Goal: Information Seeking & Learning: Learn about a topic

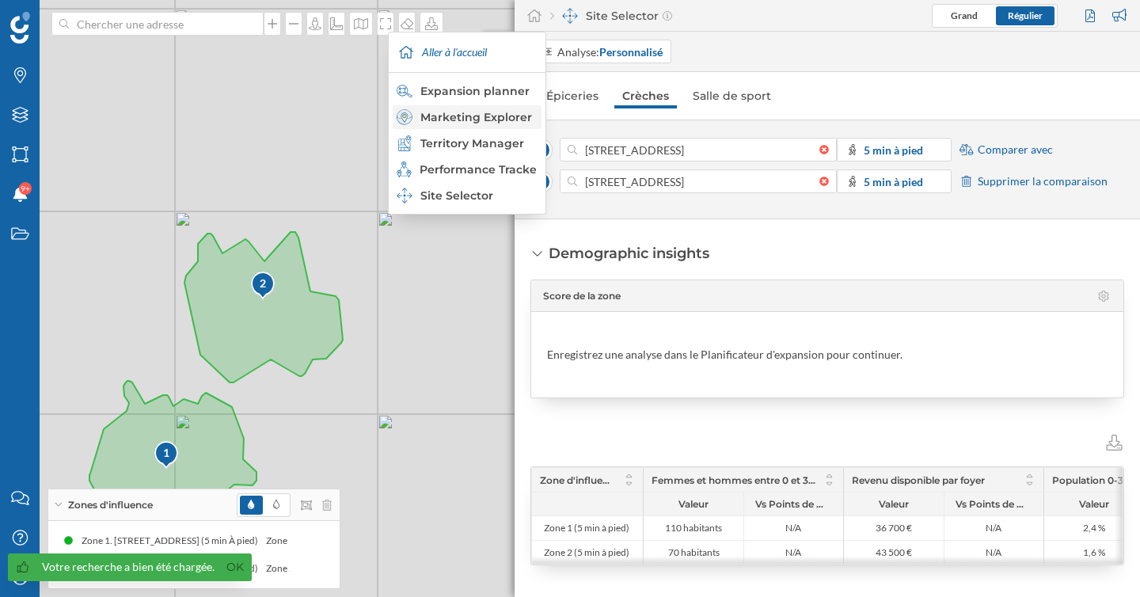
click at [484, 113] on div "Marketing Explorer" at bounding box center [465, 117] width 139 height 16
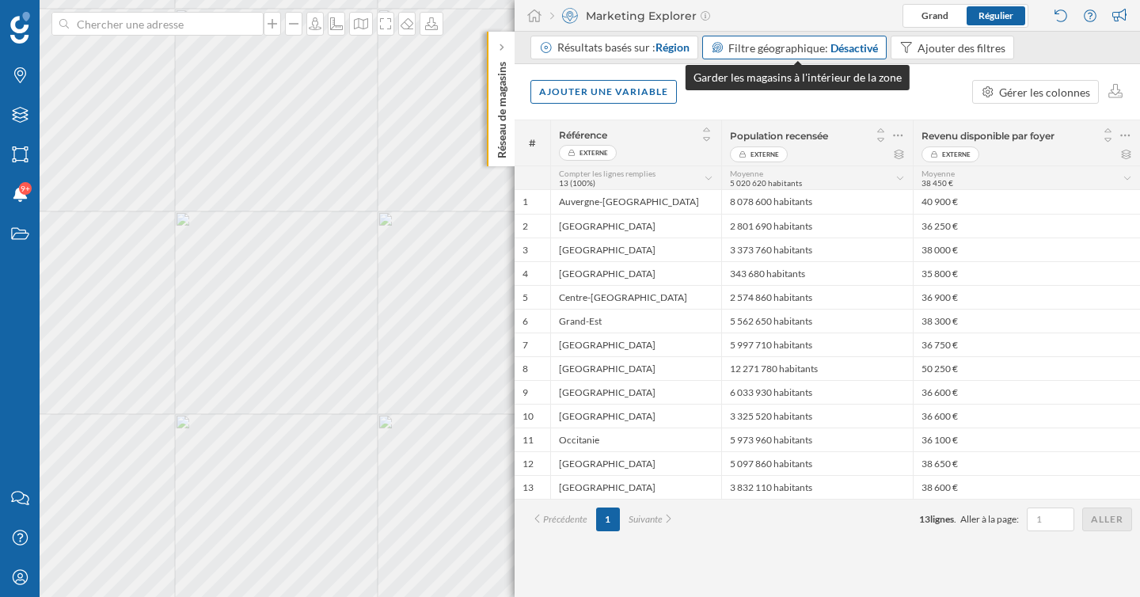
click at [822, 45] on span "Filtre géographique:" at bounding box center [778, 47] width 100 height 13
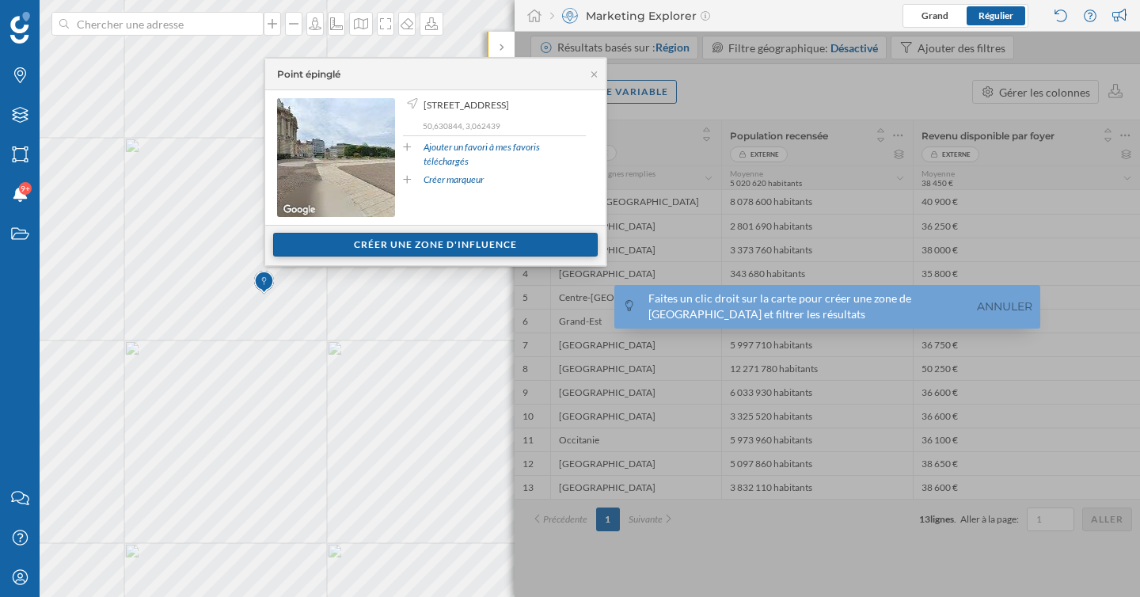
click at [383, 243] on div "Créer une zone d'influence" at bounding box center [435, 245] width 324 height 24
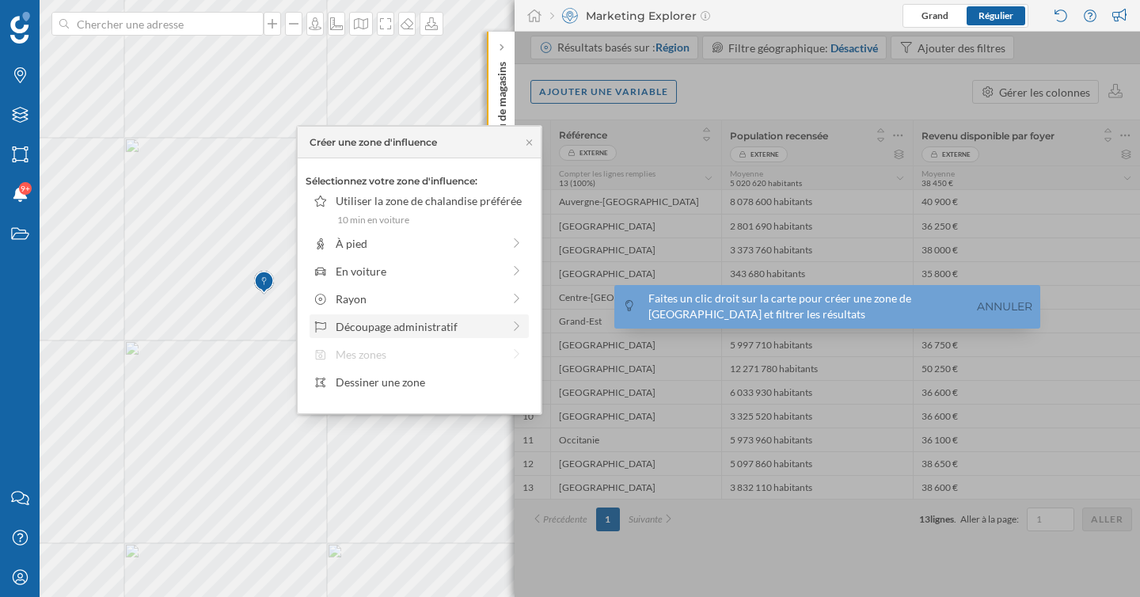
click at [392, 333] on div "Découpage administratif" at bounding box center [419, 326] width 166 height 17
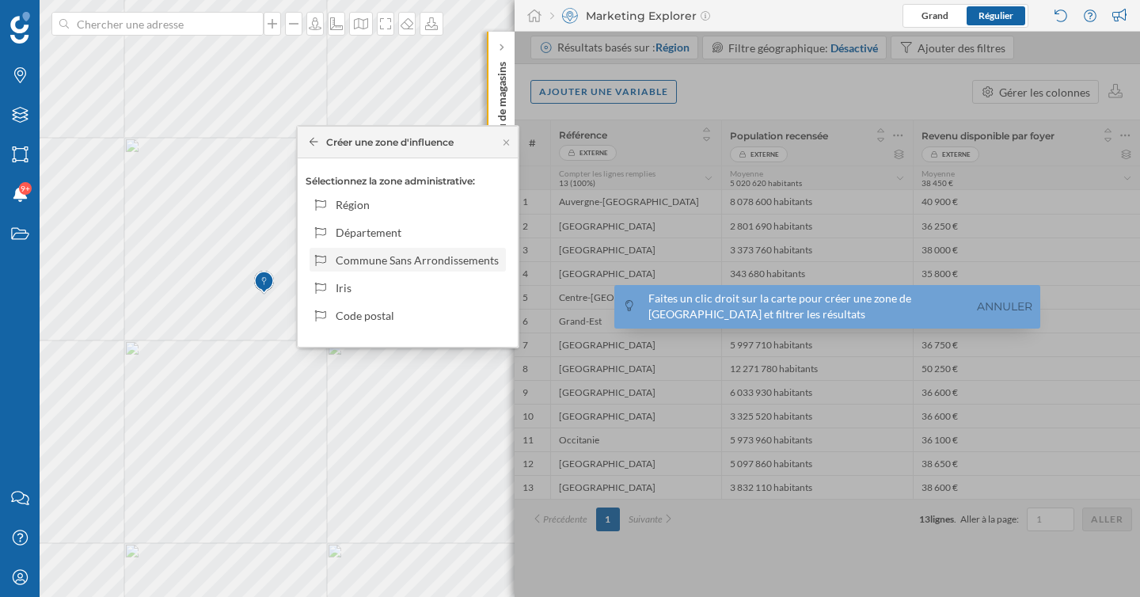
click at [392, 261] on div "Commune Sans Arrondissements" at bounding box center [418, 260] width 165 height 17
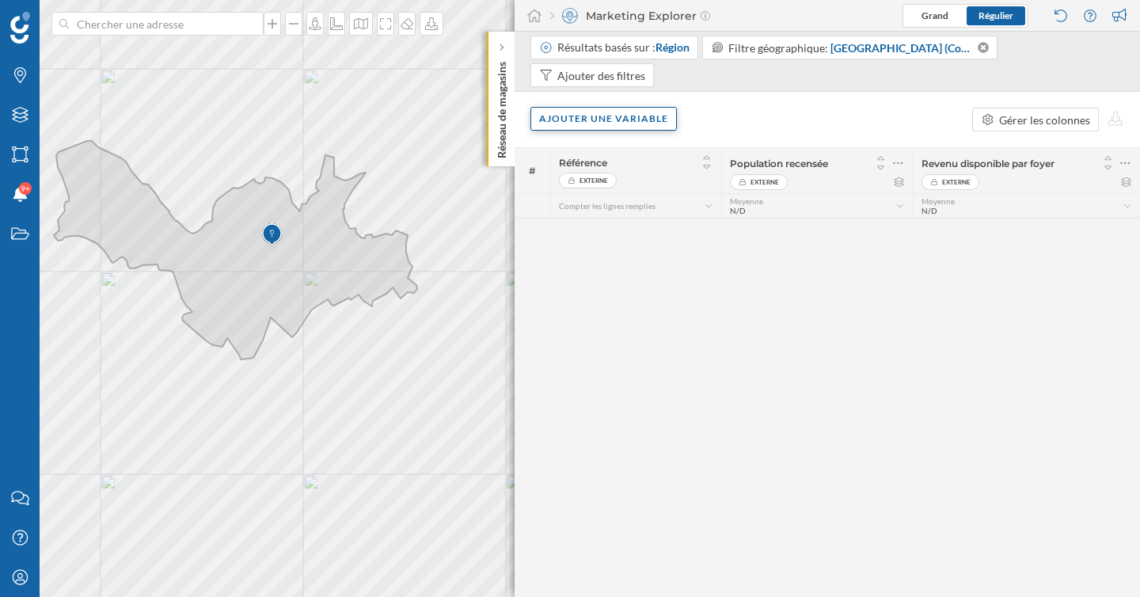
click at [622, 124] on div "Ajouter une variable" at bounding box center [603, 119] width 146 height 24
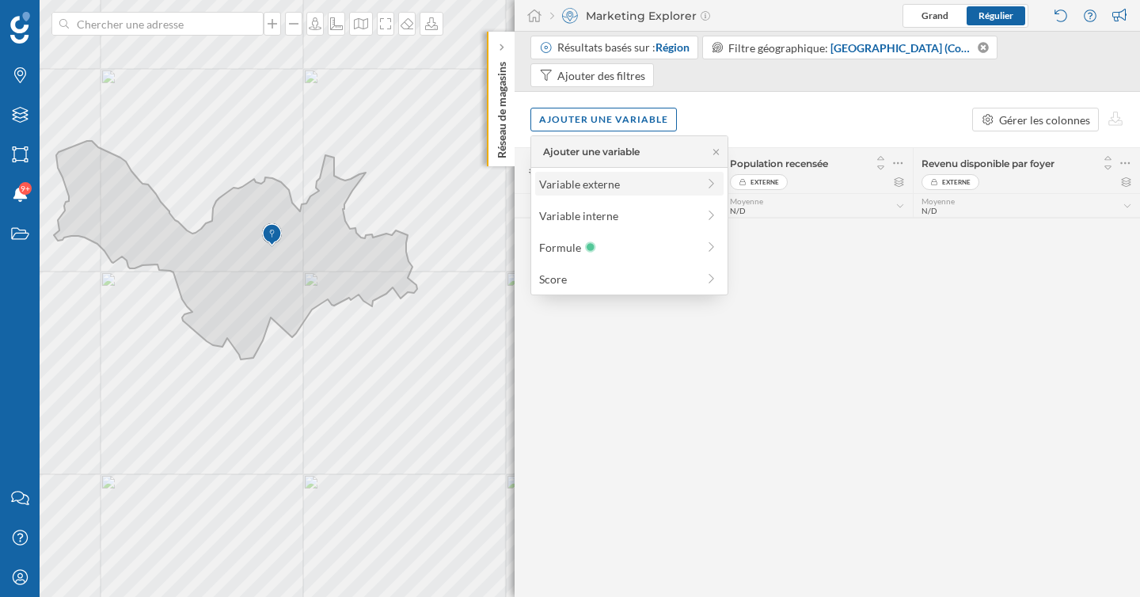
click at [622, 188] on div "Variable externe" at bounding box center [617, 184] width 157 height 17
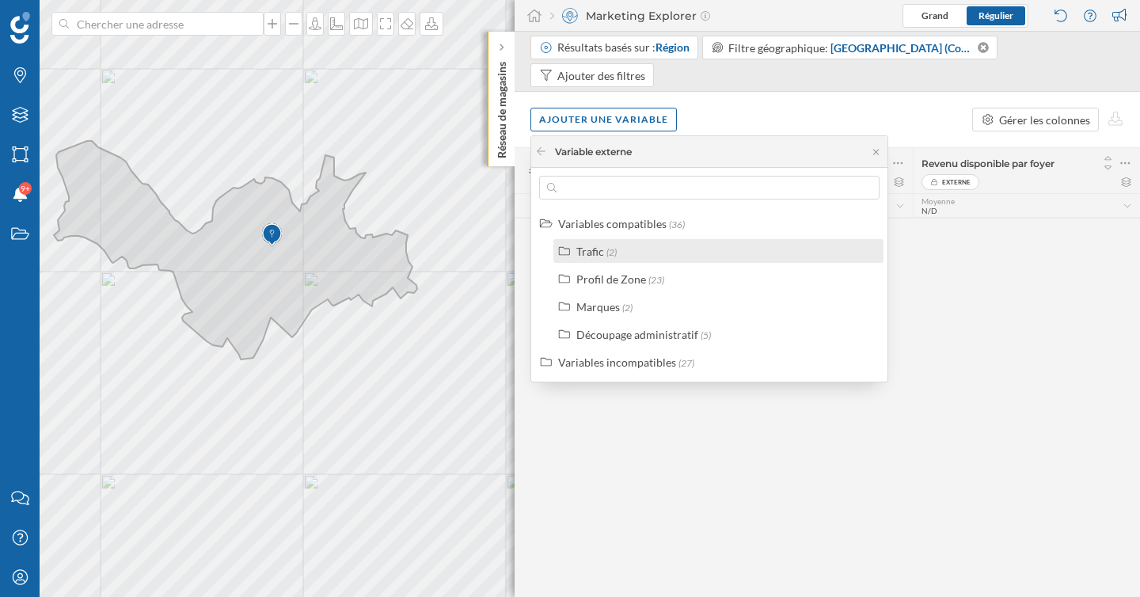
click at [616, 243] on div "Trafic (2)" at bounding box center [725, 251] width 298 height 17
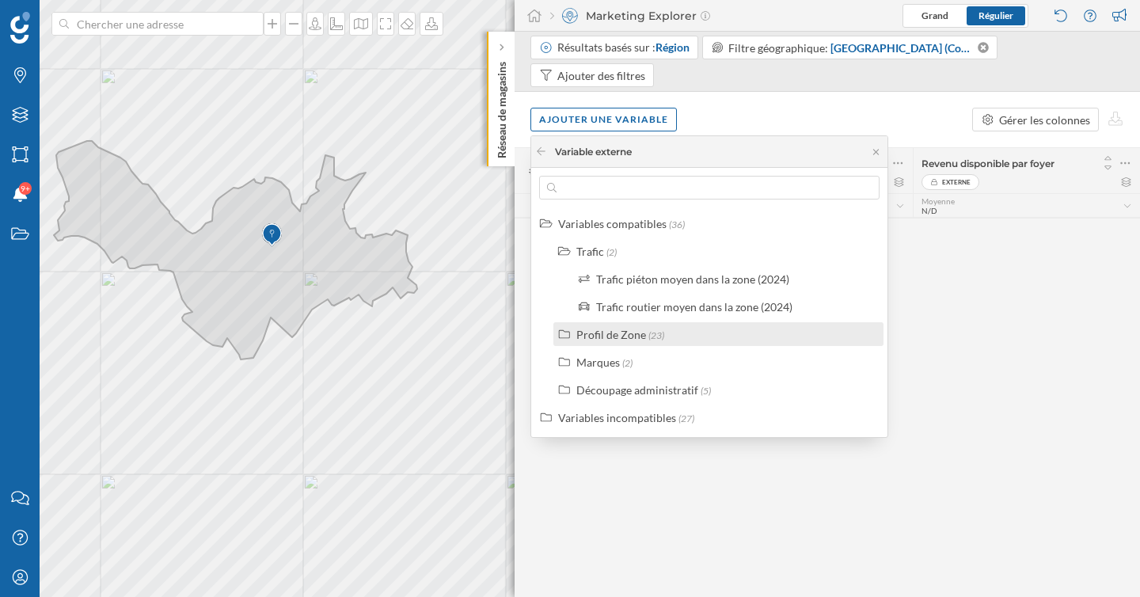
click at [638, 333] on div "Profil de Zone" at bounding box center [611, 334] width 70 height 13
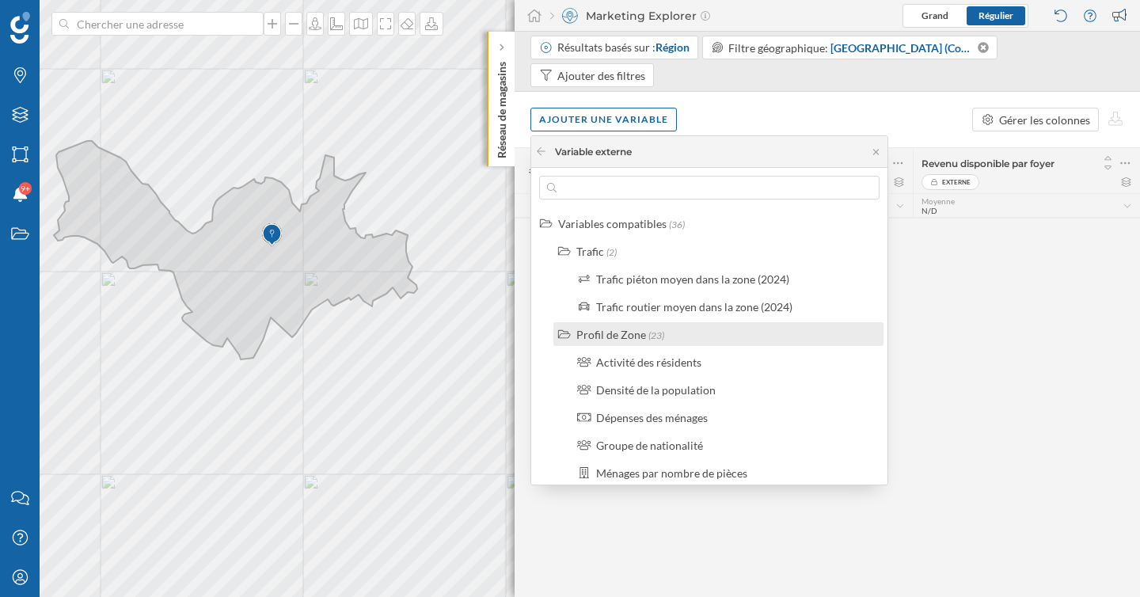
click at [638, 333] on div "Profil de Zone" at bounding box center [611, 334] width 70 height 13
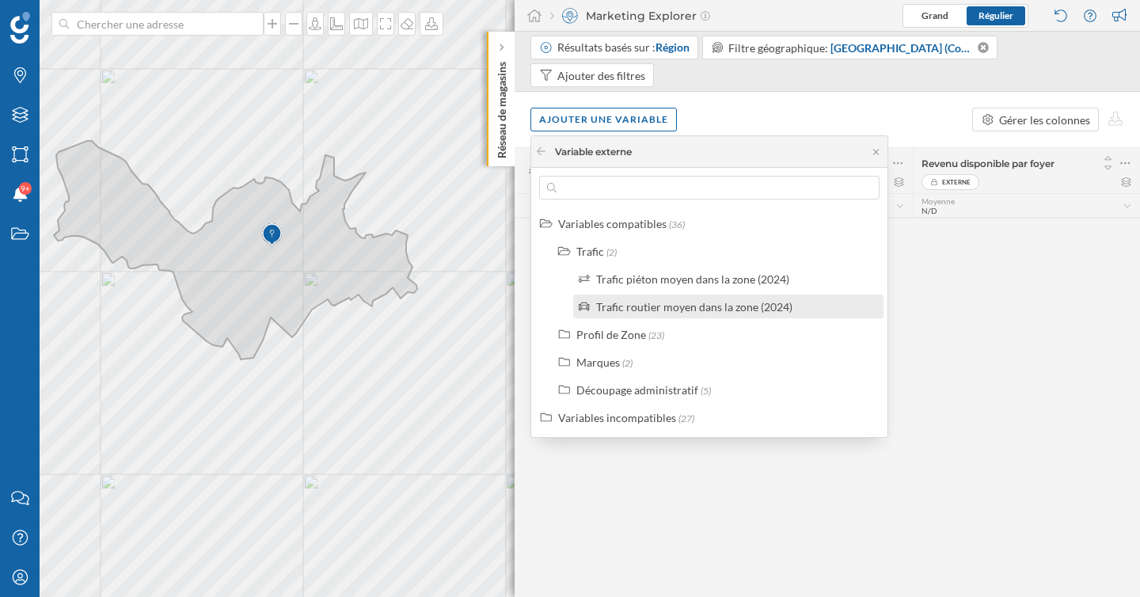
click at [647, 309] on div "Trafic routier moyen dans la zone (2024)" at bounding box center [694, 306] width 196 height 13
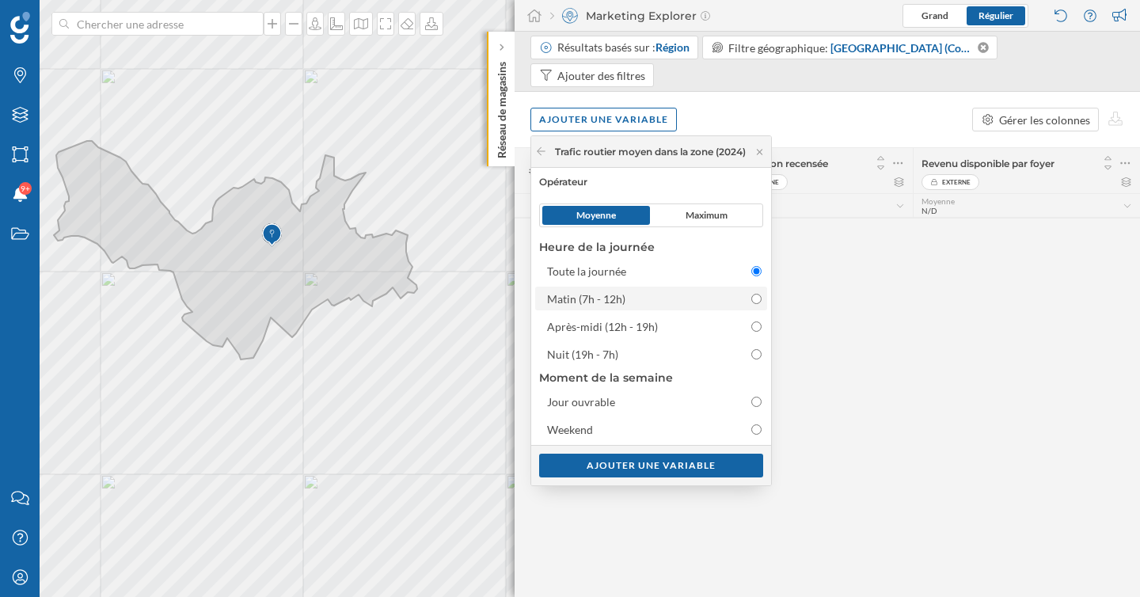
click at [760, 297] on input "Matin (7h - 12h)" at bounding box center [756, 299] width 10 height 10
radio input "true"
click at [681, 467] on div "Ajouter une variable" at bounding box center [651, 465] width 224 height 24
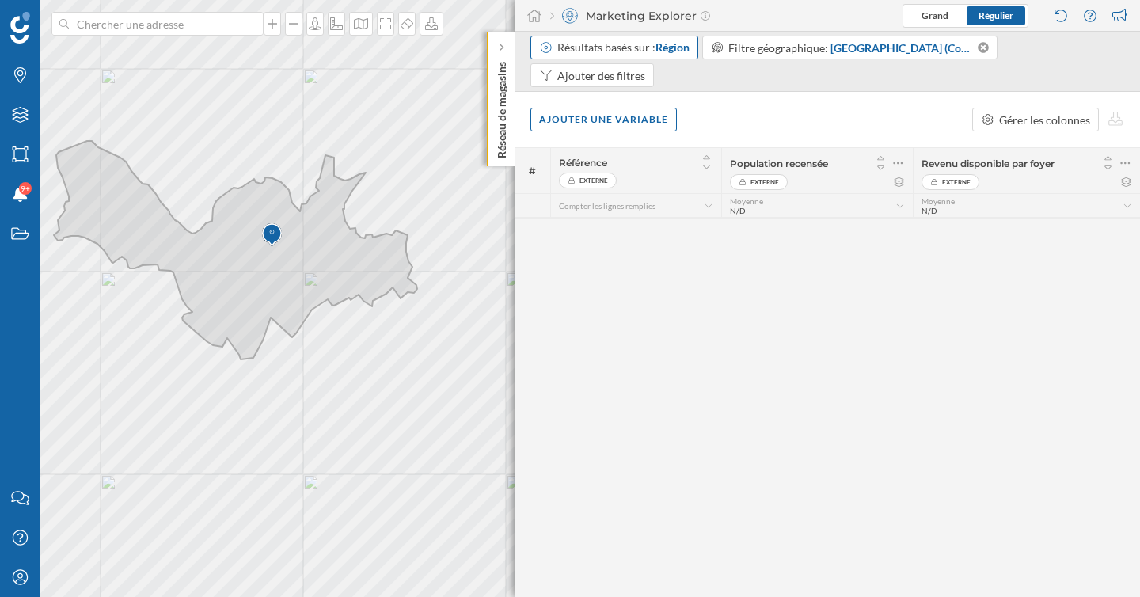
click at [660, 49] on span "Région" at bounding box center [672, 46] width 34 height 13
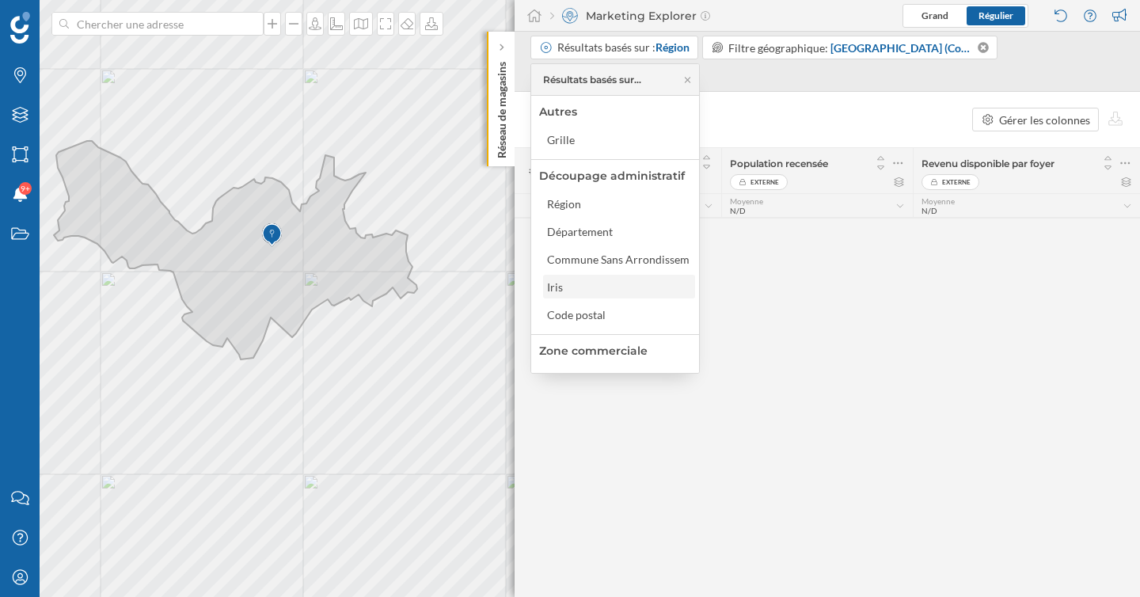
click at [583, 286] on div "Iris" at bounding box center [618, 287] width 142 height 17
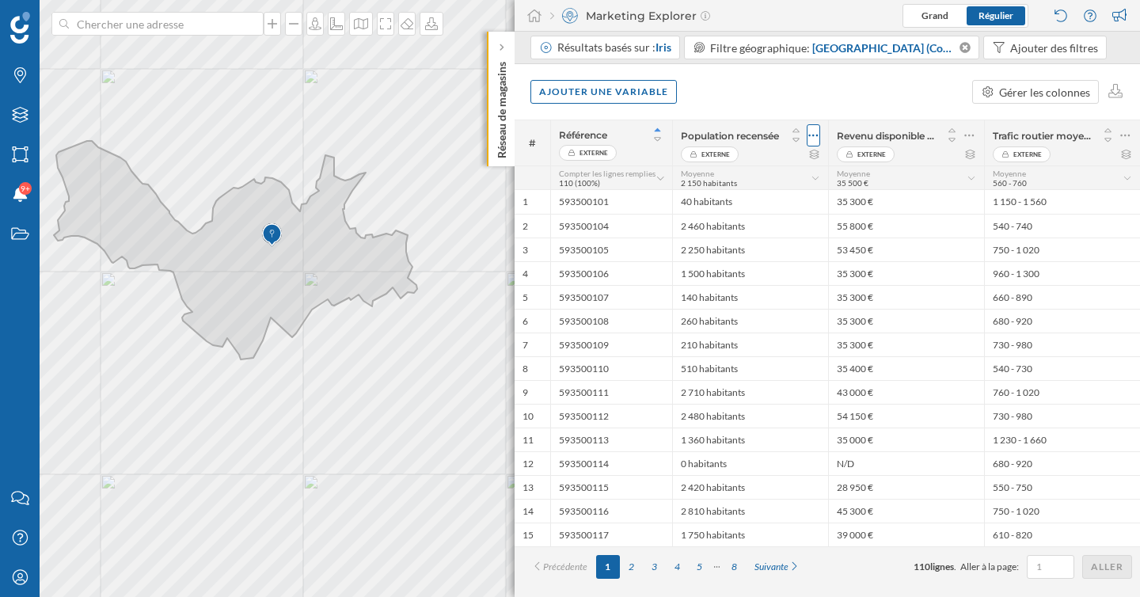
click at [811, 138] on icon at bounding box center [813, 135] width 10 height 16
click at [790, 191] on div "Retirer la colonne" at bounding box center [740, 199] width 139 height 17
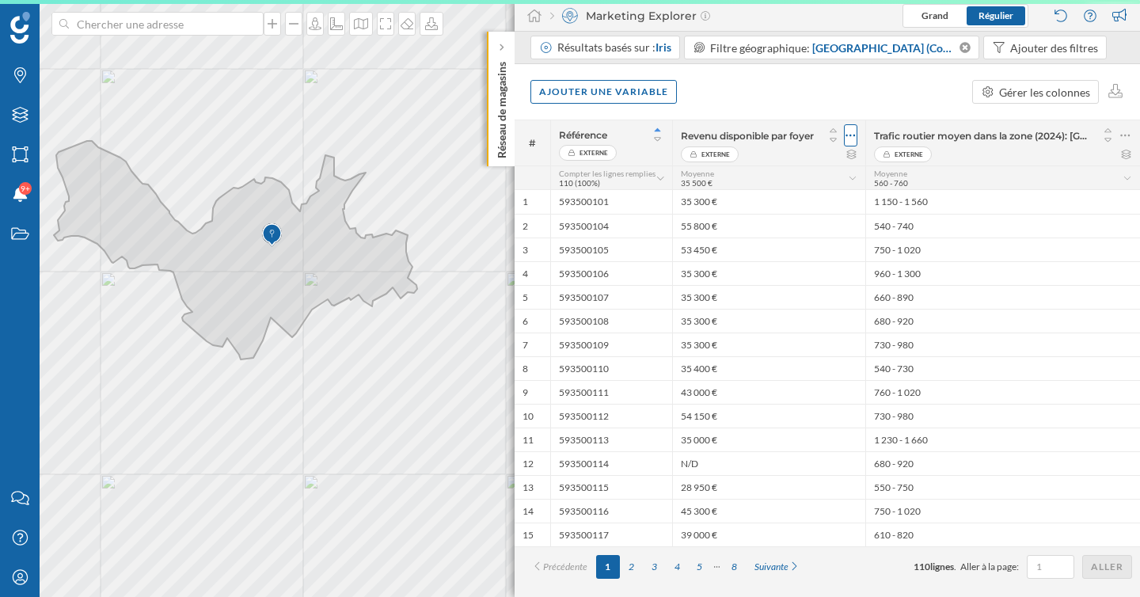
click at [856, 138] on div at bounding box center [850, 135] width 13 height 22
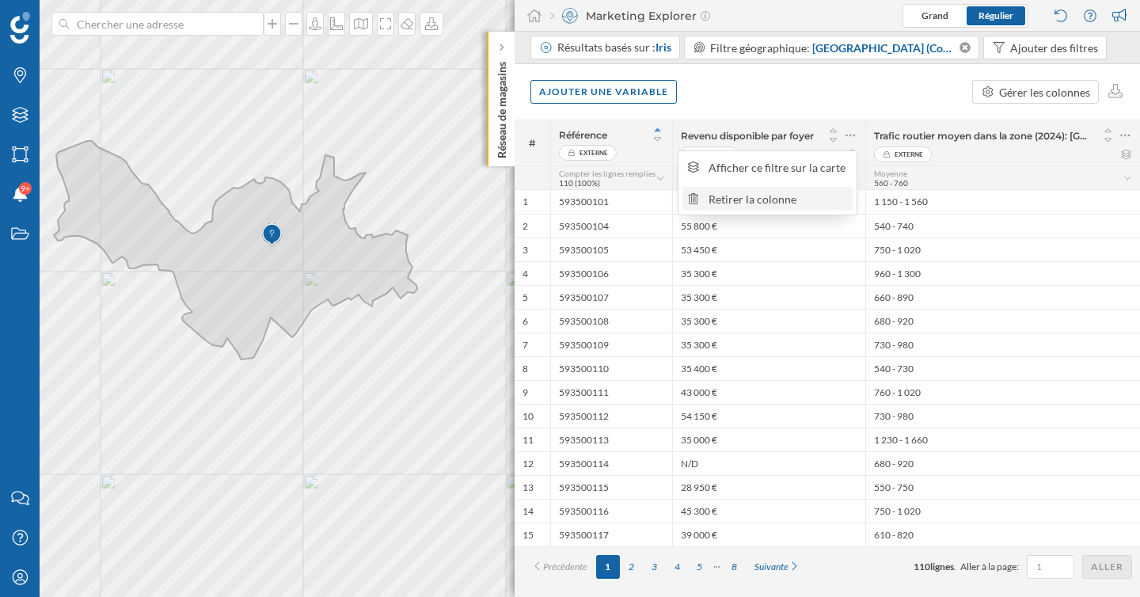
click at [816, 203] on div "Retirer la colonne" at bounding box center [777, 199] width 139 height 17
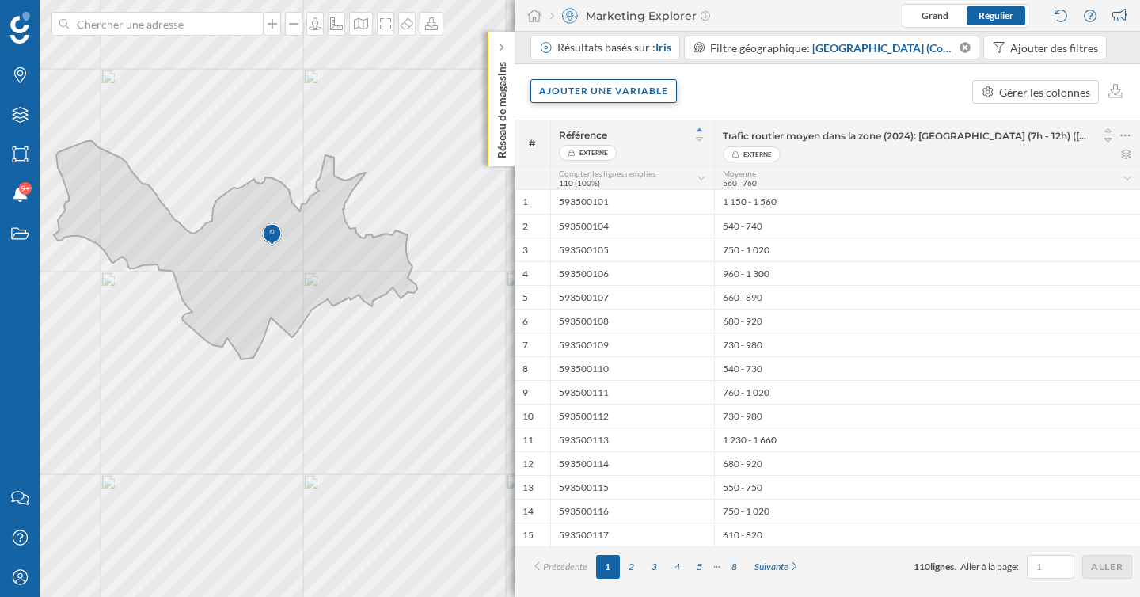
click at [650, 97] on div "Ajouter une variable" at bounding box center [603, 91] width 146 height 24
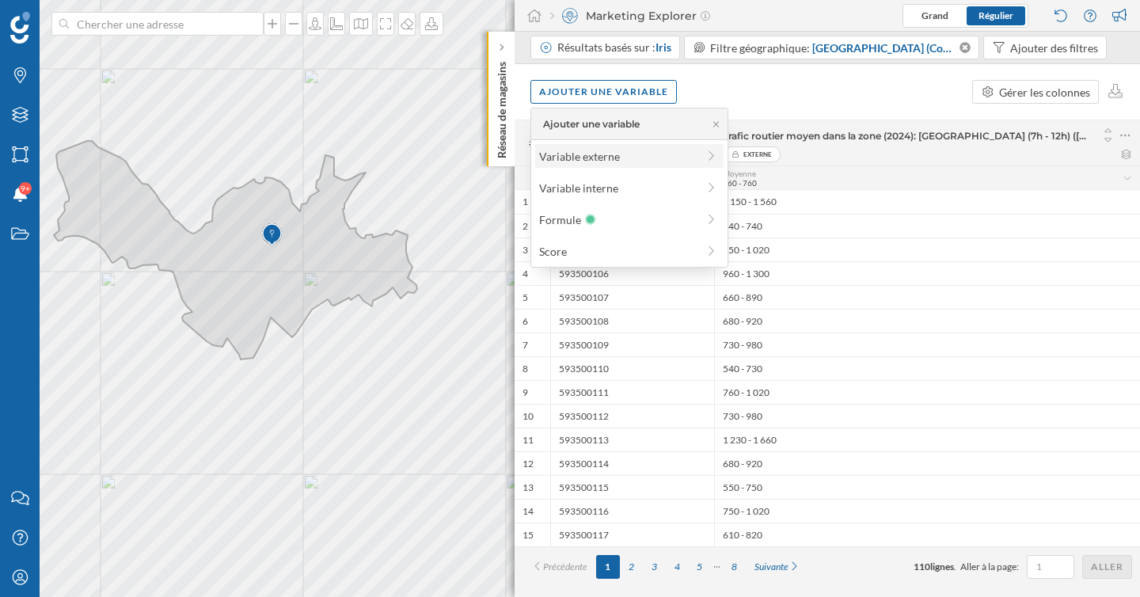
click at [626, 154] on div "Variable externe" at bounding box center [617, 156] width 157 height 17
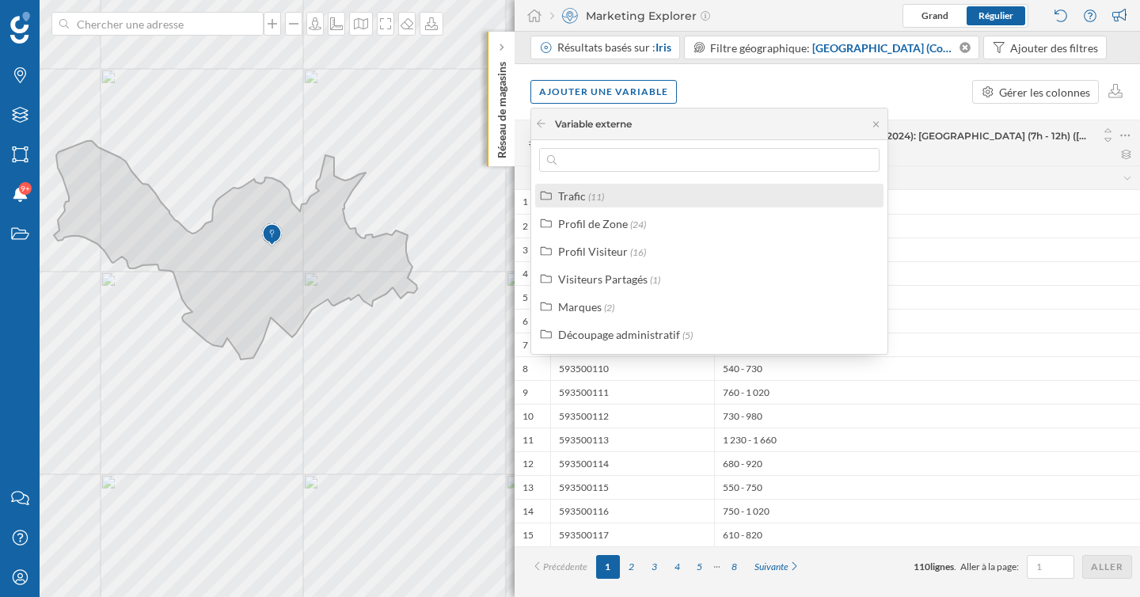
click at [639, 192] on div "Trafic (11)" at bounding box center [716, 196] width 316 height 17
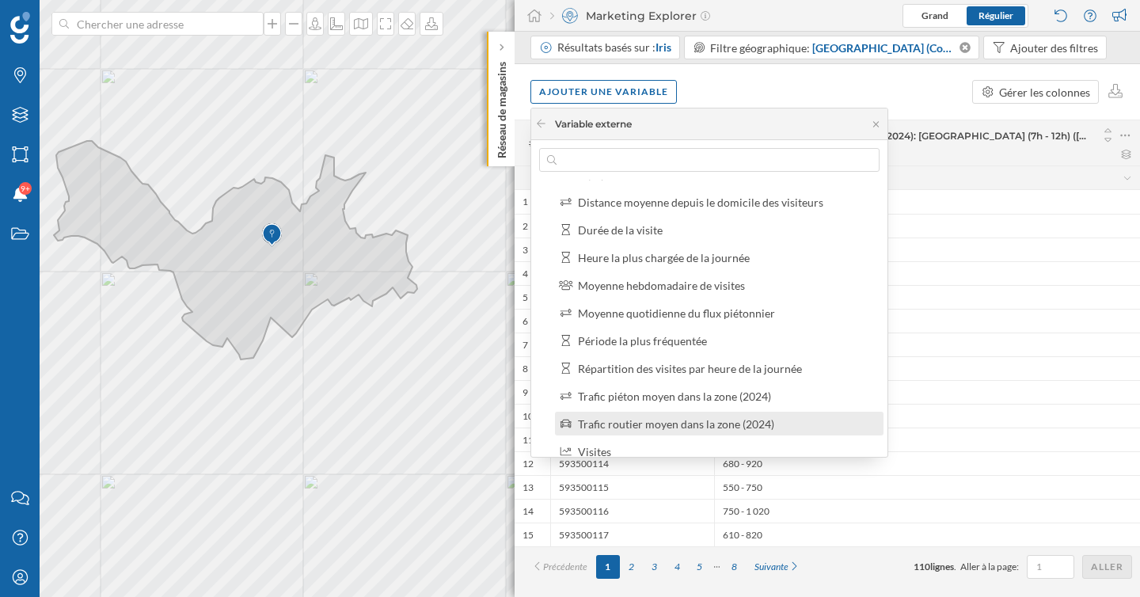
scroll to position [32, 0]
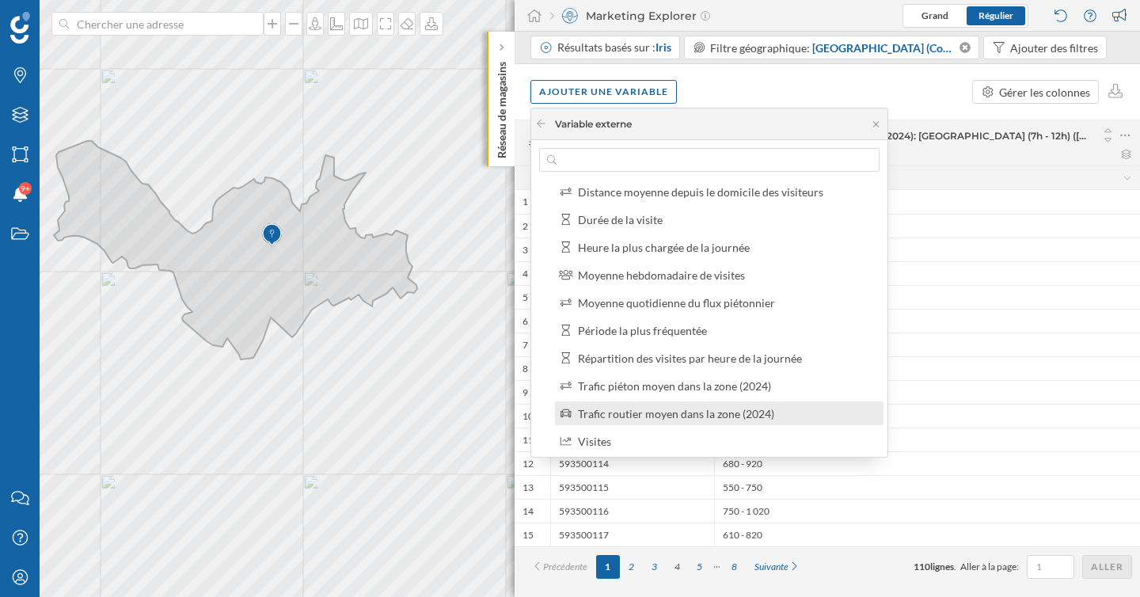
click at [691, 413] on div "Trafic routier moyen dans la zone (2024)" at bounding box center [676, 413] width 196 height 13
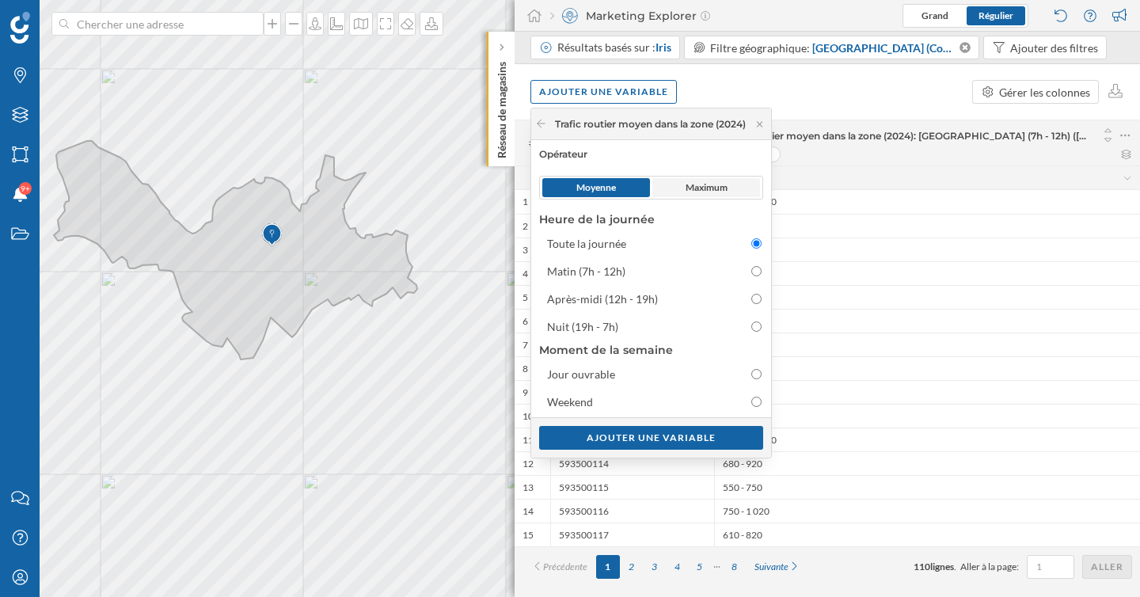
click at [704, 187] on span "Maximum" at bounding box center [706, 187] width 42 height 14
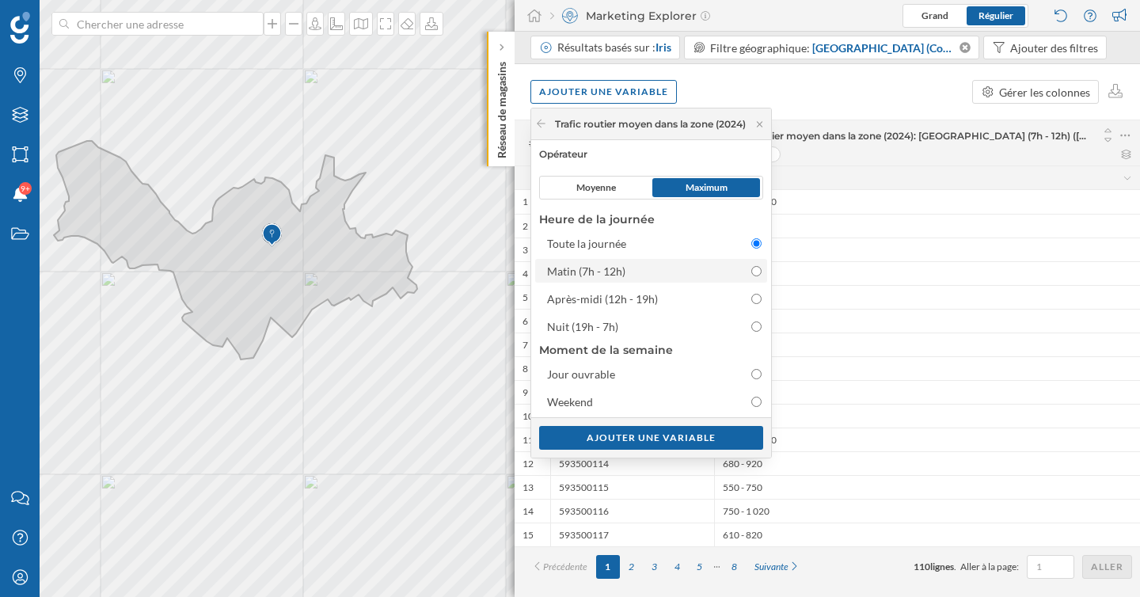
click at [761, 275] on input "Matin (7h - 12h)" at bounding box center [756, 271] width 10 height 10
radio input "true"
click at [704, 438] on div "Ajouter une variable" at bounding box center [651, 437] width 224 height 24
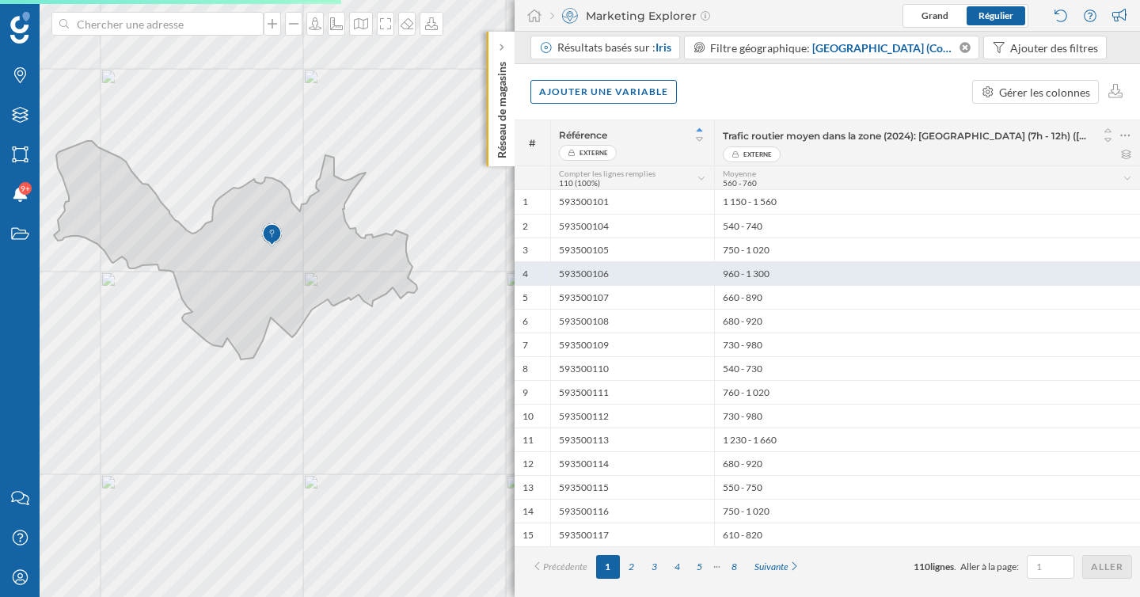
scroll to position [0, 0]
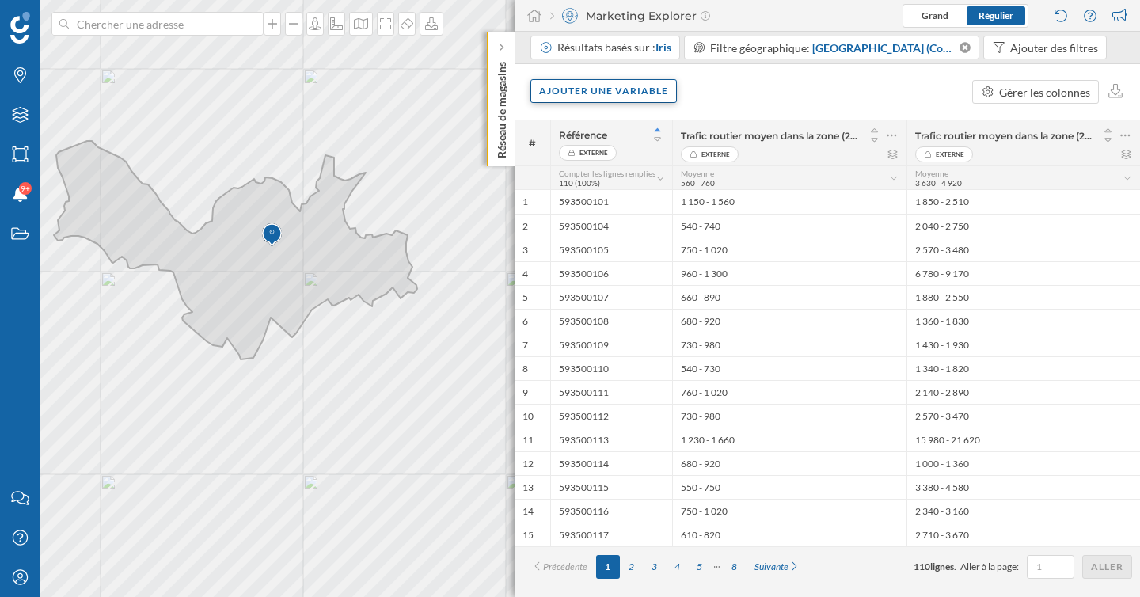
click at [644, 98] on div "Ajouter une variable" at bounding box center [603, 91] width 146 height 24
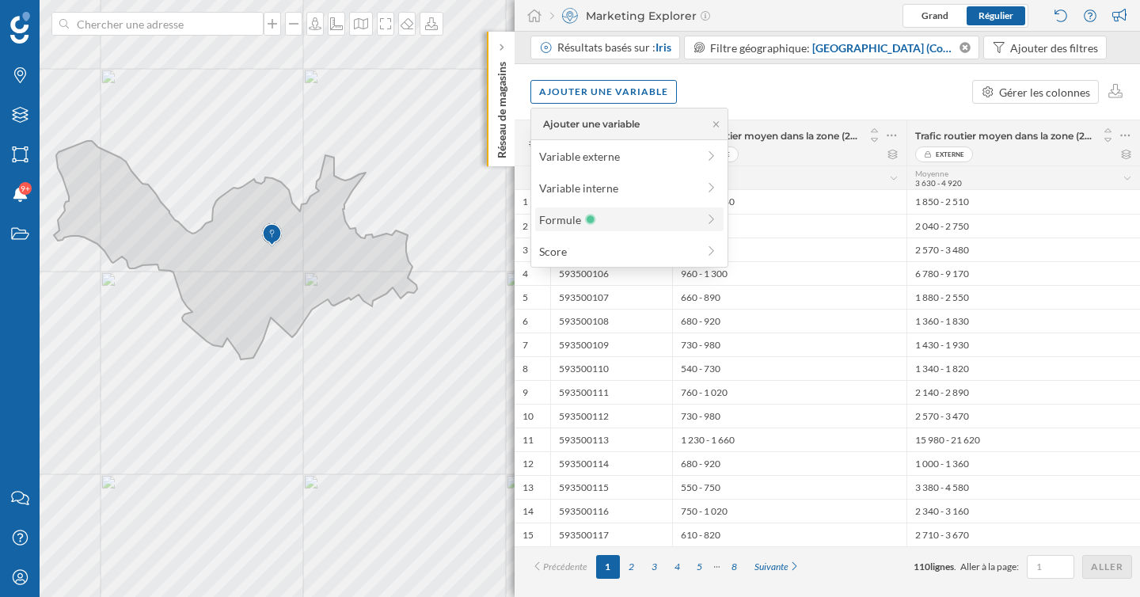
click at [613, 215] on div "Formule" at bounding box center [617, 219] width 157 height 17
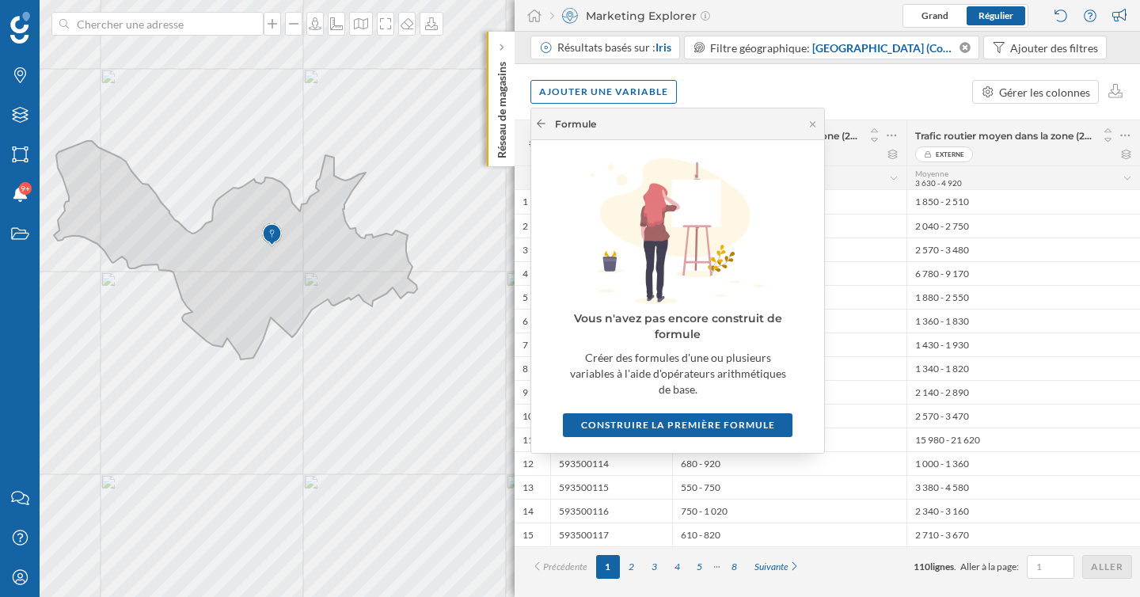
click at [545, 121] on icon at bounding box center [541, 123] width 12 height 9
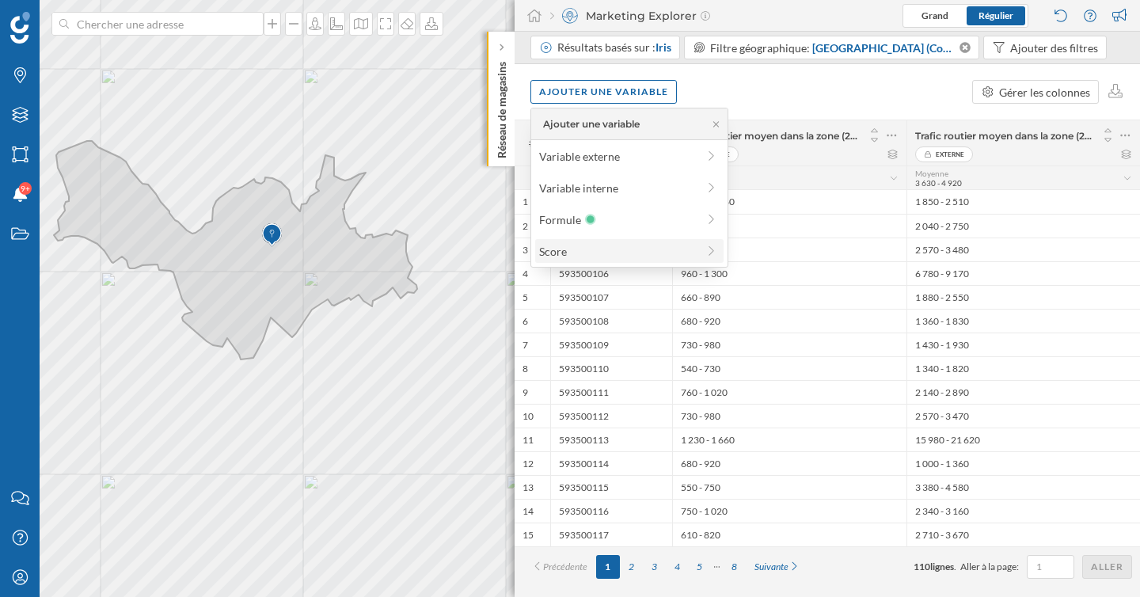
click at [586, 252] on div "Score" at bounding box center [617, 251] width 157 height 17
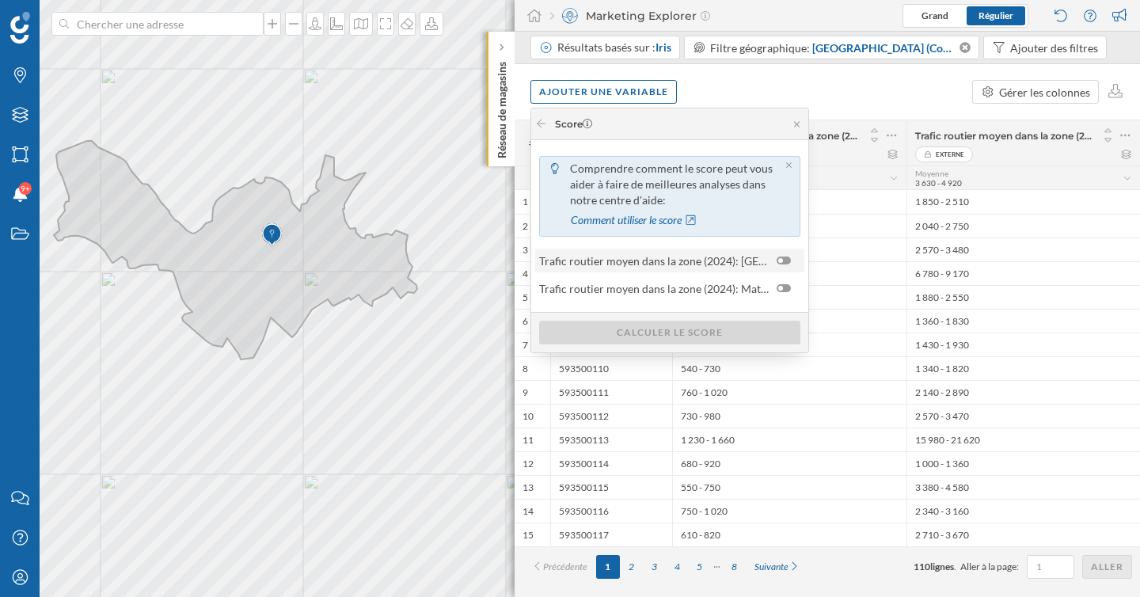
click at [783, 261] on div at bounding box center [783, 260] width 14 height 8
click at [0, 0] on input "checkbox" at bounding box center [0, 0] width 0 height 0
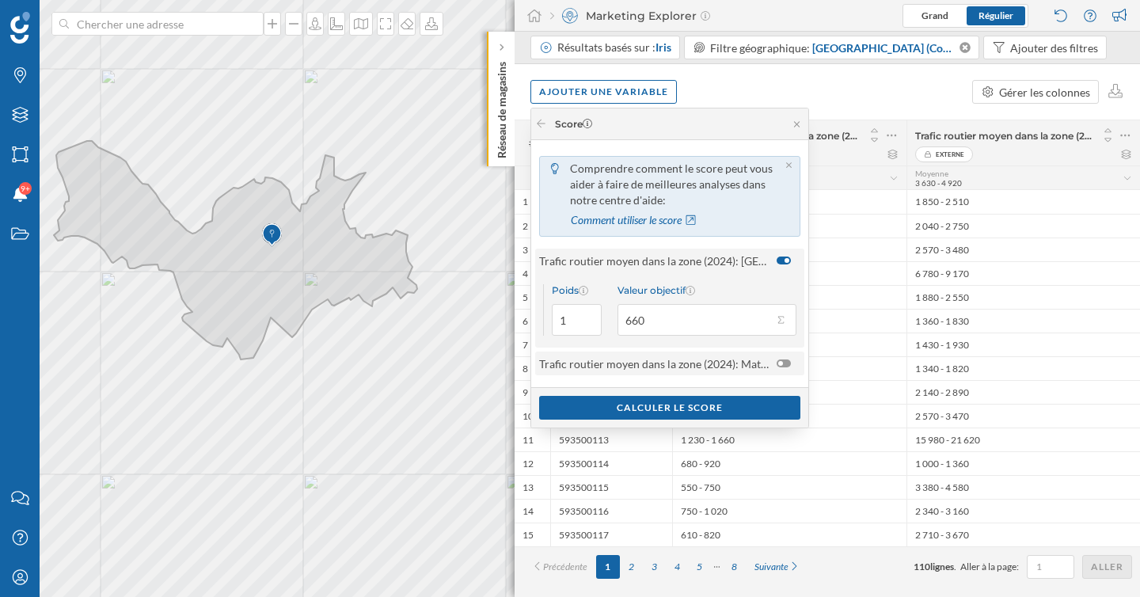
click at [788, 367] on div at bounding box center [787, 363] width 22 height 17
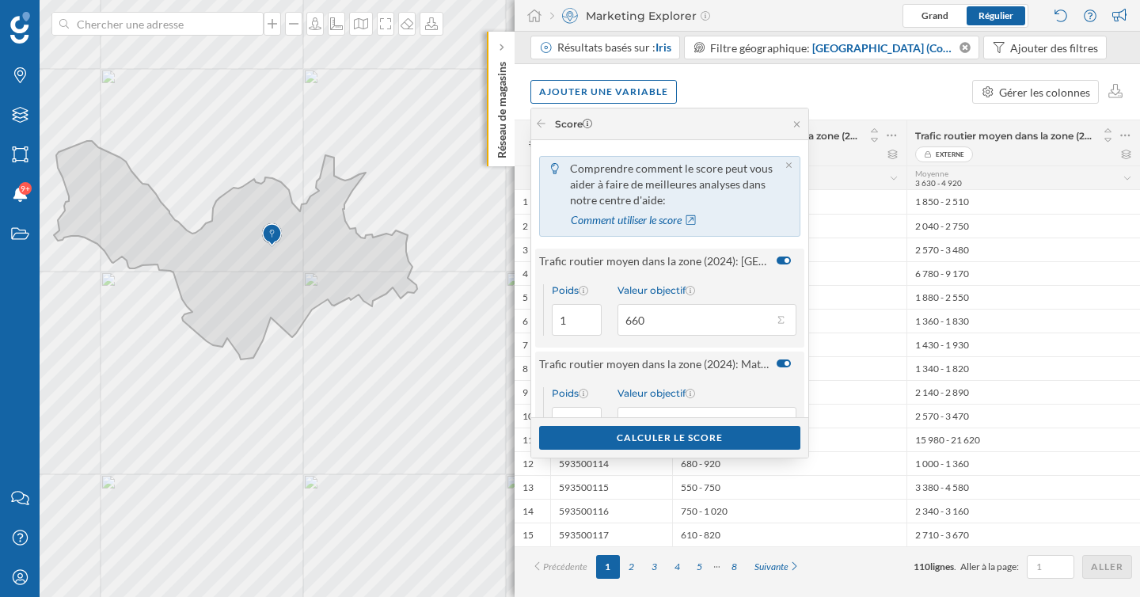
scroll to position [21, 0]
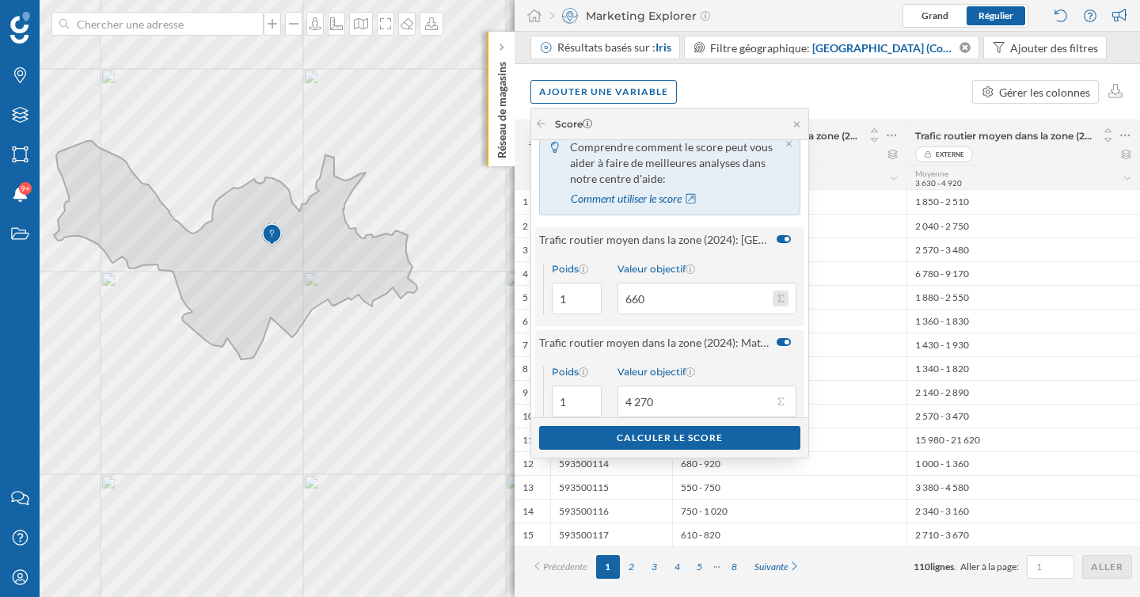
click at [780, 298] on button "Valeur objectif 660" at bounding box center [780, 298] width 16 height 16
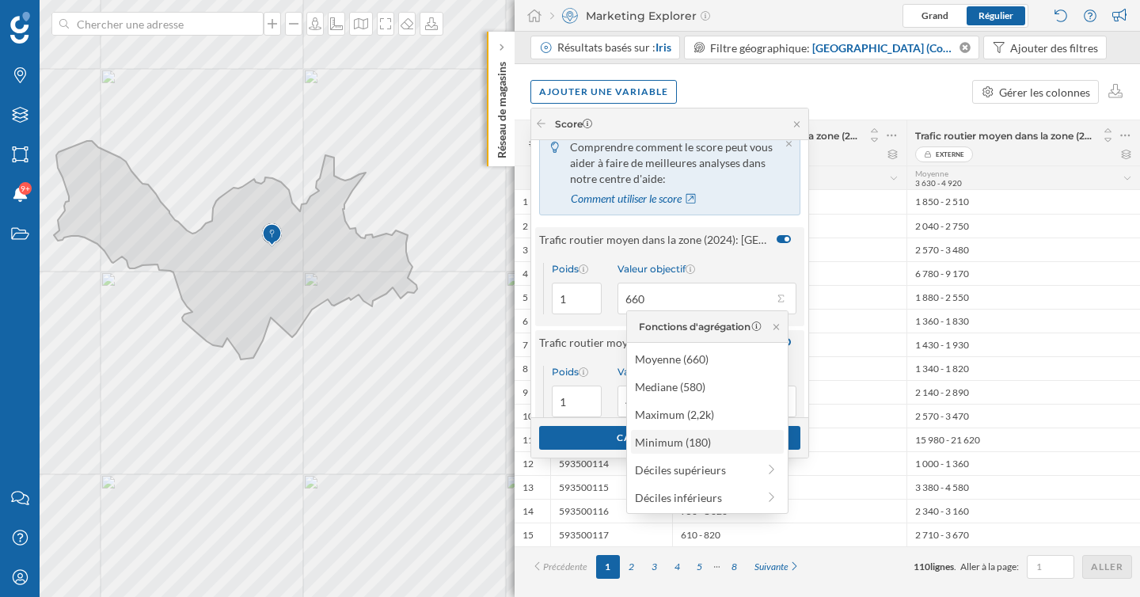
click at [704, 439] on div "Minimum (180)" at bounding box center [706, 442] width 143 height 17
type input "180"
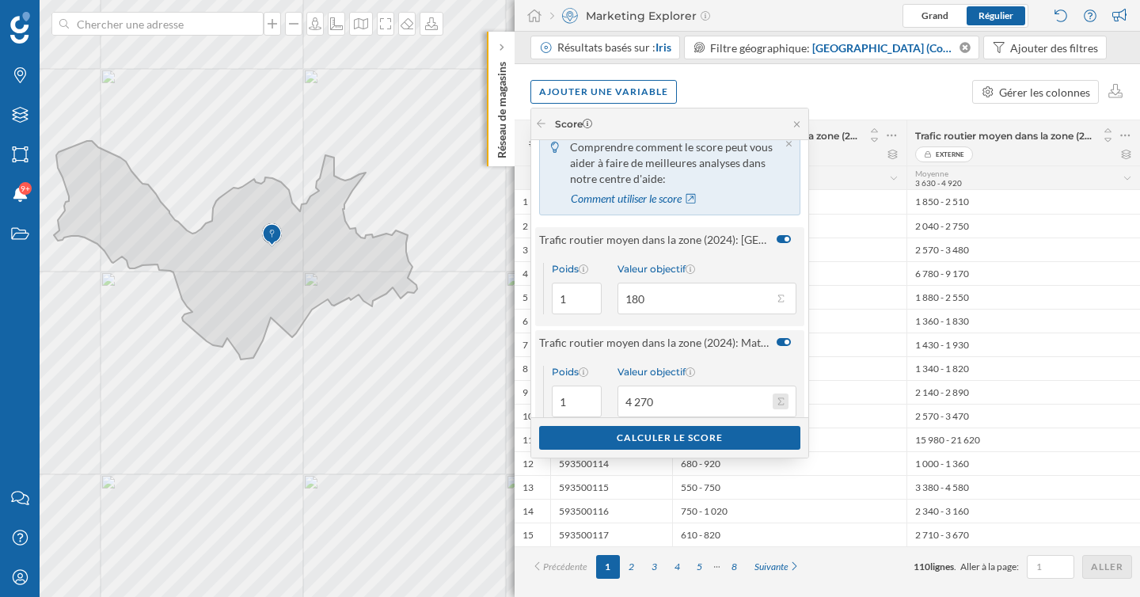
click at [775, 400] on button "Valeur objectif 4 270" at bounding box center [780, 401] width 16 height 16
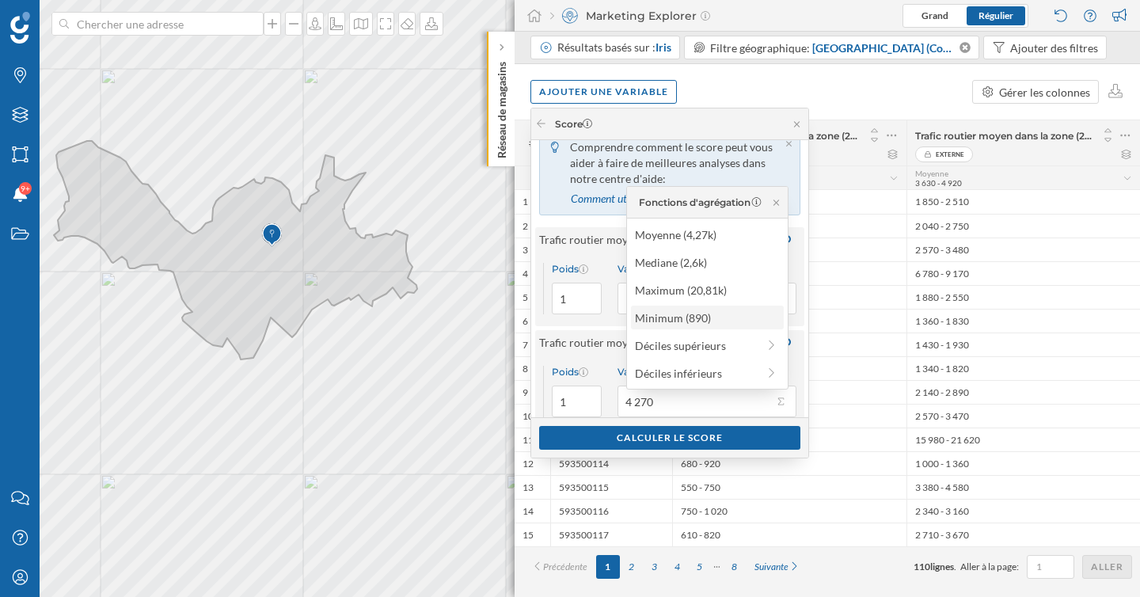
click at [691, 317] on div "Minimum (890)" at bounding box center [706, 317] width 143 height 17
type input "890"
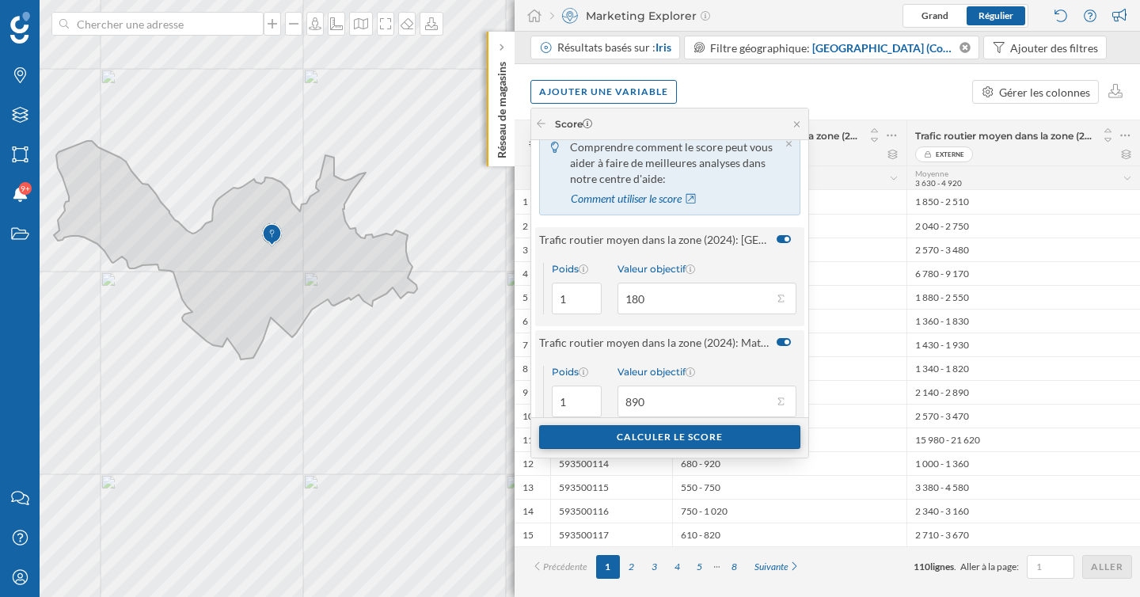
click at [681, 431] on div "Calculer le score" at bounding box center [669, 437] width 261 height 24
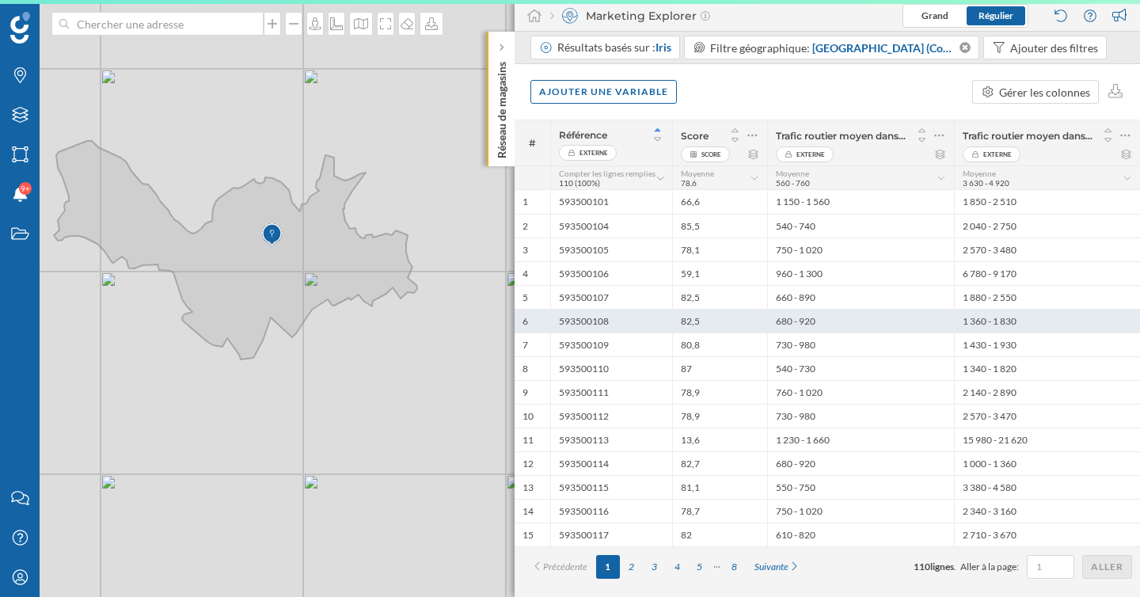
scroll to position [0, 0]
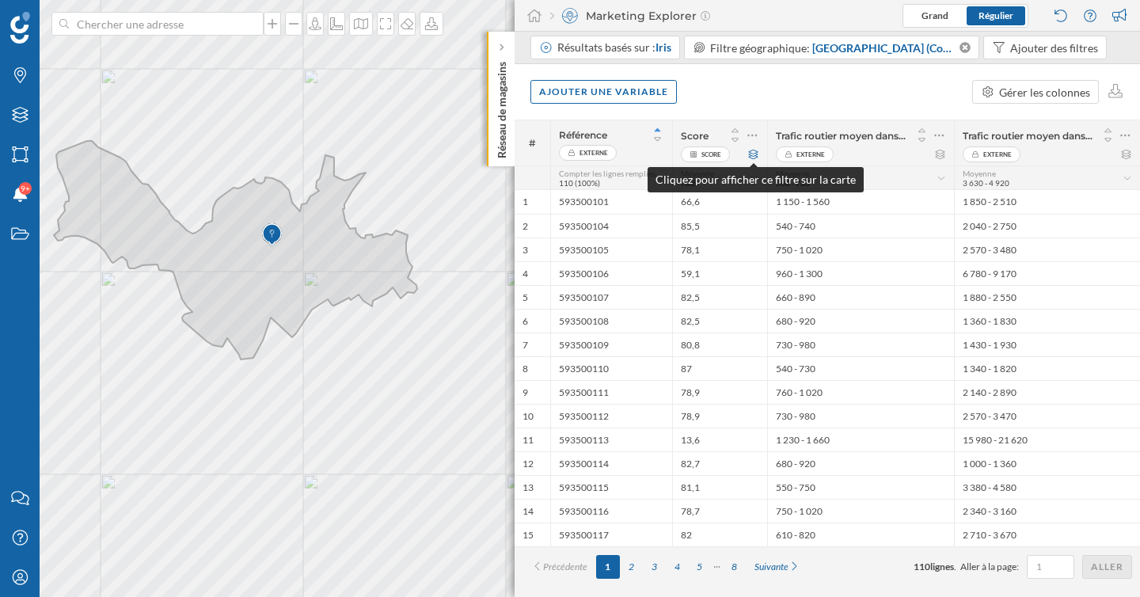
click at [750, 155] on icon at bounding box center [753, 154] width 9 height 9
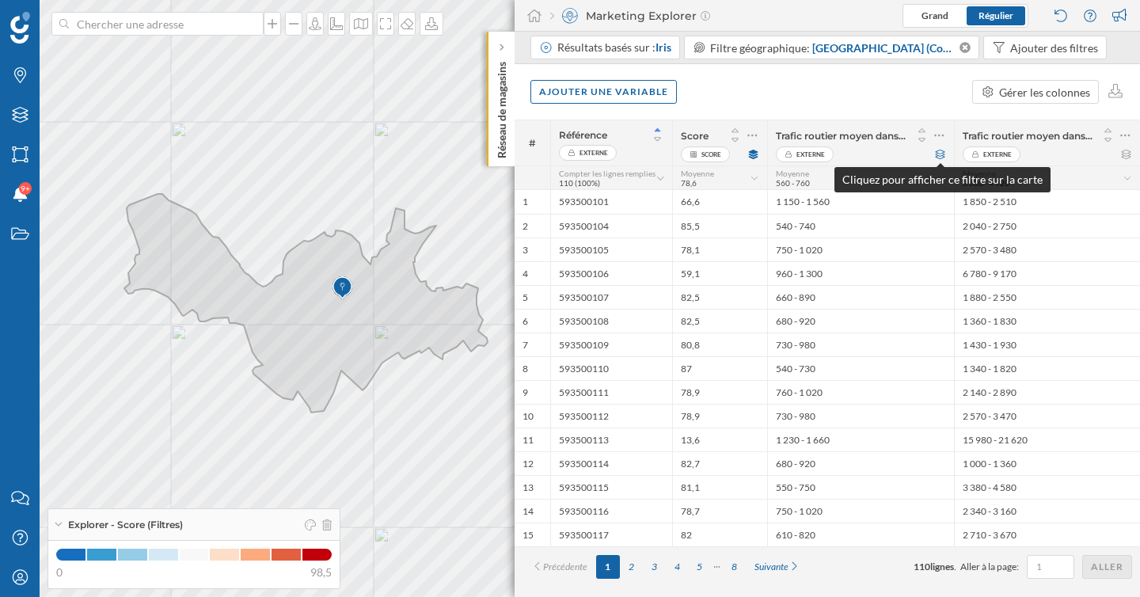
click at [939, 154] on icon at bounding box center [940, 154] width 12 height 9
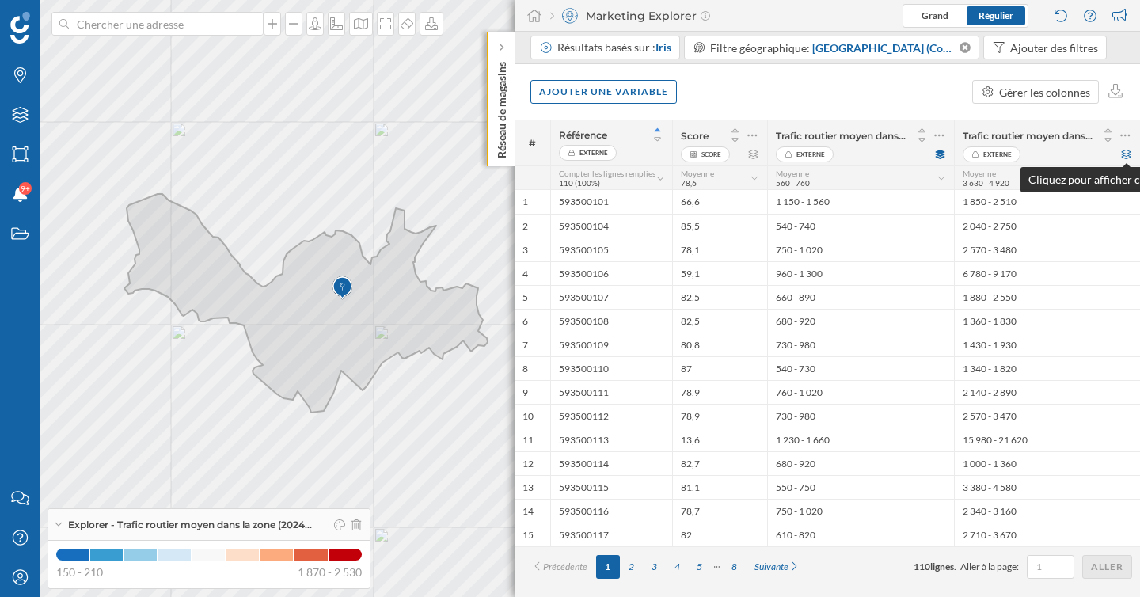
click at [1127, 155] on icon at bounding box center [1125, 154] width 9 height 9
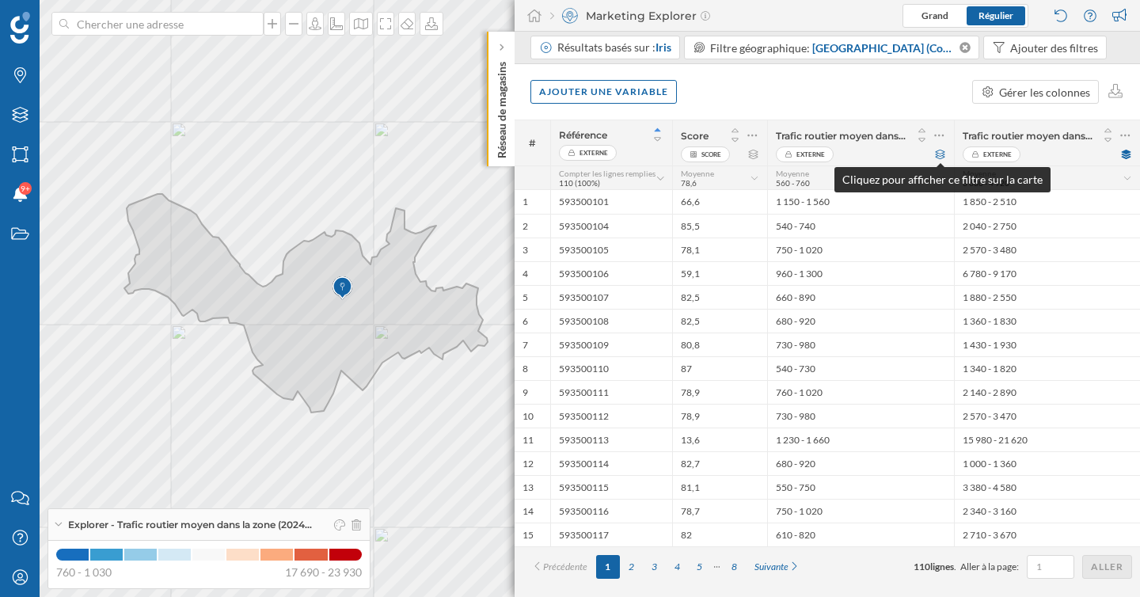
click at [938, 154] on icon at bounding box center [940, 154] width 12 height 9
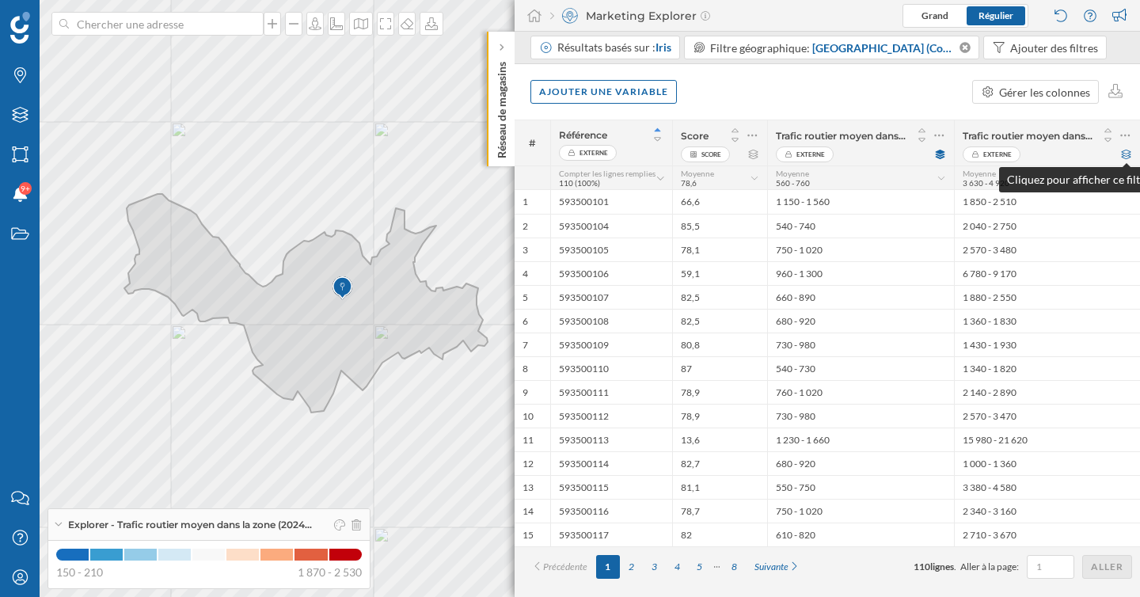
click at [1129, 153] on icon at bounding box center [1126, 154] width 12 height 9
click at [749, 141] on icon at bounding box center [752, 135] width 10 height 16
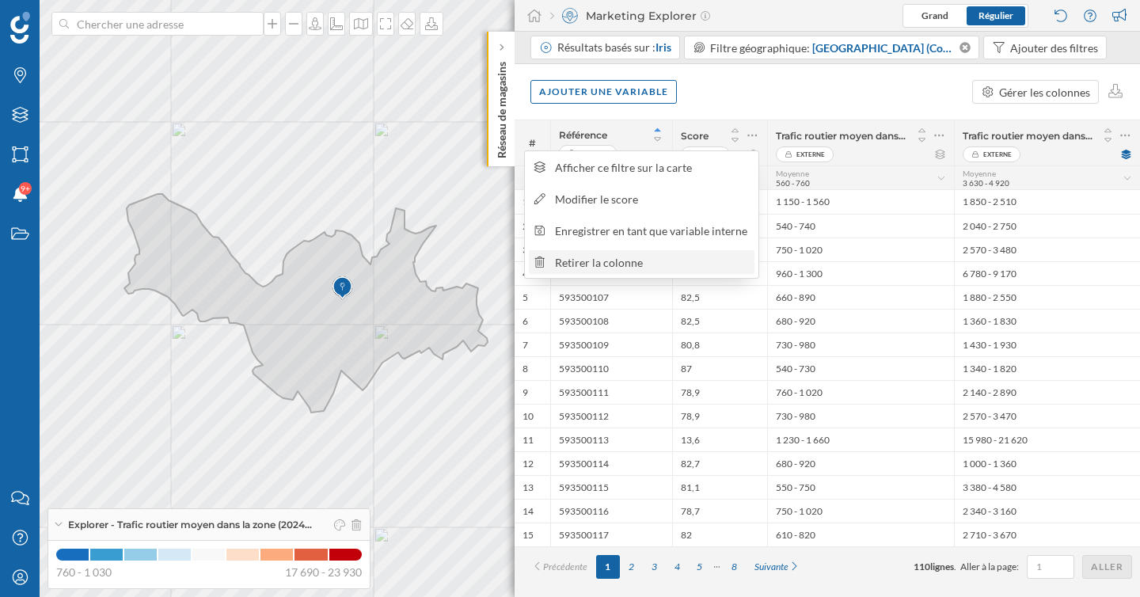
click at [652, 260] on div "Retirer la colonne" at bounding box center [652, 262] width 194 height 17
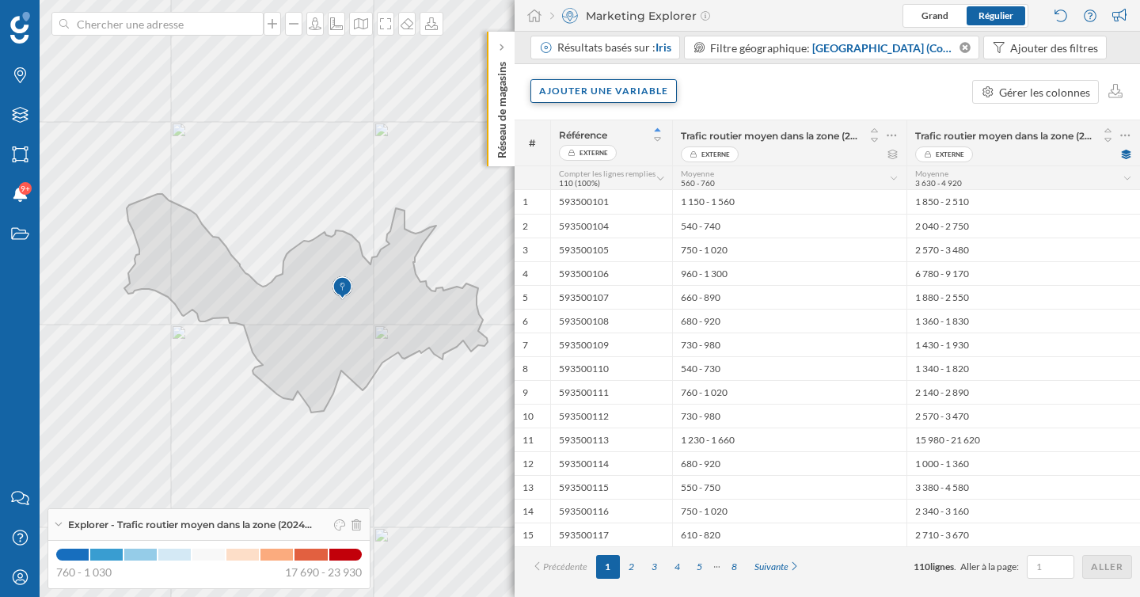
click at [632, 89] on div "Ajouter une variable" at bounding box center [603, 91] width 146 height 24
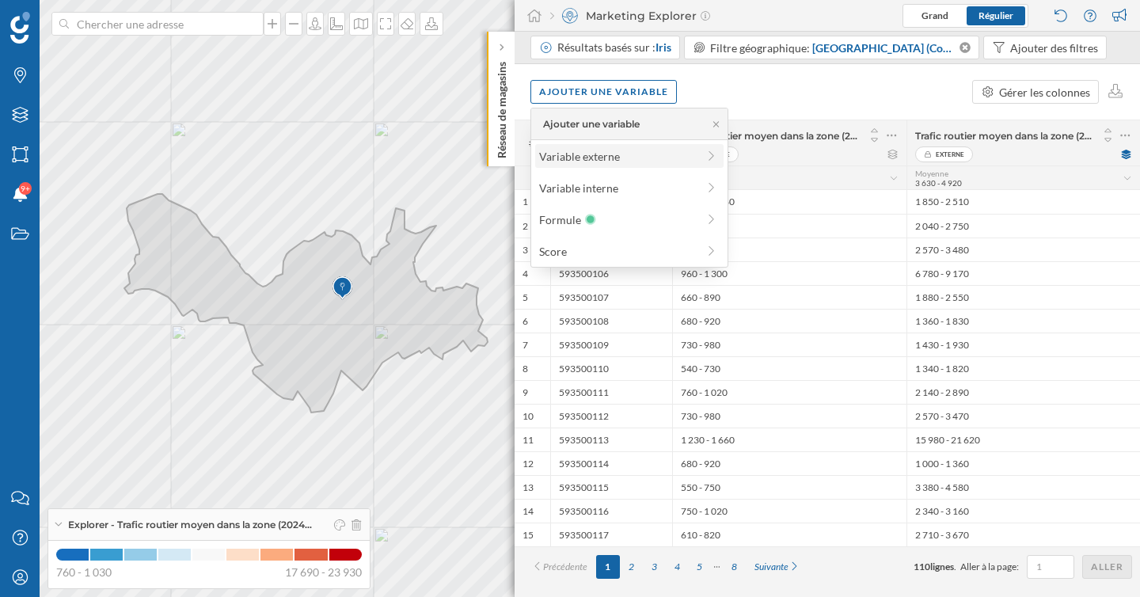
click at [616, 163] on div "Variable externe" at bounding box center [617, 156] width 157 height 17
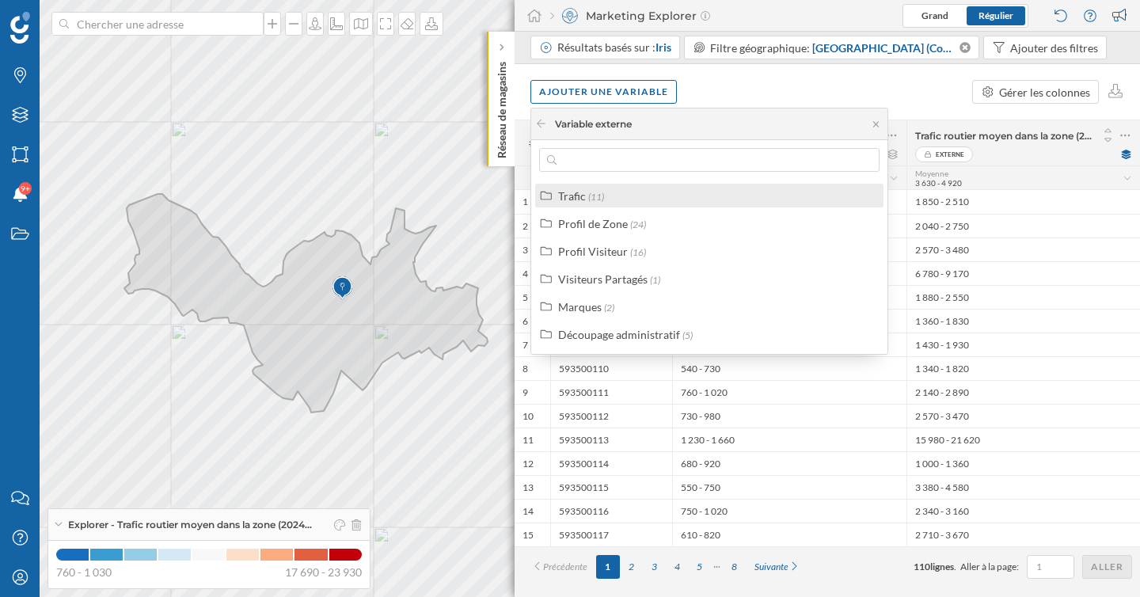
click at [611, 199] on div "Trafic (11)" at bounding box center [716, 196] width 316 height 17
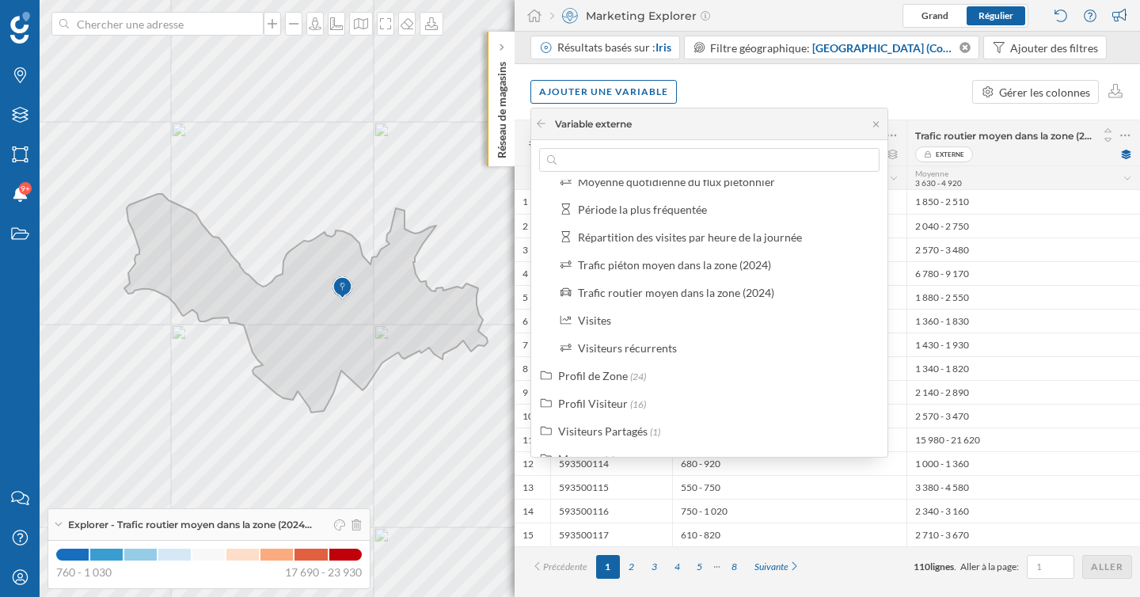
scroll to position [151, 0]
click at [674, 289] on div "Trafic routier moyen dans la zone (2024)" at bounding box center [676, 293] width 196 height 13
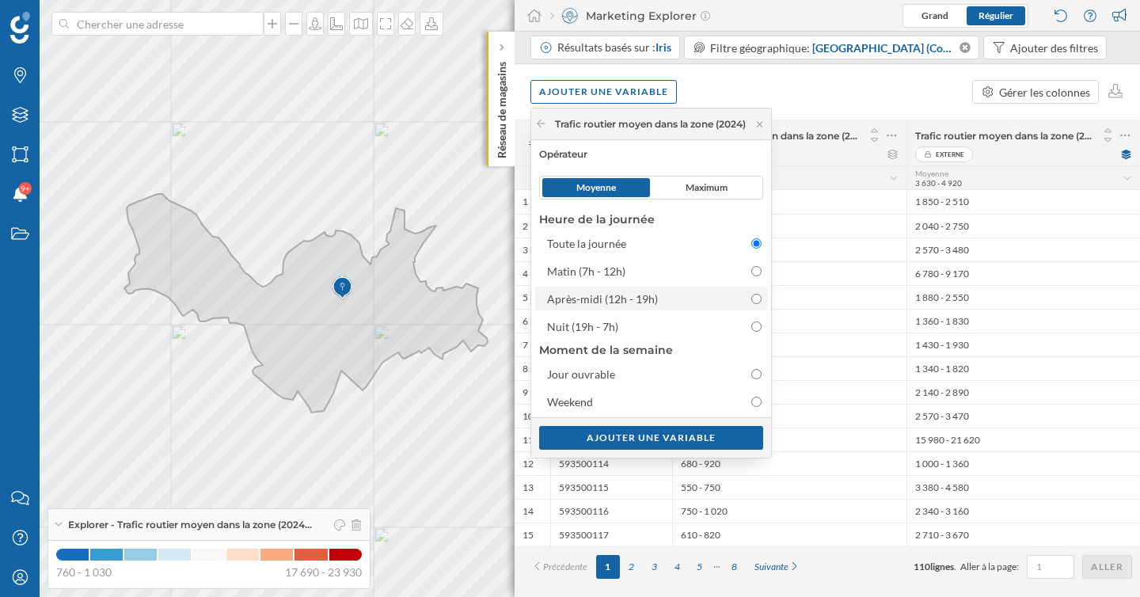
click at [760, 301] on input "Après-midi (12h - 19h)" at bounding box center [756, 299] width 10 height 10
radio input "true"
click at [707, 434] on div "Ajouter une variable" at bounding box center [651, 437] width 224 height 24
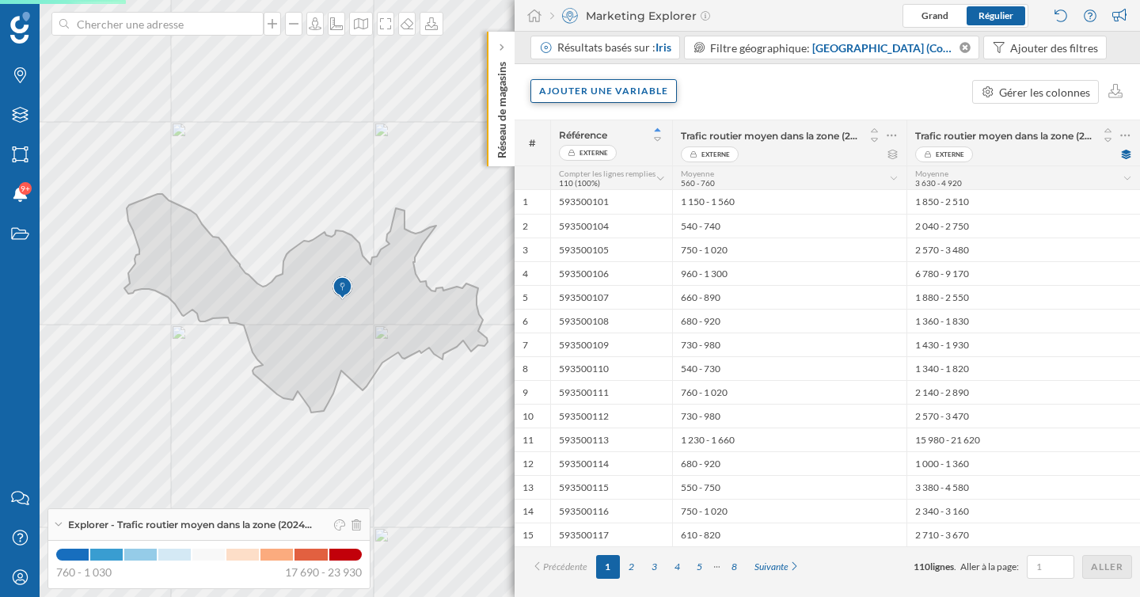
click at [640, 99] on div "Ajouter une variable" at bounding box center [603, 91] width 146 height 24
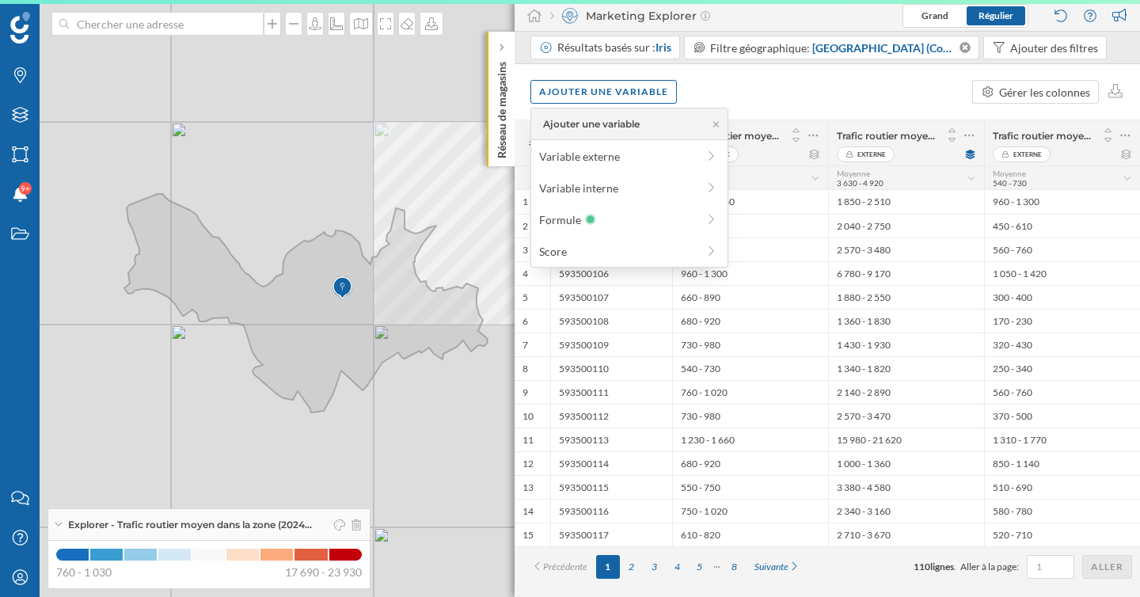
scroll to position [0, 0]
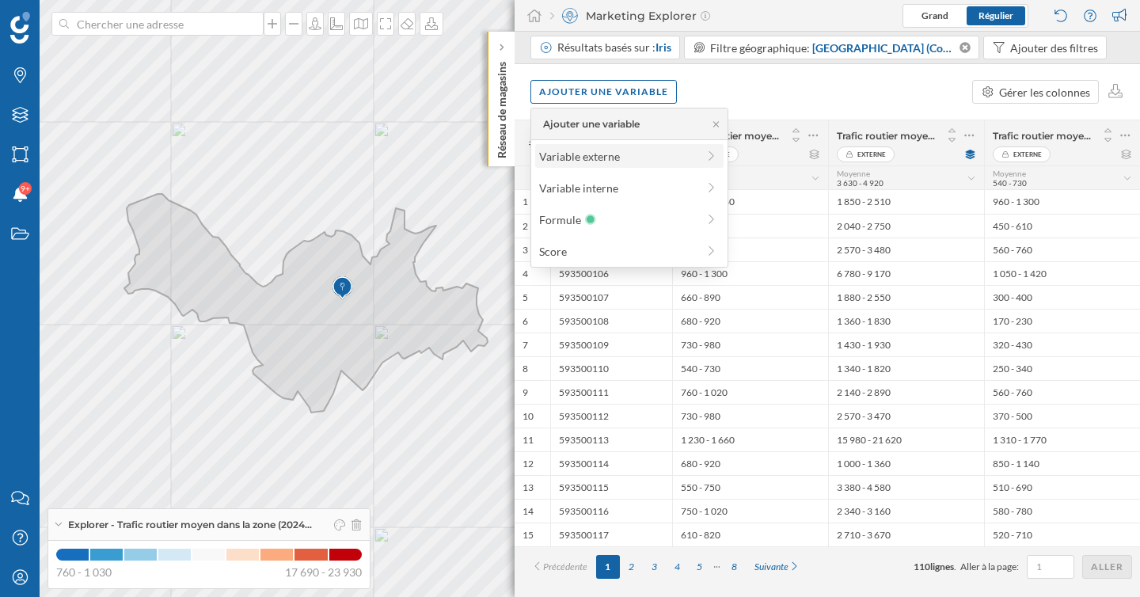
click at [609, 156] on div "Variable externe" at bounding box center [617, 156] width 157 height 17
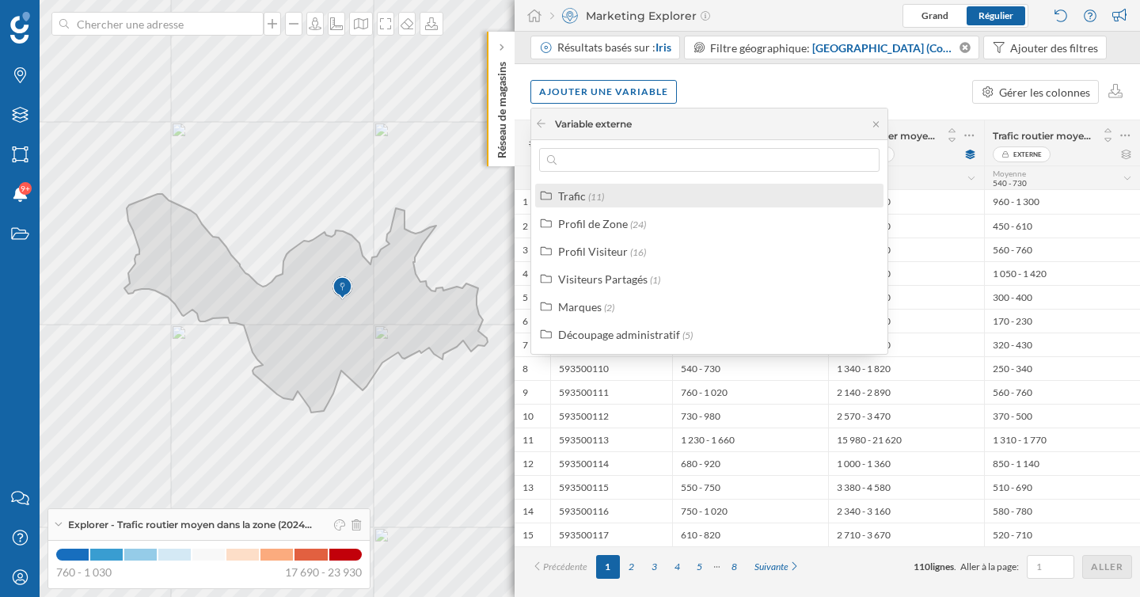
click at [606, 195] on div "Trafic (11)" at bounding box center [716, 196] width 316 height 17
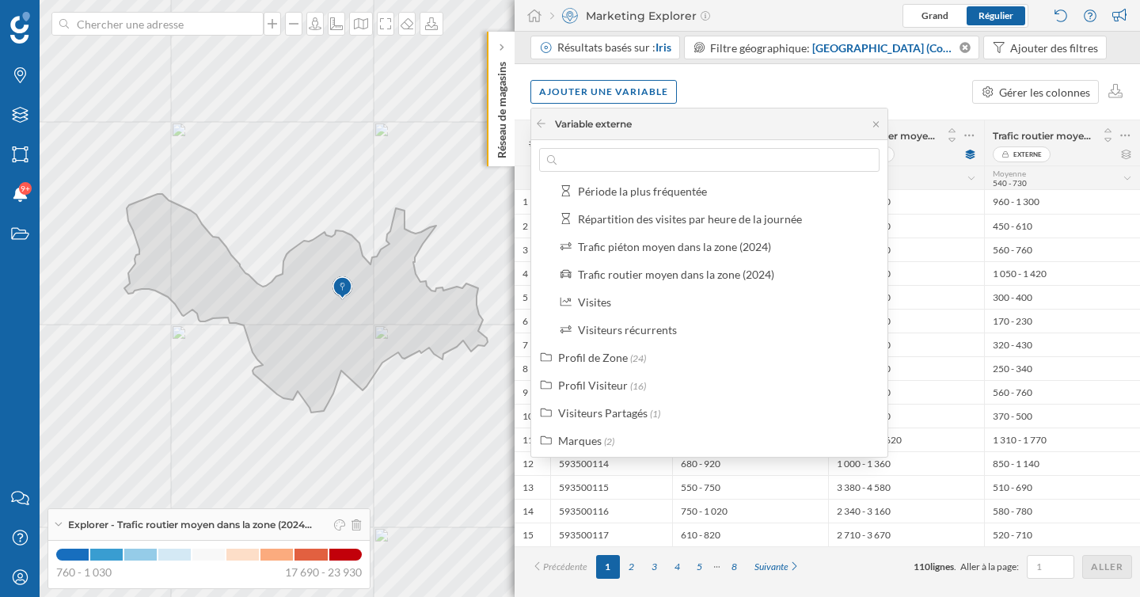
scroll to position [158, 0]
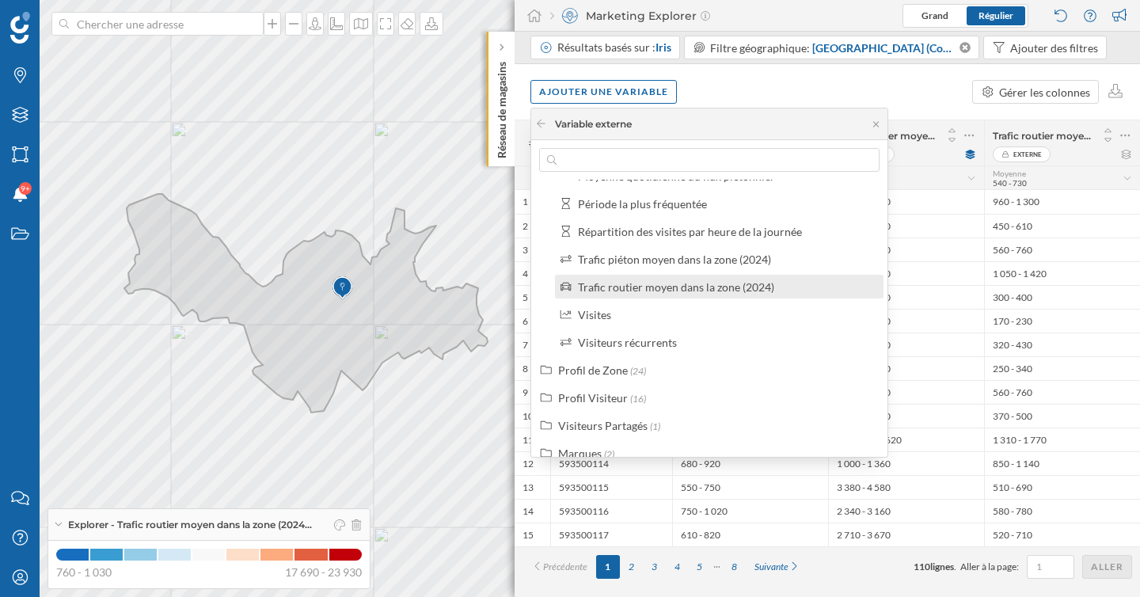
click at [678, 280] on div "Trafic routier moyen dans la zone (2024)" at bounding box center [676, 286] width 196 height 13
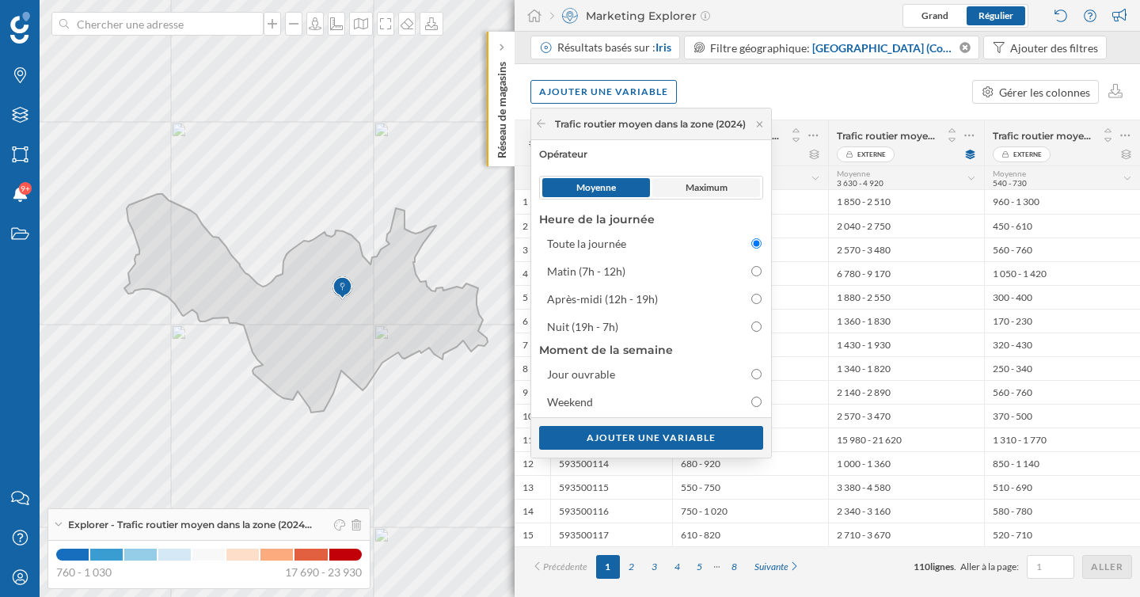
click at [713, 190] on span "Maximum" at bounding box center [706, 187] width 42 height 14
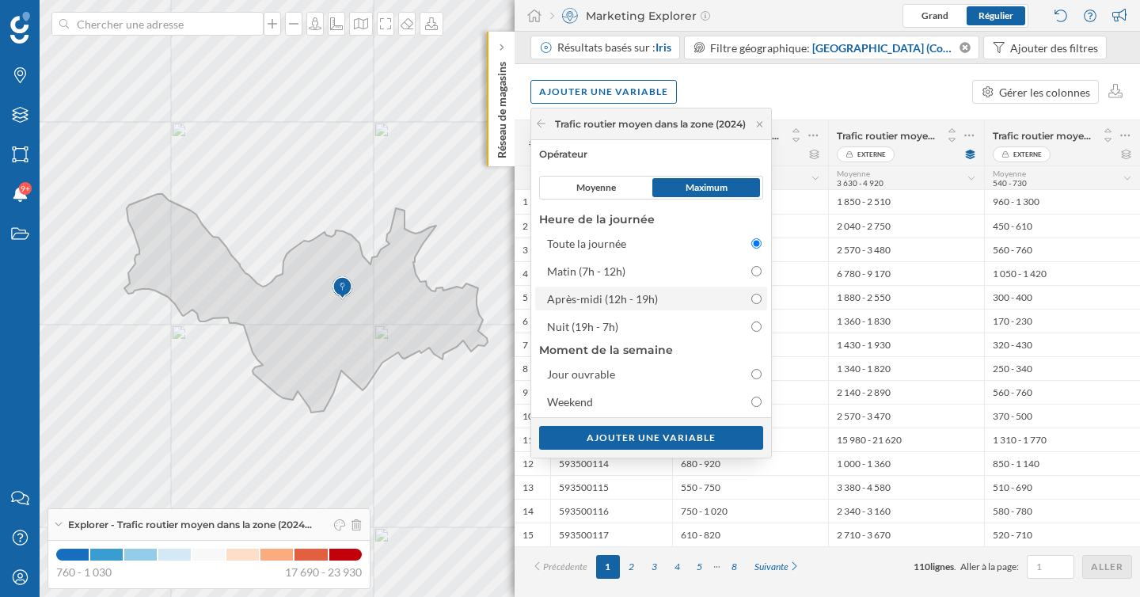
click at [761, 300] on input "Après-midi (12h - 19h)" at bounding box center [756, 299] width 10 height 10
radio input "true"
click at [739, 442] on div "Ajouter une variable" at bounding box center [651, 437] width 224 height 24
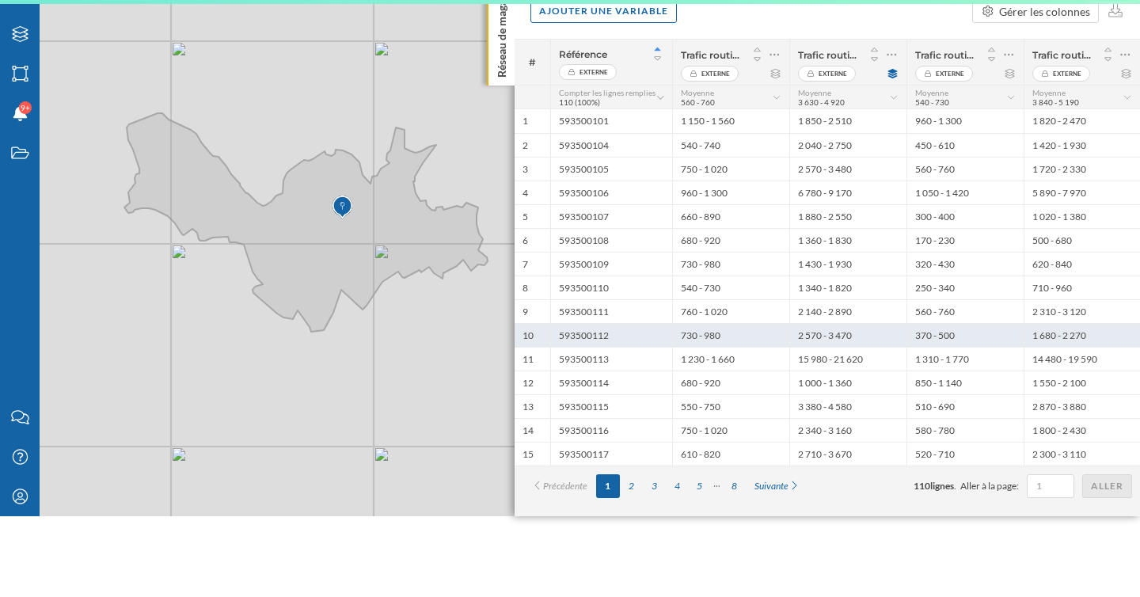
scroll to position [0, 0]
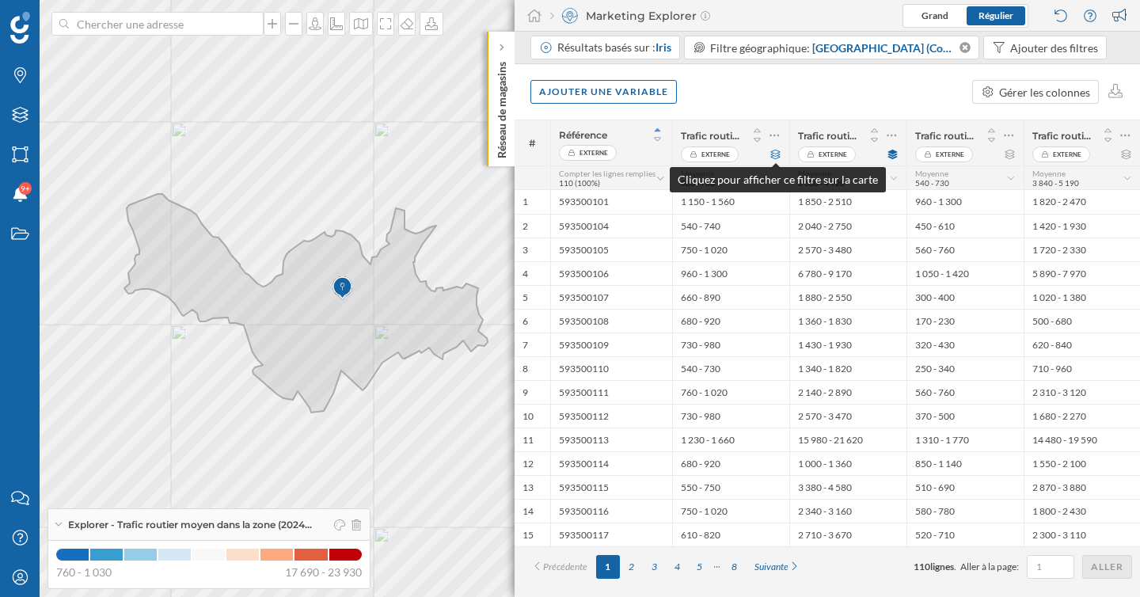
click at [775, 156] on icon at bounding box center [775, 154] width 9 height 9
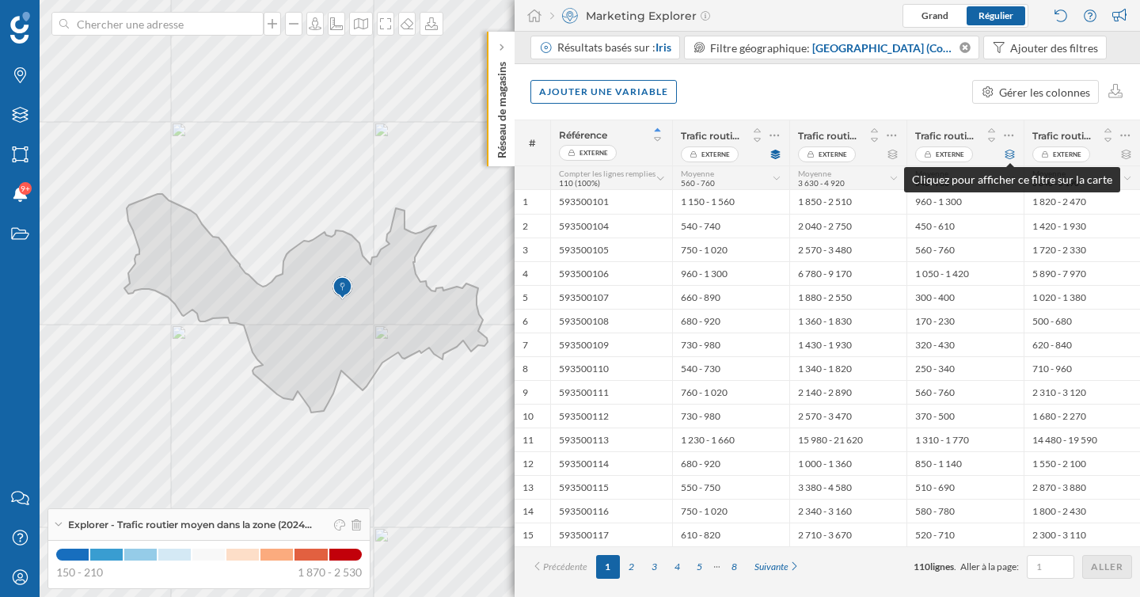
click at [1012, 150] on icon at bounding box center [1009, 154] width 9 height 9
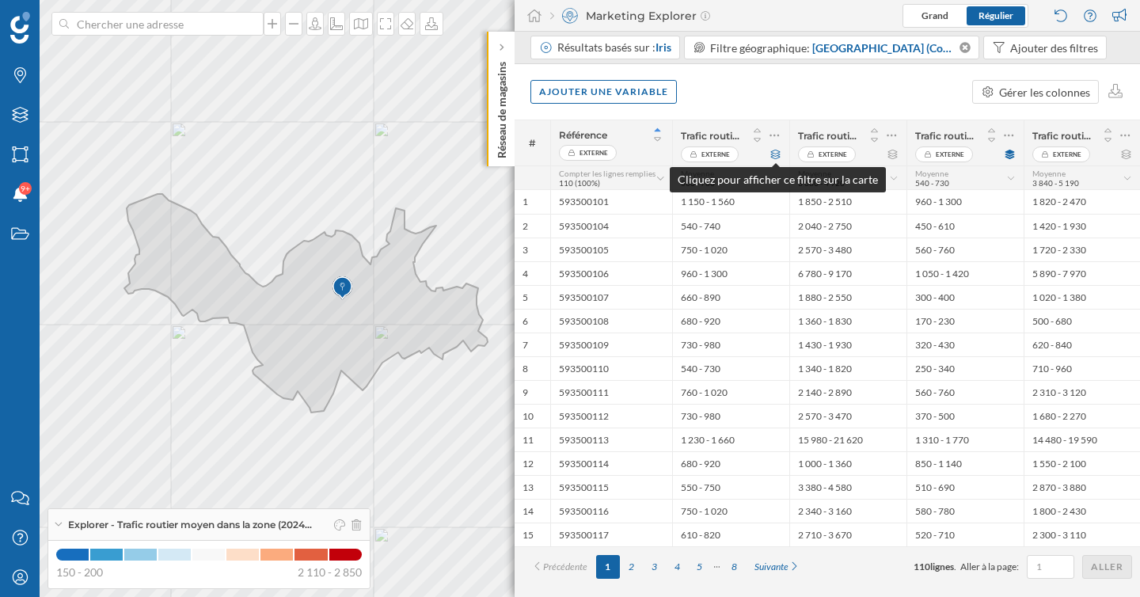
click at [772, 152] on icon at bounding box center [775, 154] width 12 height 9
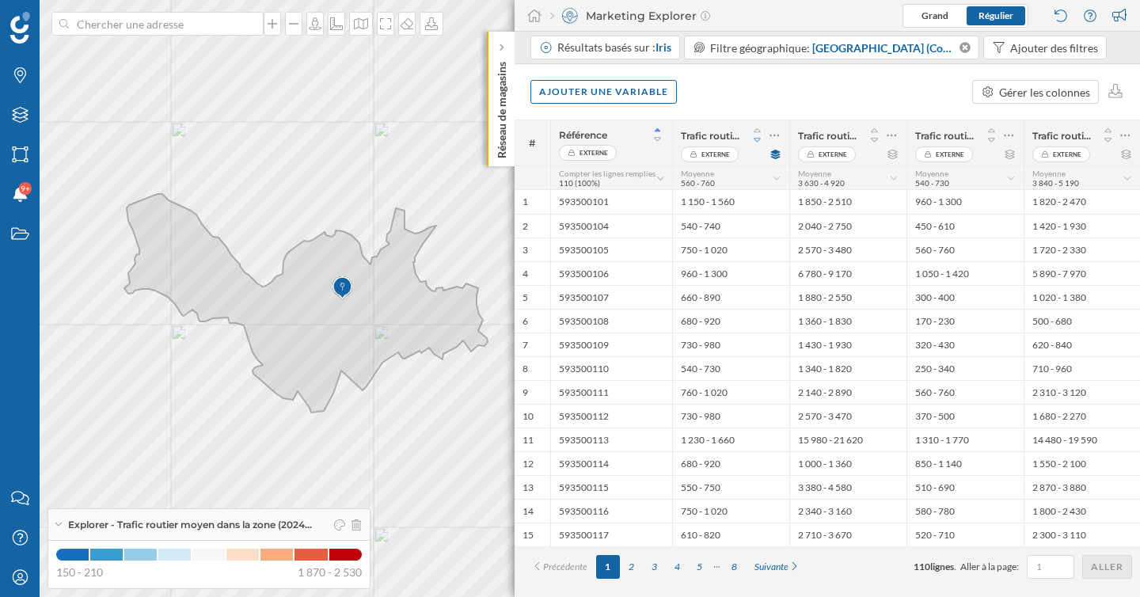
click at [757, 139] on icon at bounding box center [757, 140] width 14 height 11
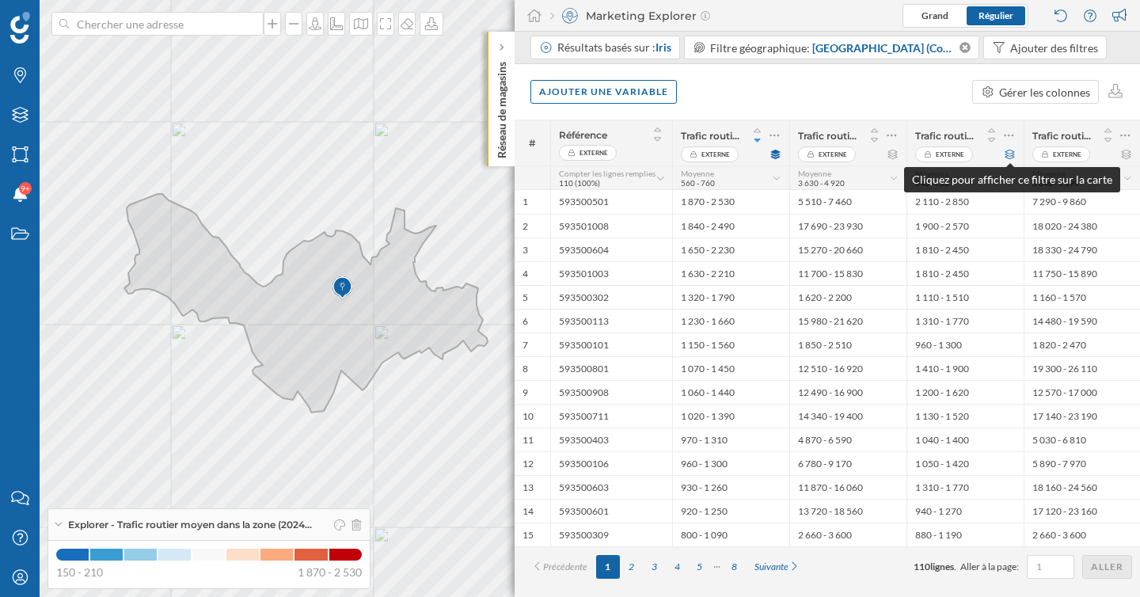
click at [1011, 154] on icon at bounding box center [1009, 154] width 9 height 9
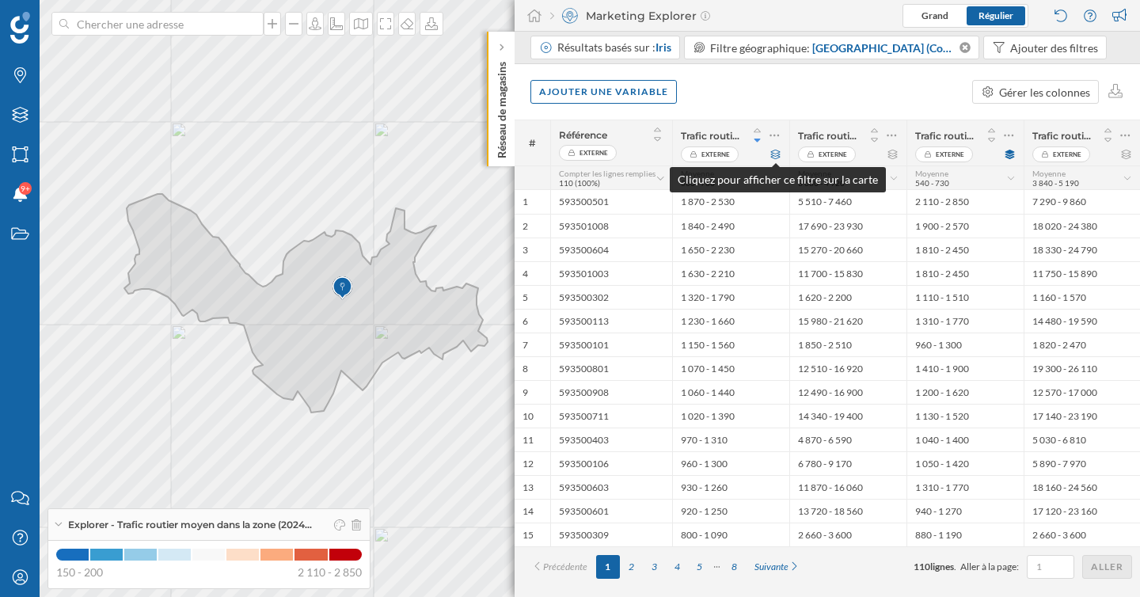
click at [776, 153] on icon at bounding box center [775, 154] width 9 height 9
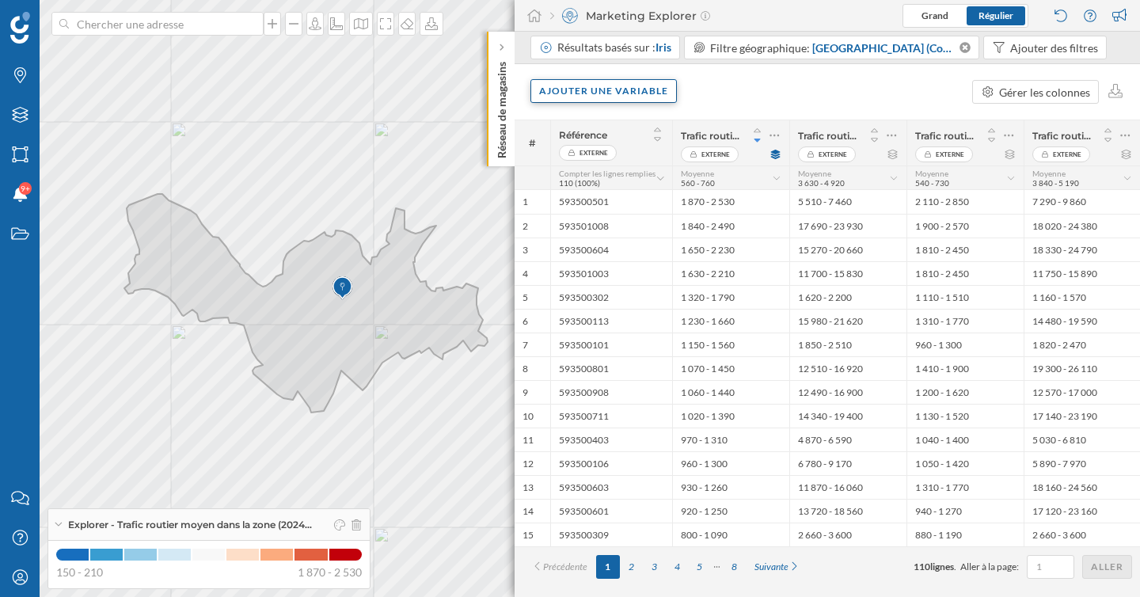
click at [647, 98] on div "Ajouter une variable" at bounding box center [603, 91] width 146 height 24
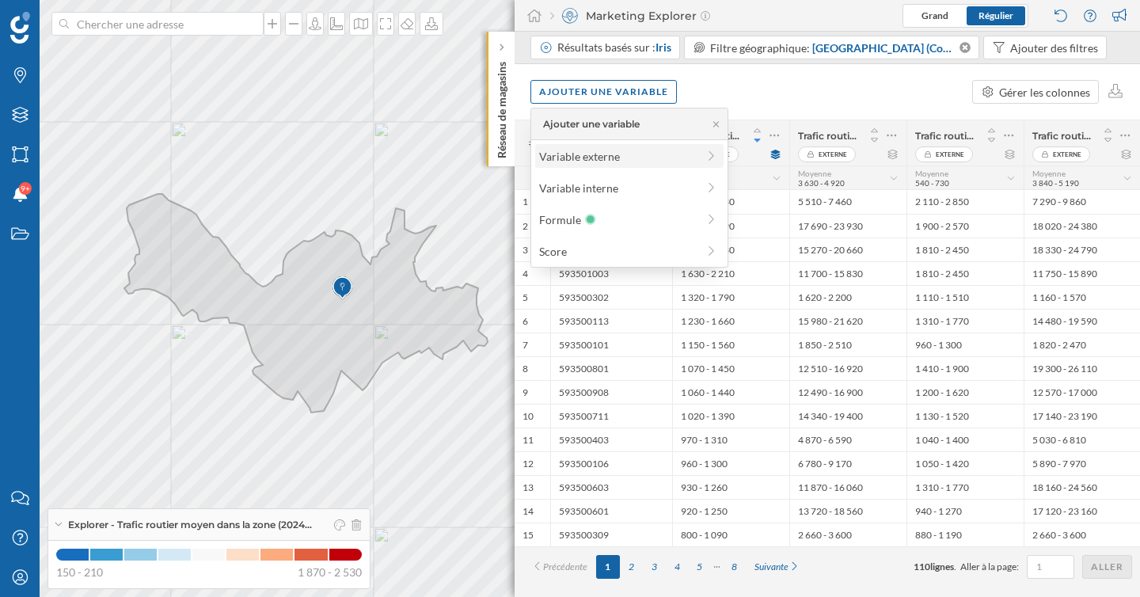
click at [625, 158] on div "Variable externe" at bounding box center [617, 156] width 157 height 17
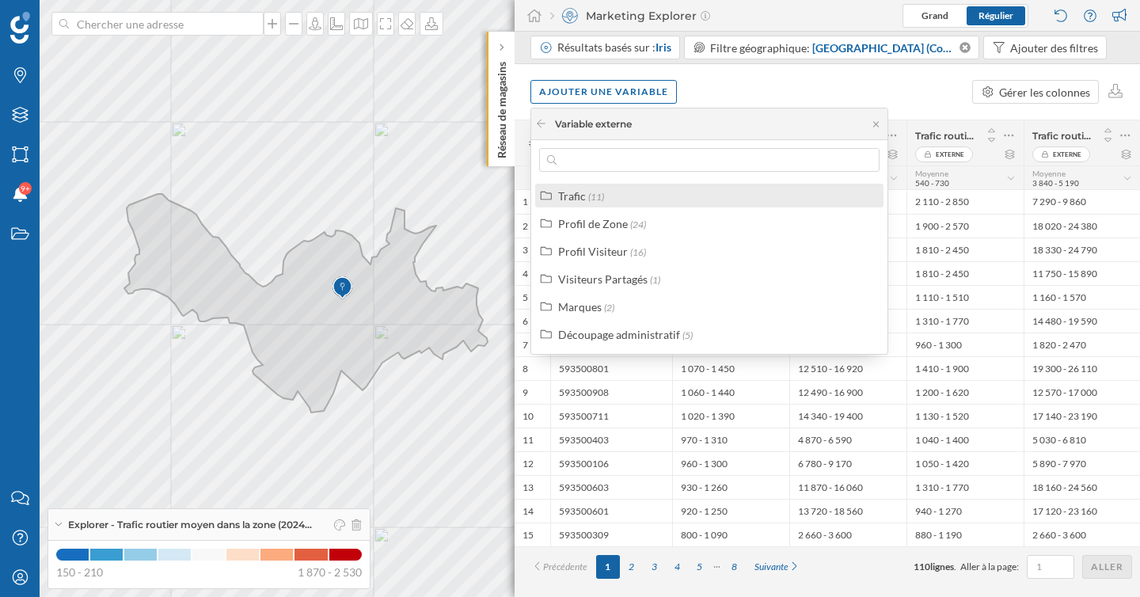
click at [620, 199] on div "Trafic (11)" at bounding box center [716, 196] width 316 height 17
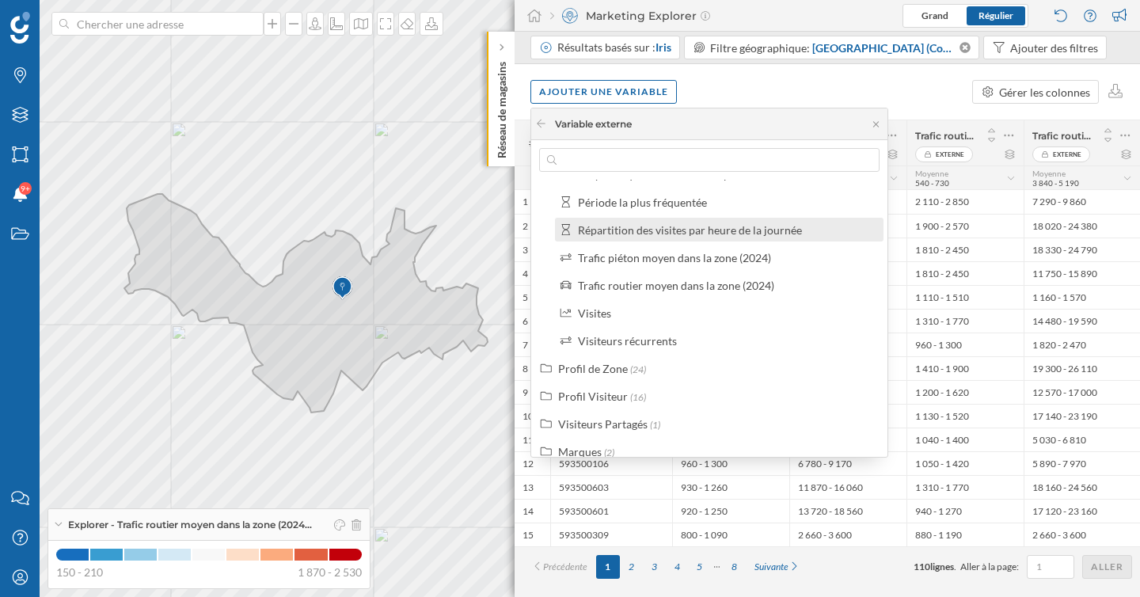
scroll to position [147, 0]
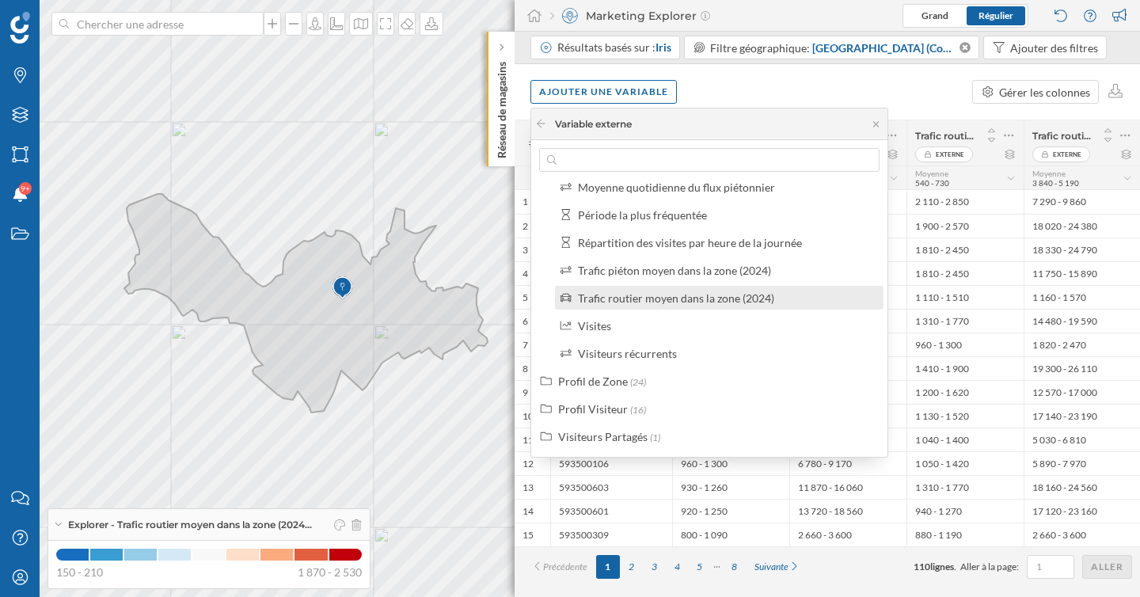
click at [704, 298] on div "Trafic routier moyen dans la zone (2024)" at bounding box center [676, 297] width 196 height 13
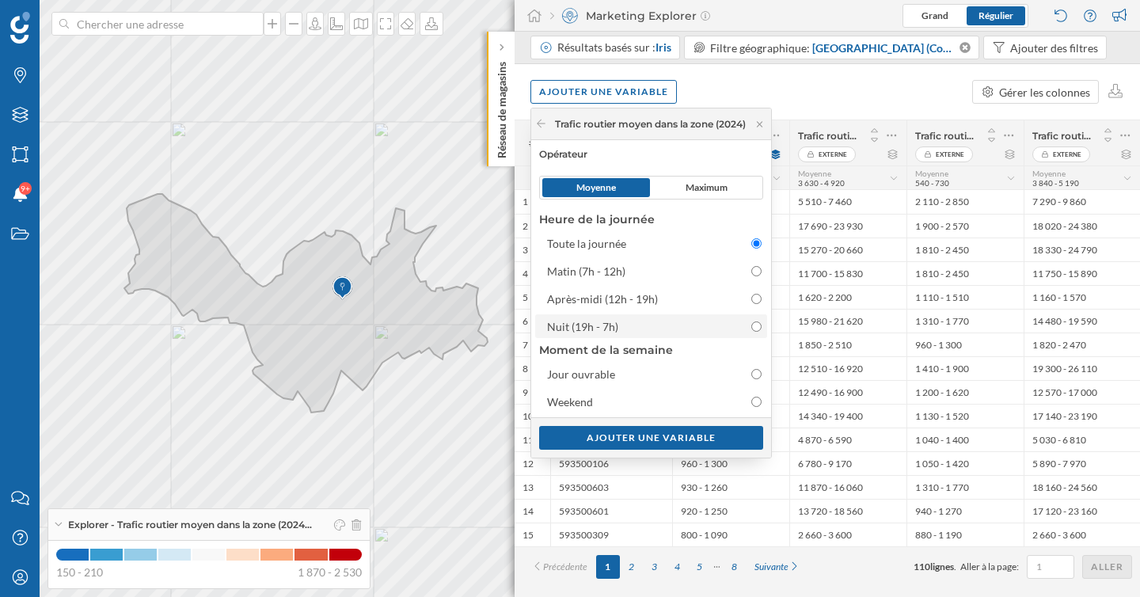
click at [753, 328] on div at bounding box center [748, 326] width 26 height 17
click at [753, 328] on input "Nuit (19h - 7h)" at bounding box center [756, 326] width 10 height 10
radio input "false"
radio input "true"
click at [720, 437] on div "Ajouter une variable" at bounding box center [651, 437] width 224 height 24
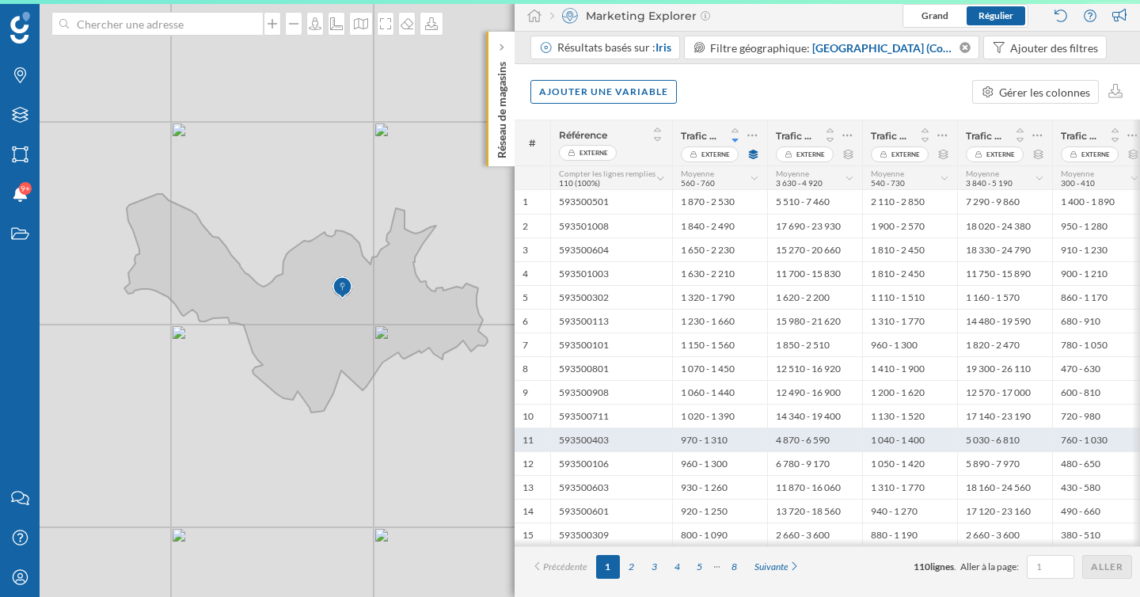
scroll to position [0, 0]
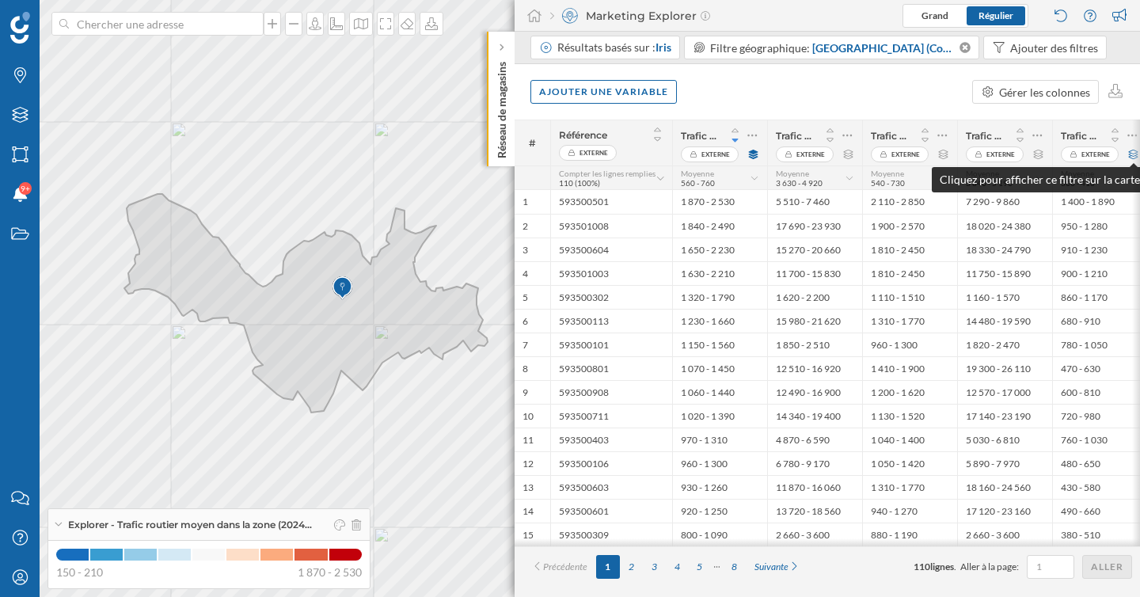
click at [1129, 152] on icon at bounding box center [1133, 154] width 12 height 9
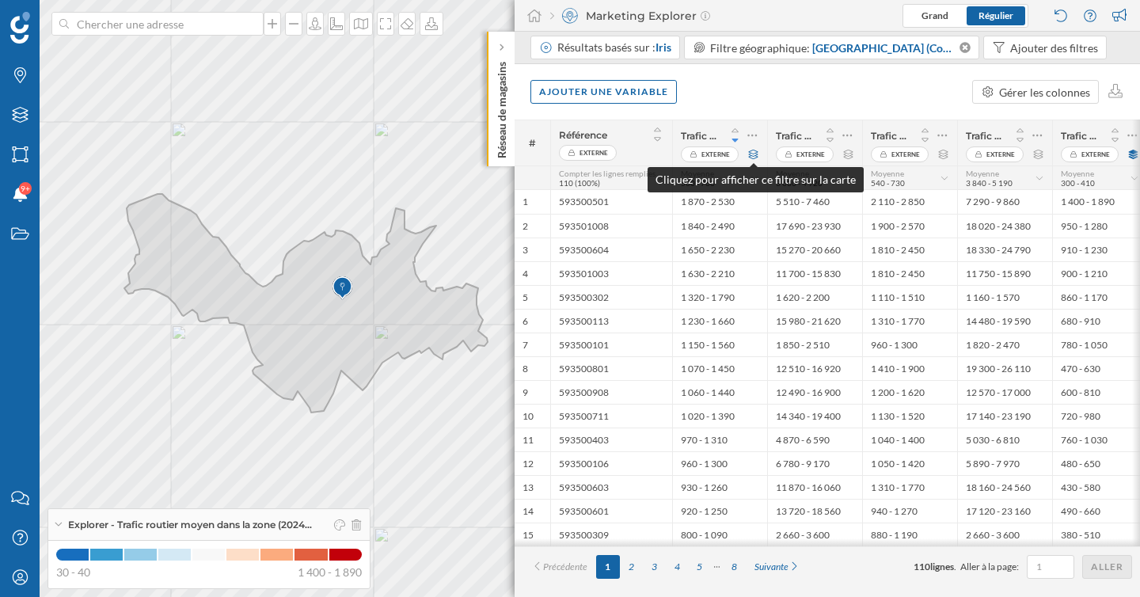
click at [755, 157] on icon at bounding box center [753, 154] width 9 height 9
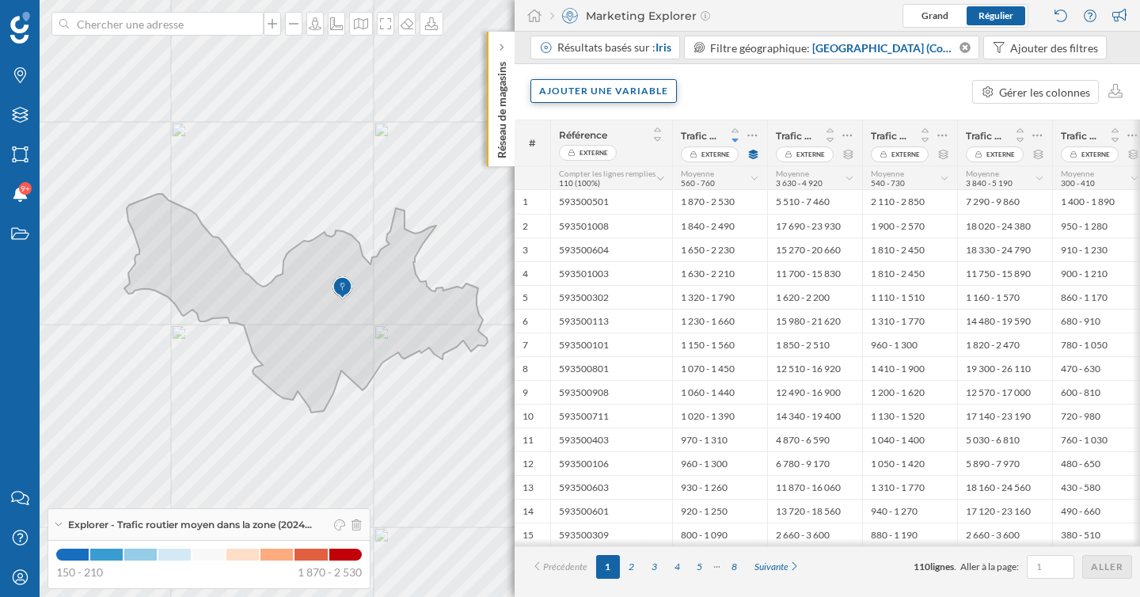
click at [636, 97] on div "Ajouter une variable" at bounding box center [603, 91] width 146 height 24
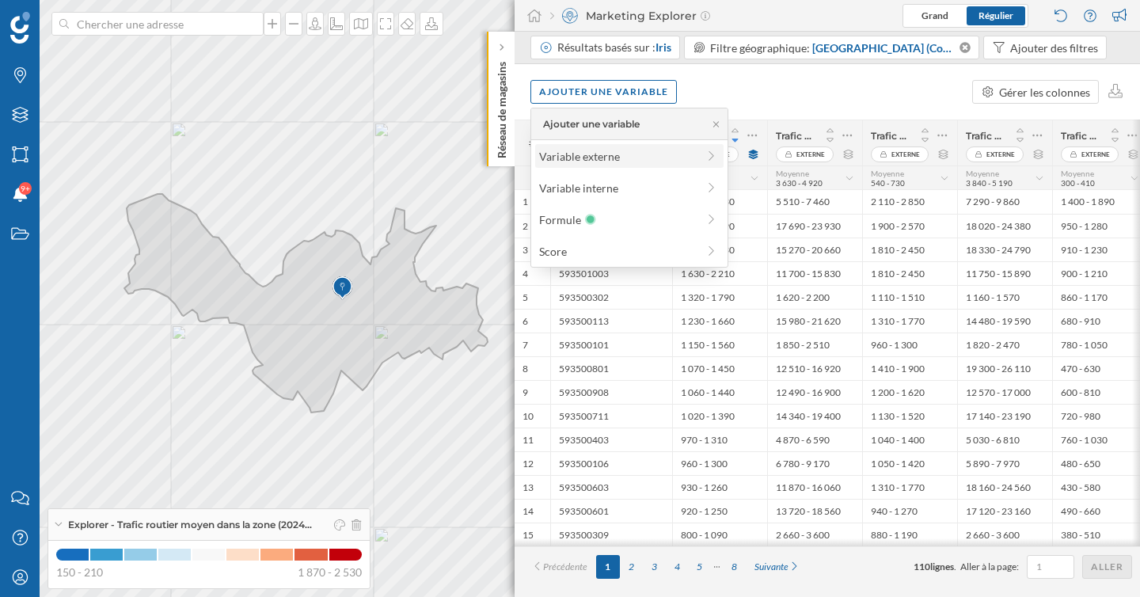
click at [627, 150] on div "Variable externe" at bounding box center [617, 156] width 157 height 17
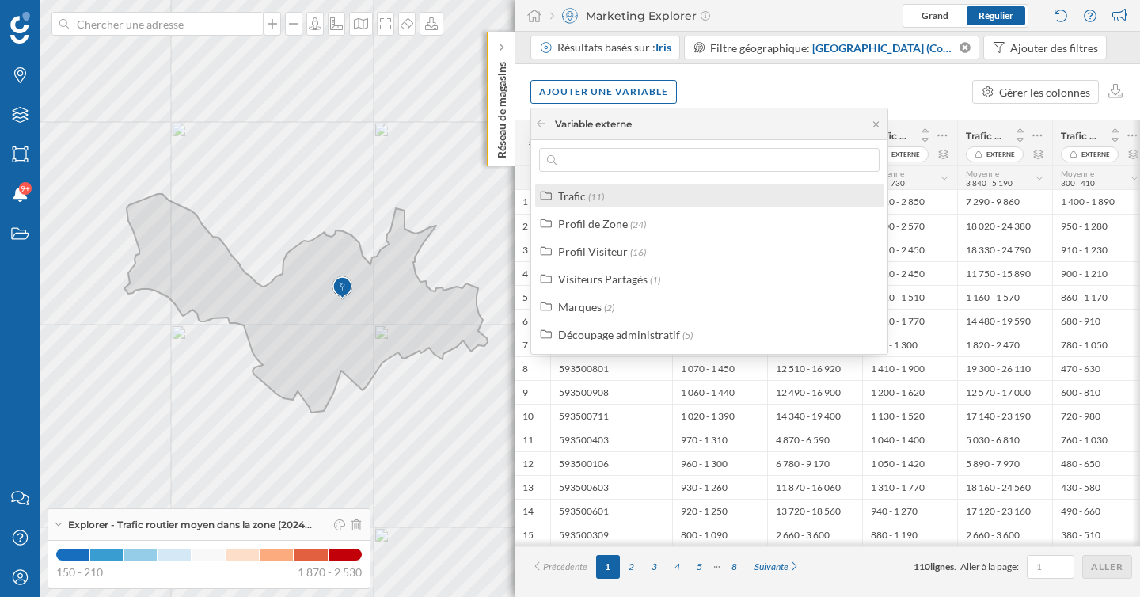
click at [625, 202] on div "Trafic (11)" at bounding box center [716, 196] width 316 height 17
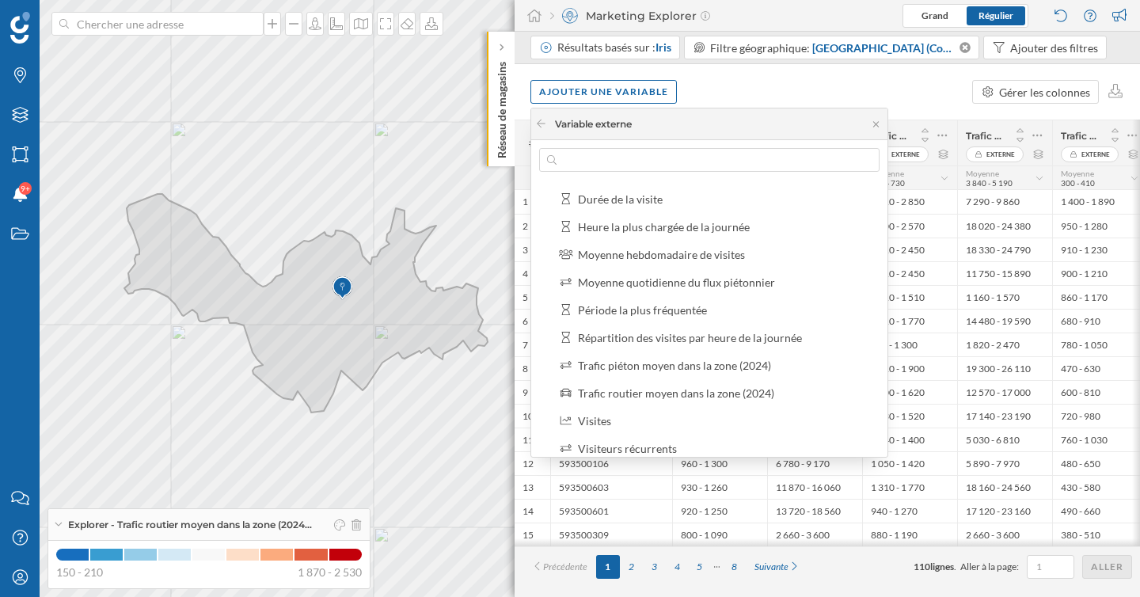
scroll to position [40, 0]
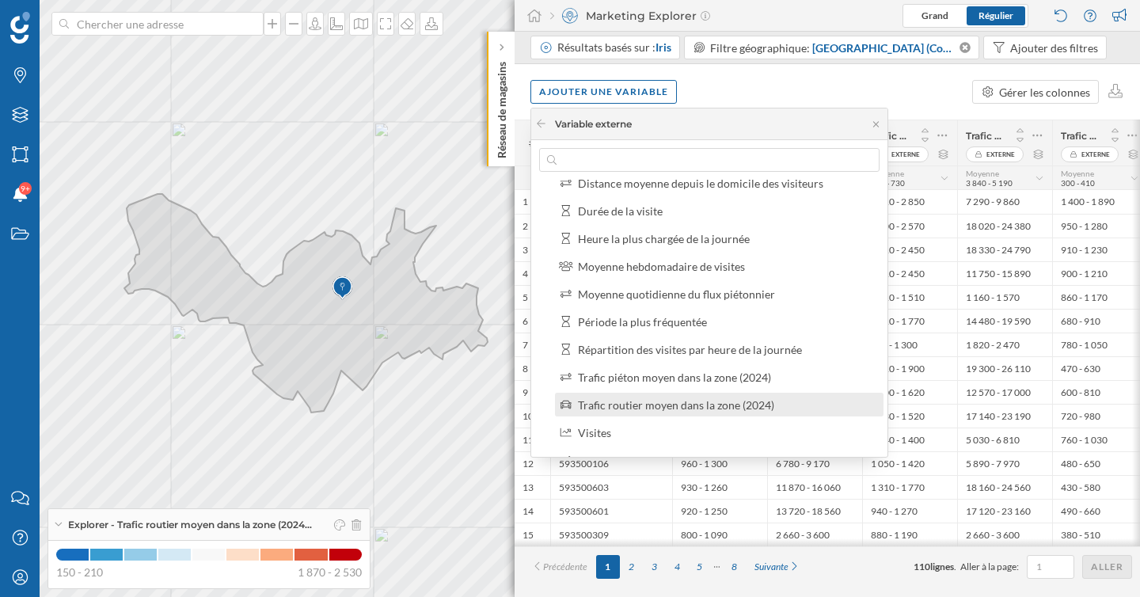
click at [690, 410] on div "Trafic routier moyen dans la zone (2024)" at bounding box center [676, 404] width 196 height 13
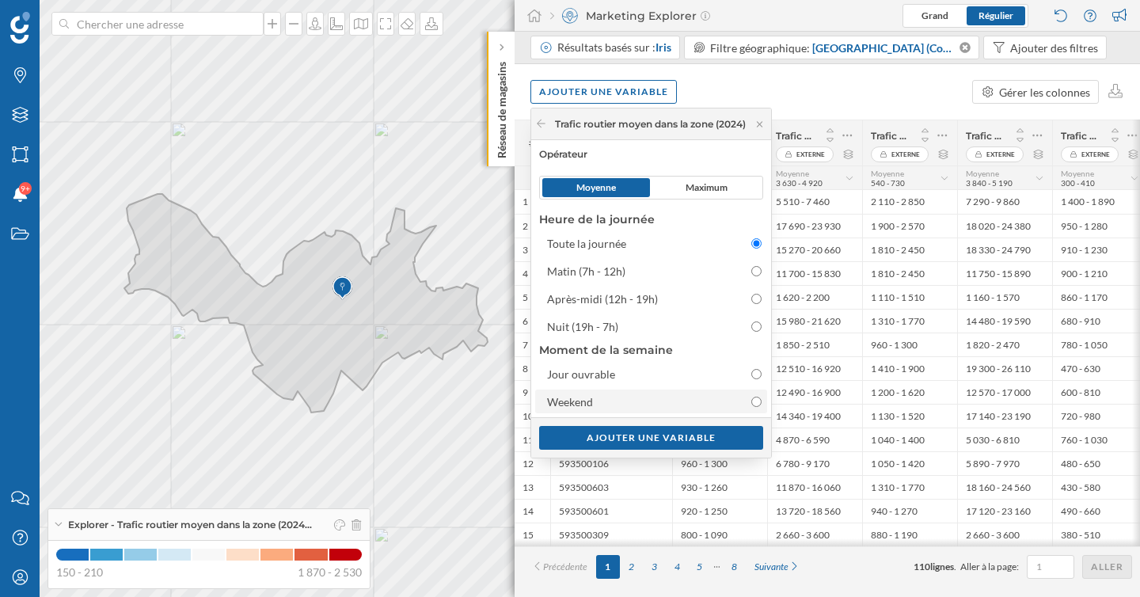
click at [761, 404] on input "Weekend" at bounding box center [756, 401] width 10 height 10
radio input "true"
click at [729, 439] on div "Ajouter une variable" at bounding box center [651, 437] width 224 height 24
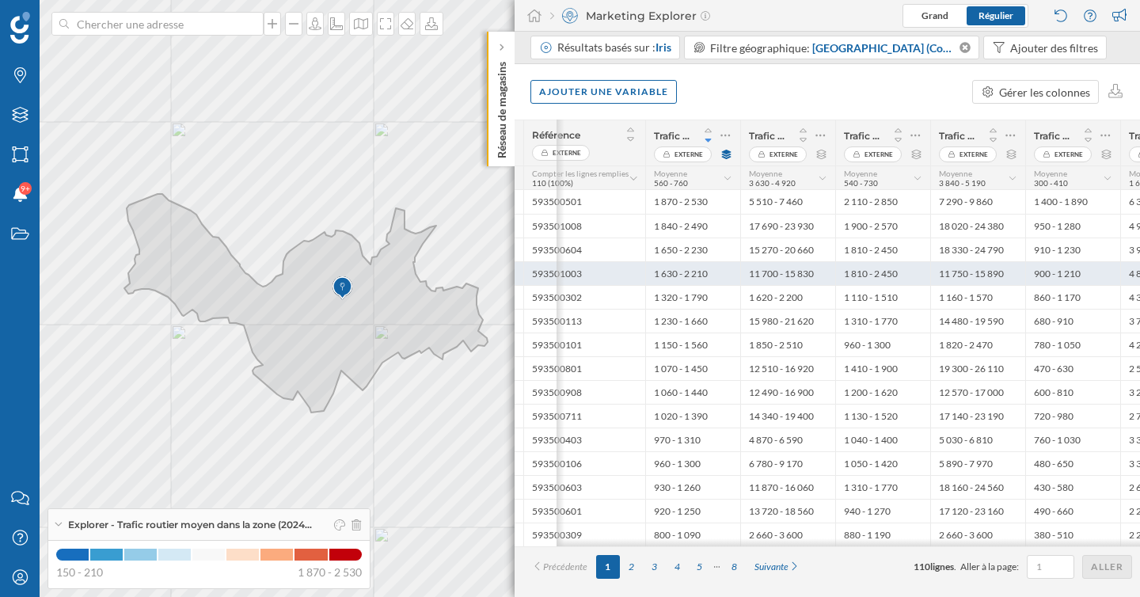
scroll to position [0, 102]
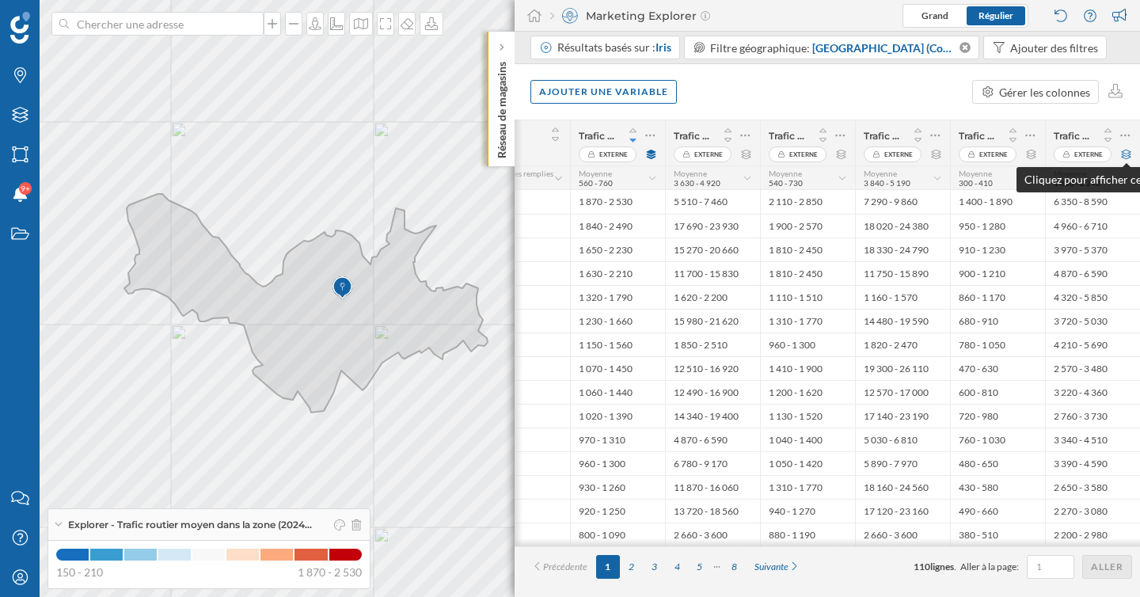
click at [1125, 153] on icon at bounding box center [1126, 154] width 12 height 9
click at [666, 55] on div "Résultats basés sur : Iris" at bounding box center [605, 48] width 150 height 24
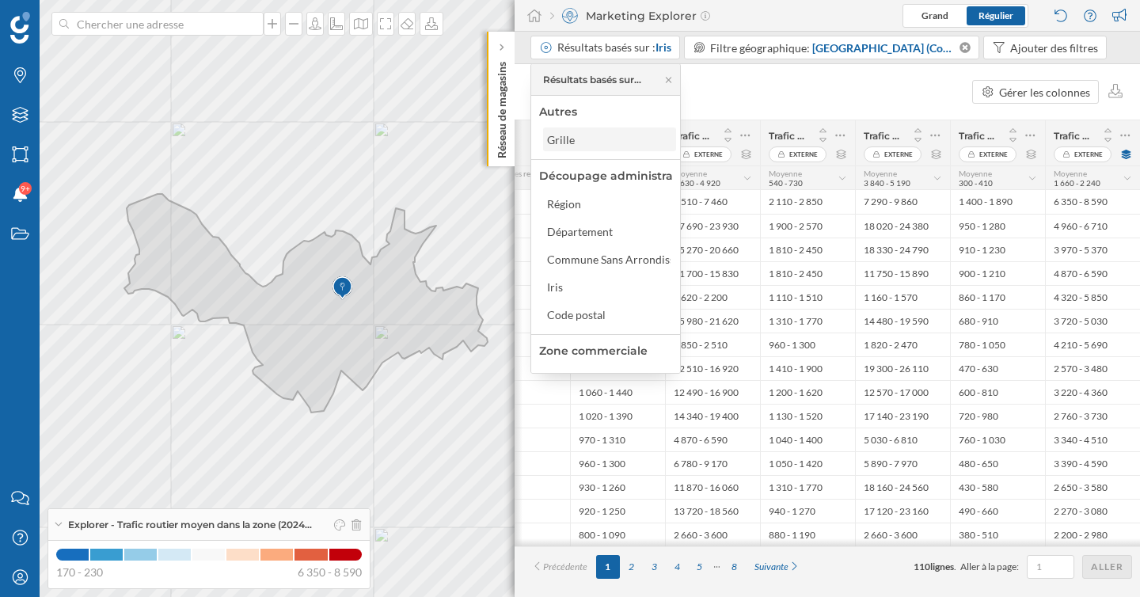
click at [619, 138] on div "Grille" at bounding box center [608, 139] width 123 height 17
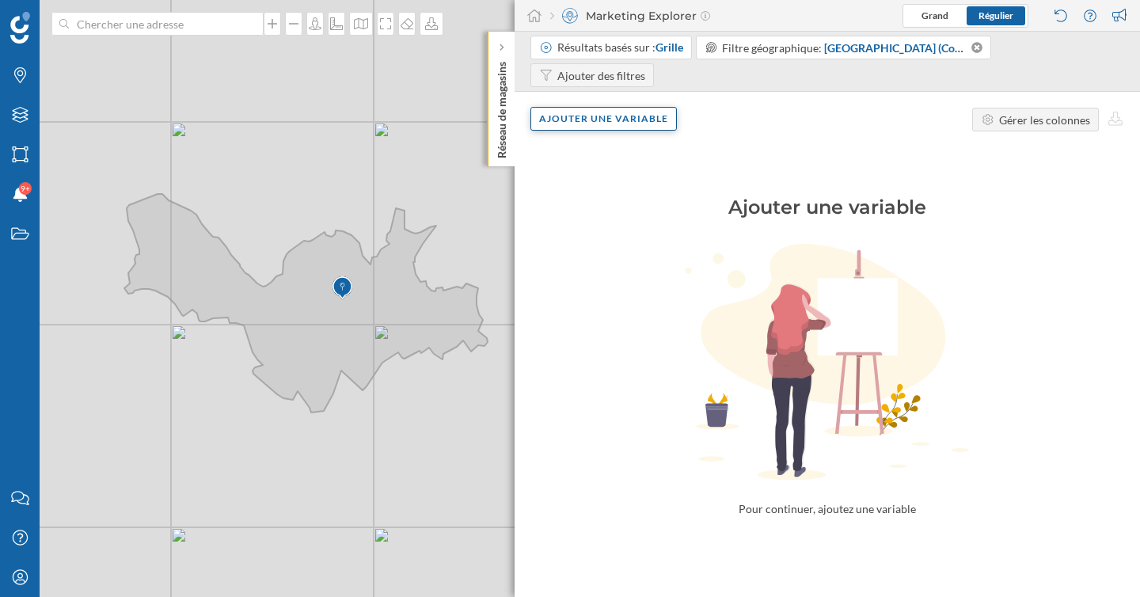
click at [597, 107] on div "Ajouter une variable" at bounding box center [603, 119] width 146 height 24
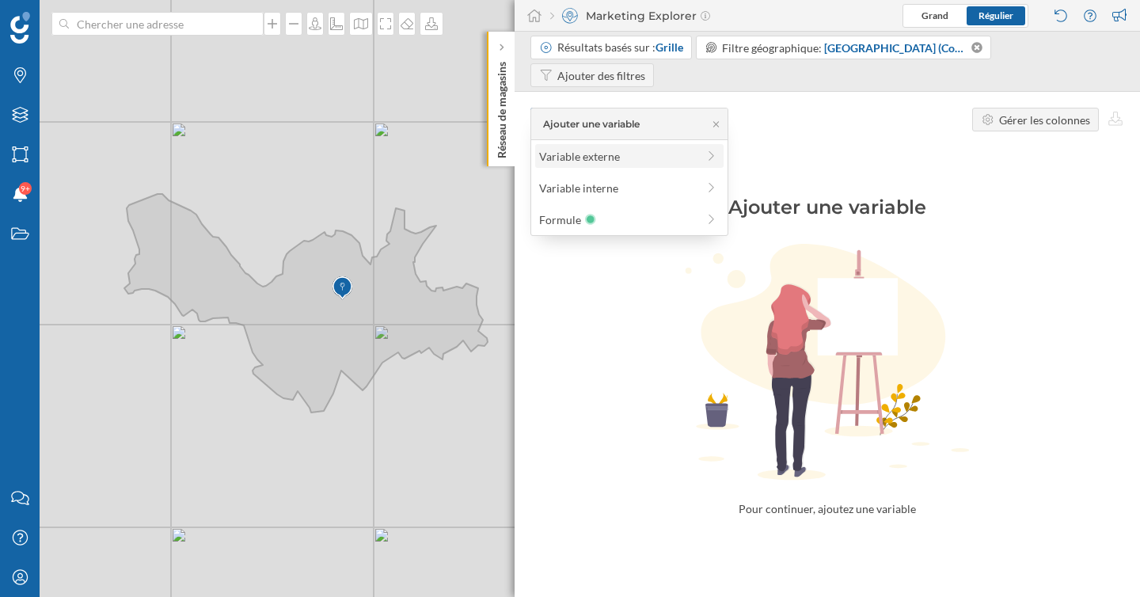
click at [586, 156] on div "Variable externe" at bounding box center [617, 156] width 157 height 17
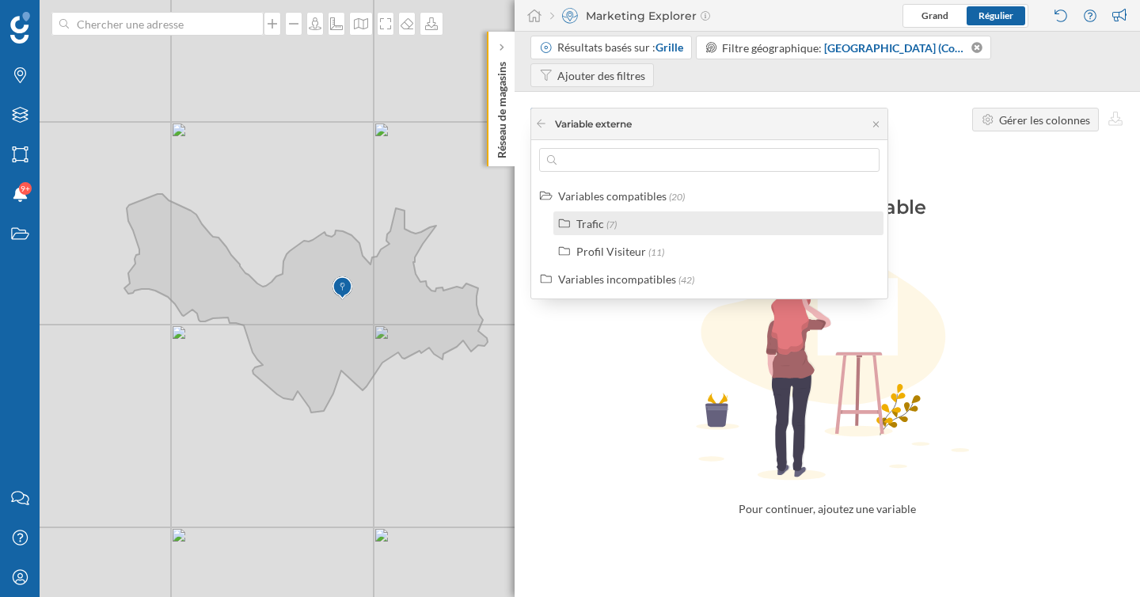
click at [592, 225] on div "Trafic" at bounding box center [590, 223] width 28 height 13
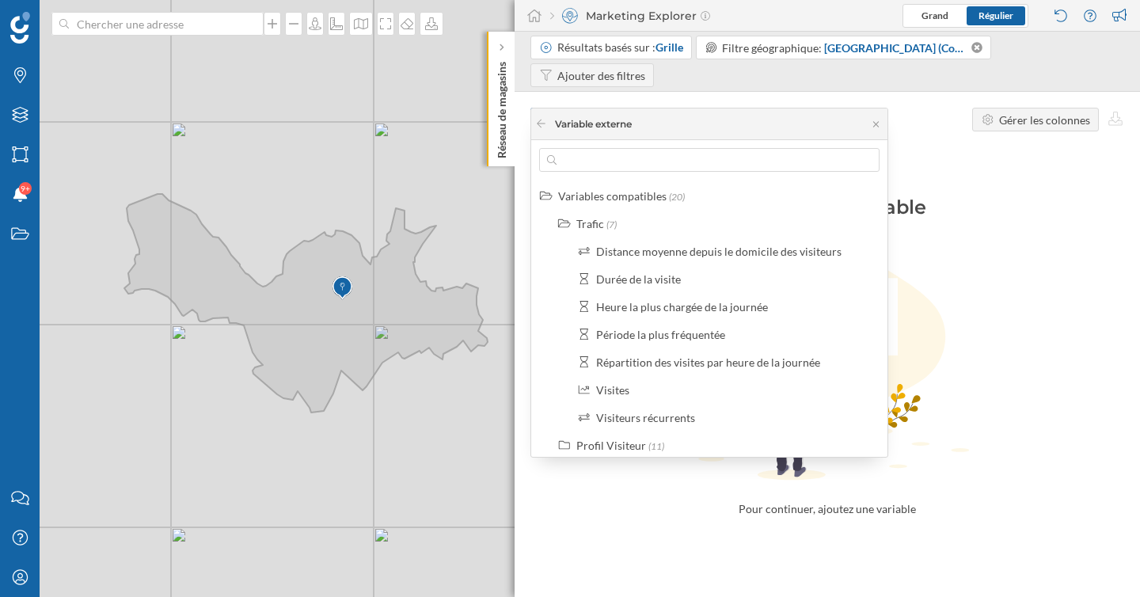
click at [1019, 244] on icon at bounding box center [826, 362] width 625 height 237
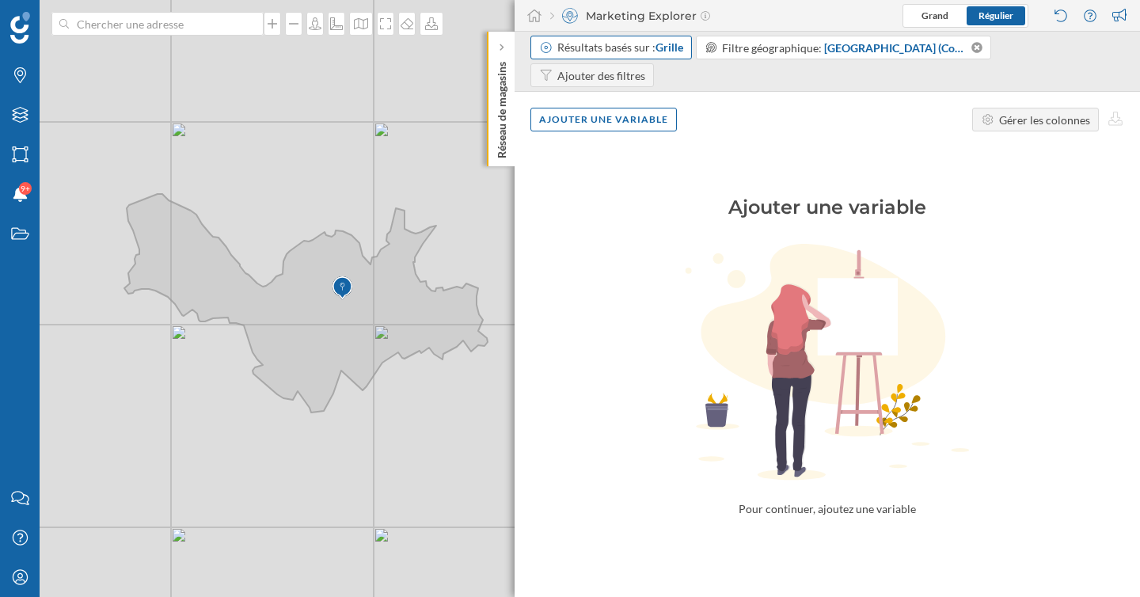
click at [648, 55] on div "Résultats basés sur : Grille" at bounding box center [620, 48] width 126 height 16
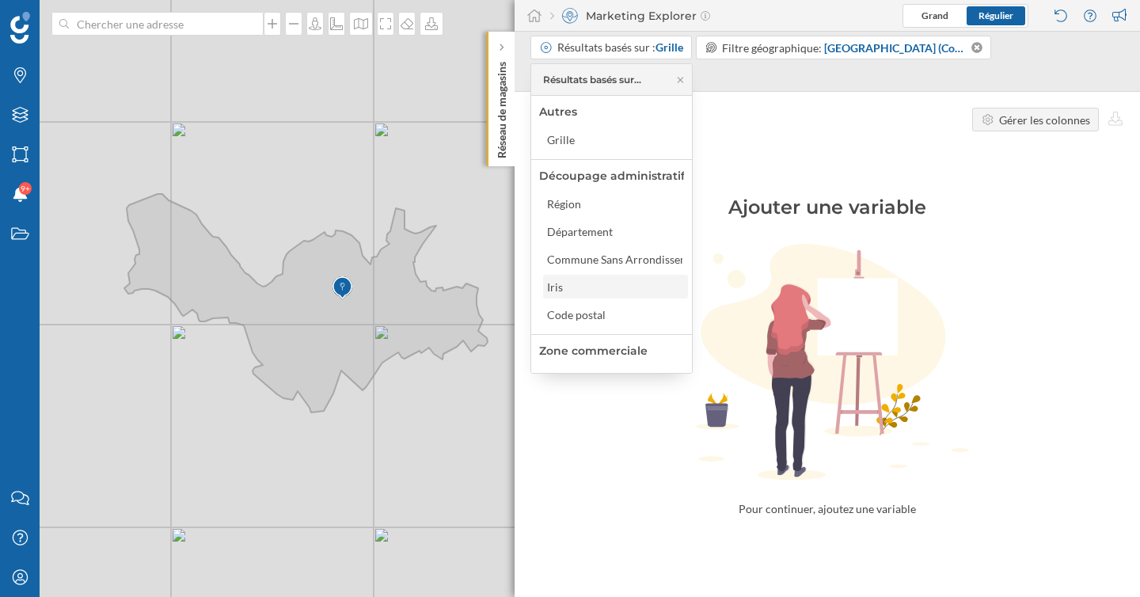
click at [620, 294] on div "Iris" at bounding box center [615, 287] width 145 height 24
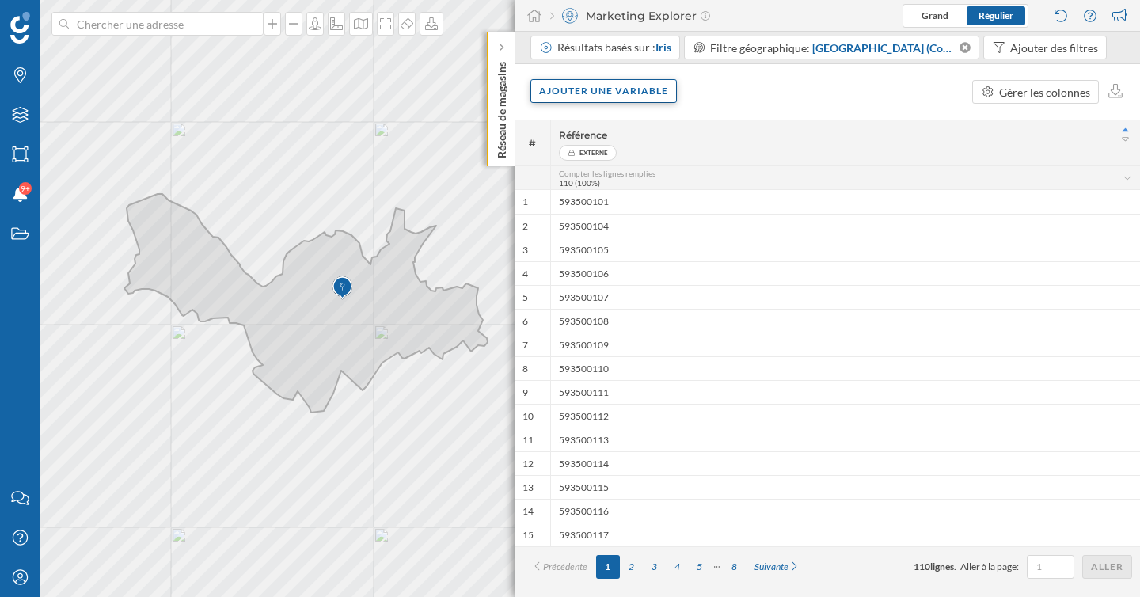
click at [606, 93] on div "Ajouter une variable" at bounding box center [603, 91] width 146 height 24
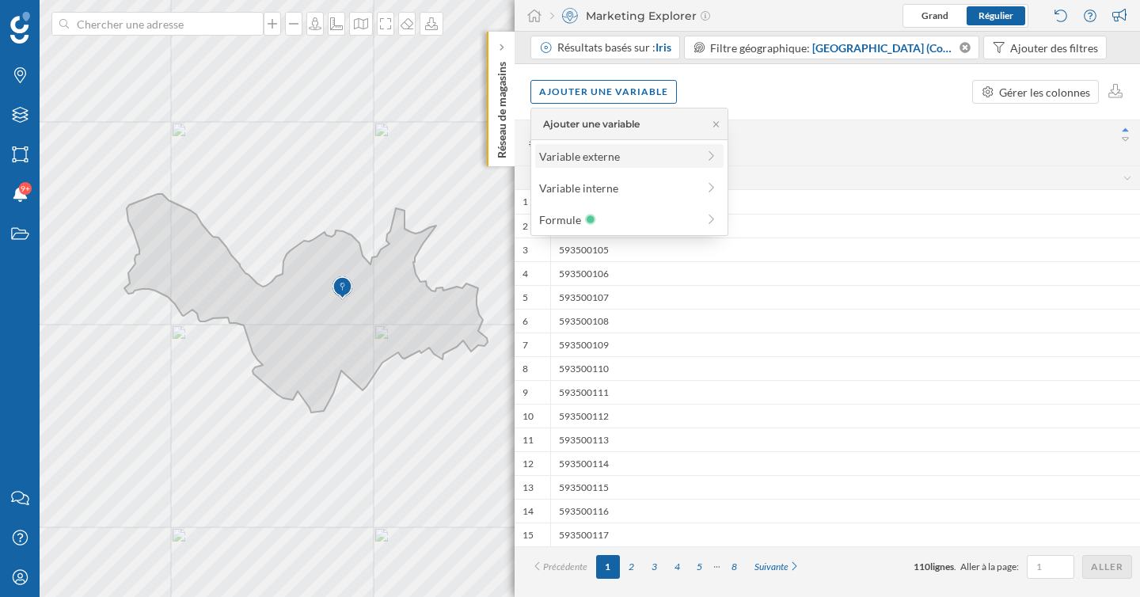
click at [606, 153] on div "Variable externe" at bounding box center [617, 156] width 157 height 17
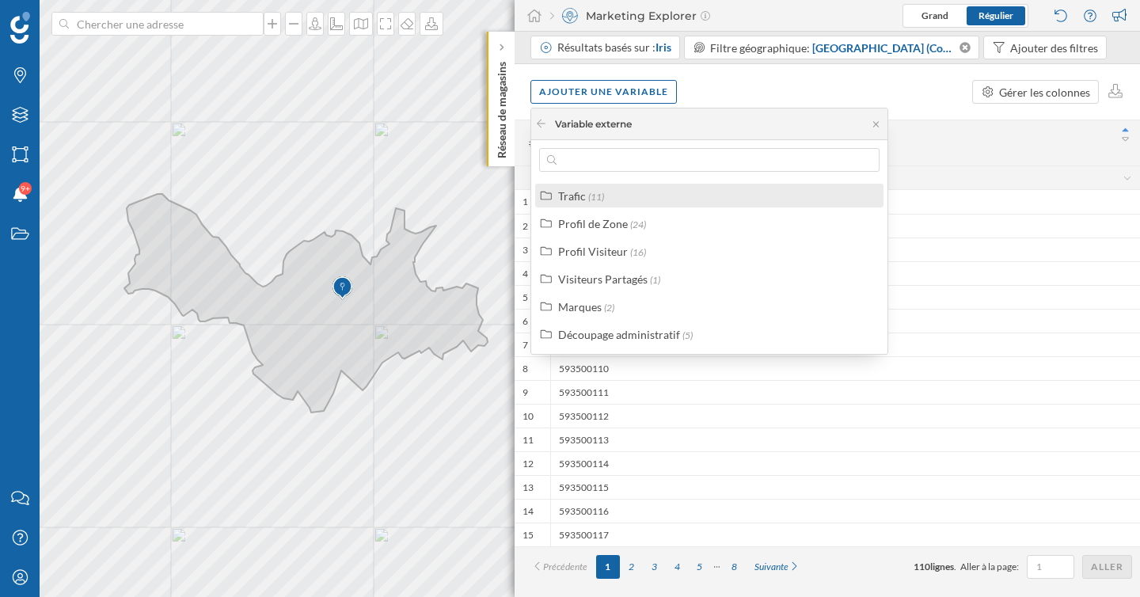
click at [614, 195] on div "Trafic (11)" at bounding box center [716, 196] width 316 height 17
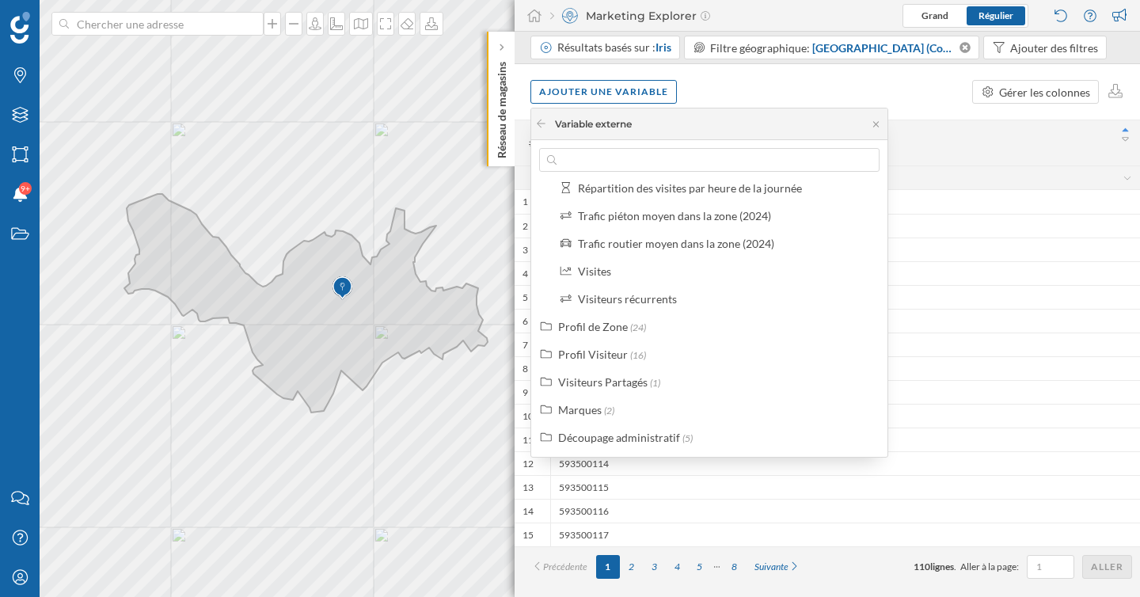
scroll to position [163, 0]
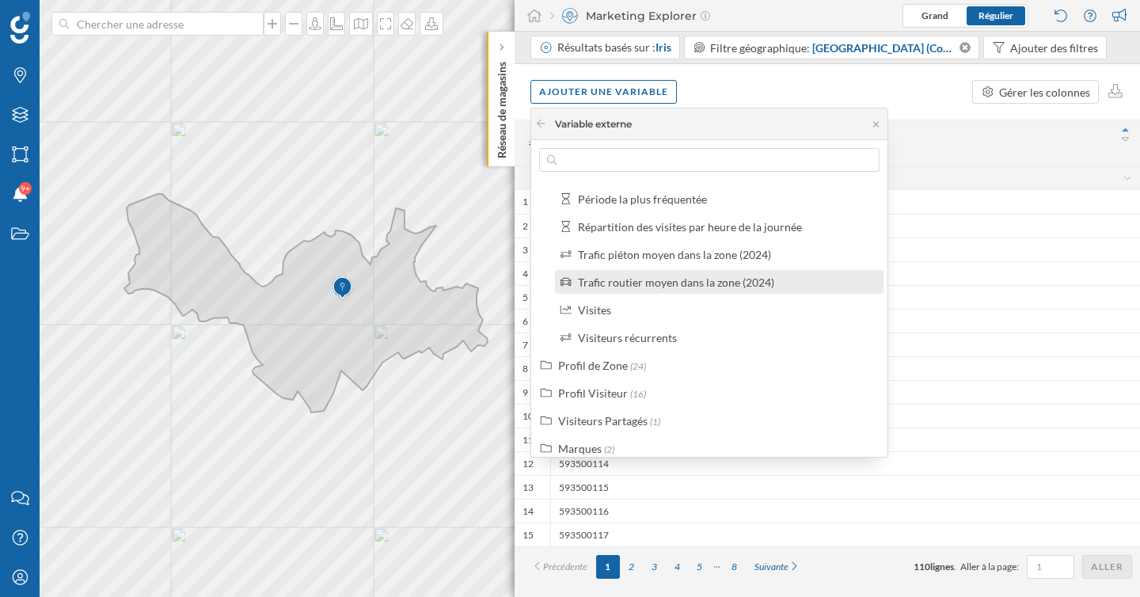
click at [673, 279] on div "Trafic routier moyen dans la zone (2024)" at bounding box center [676, 281] width 196 height 13
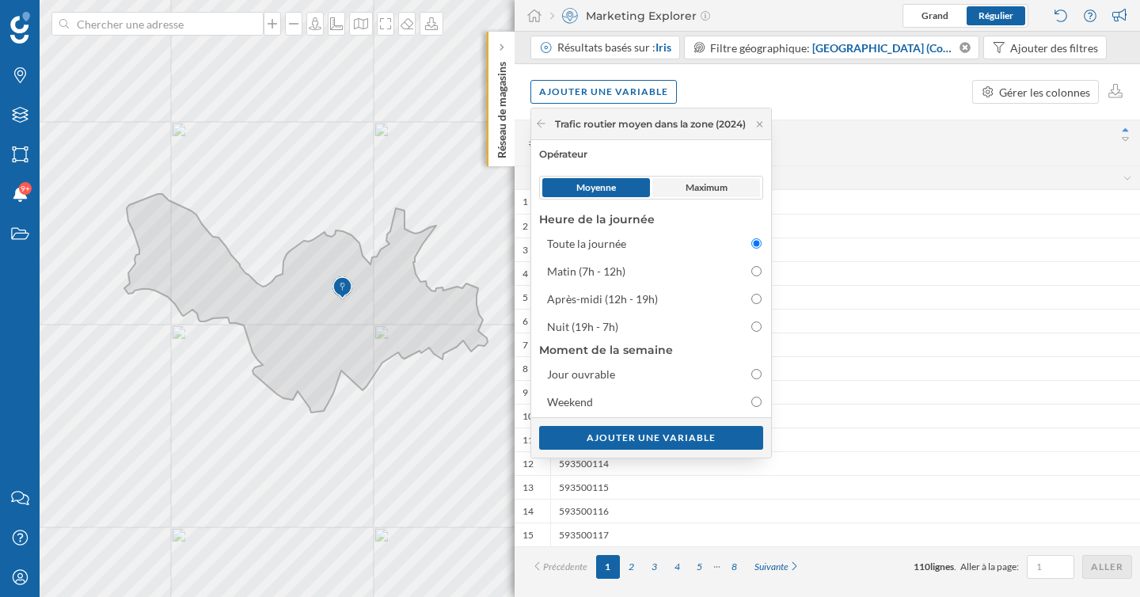
click at [707, 189] on span "Maximum" at bounding box center [706, 187] width 42 height 14
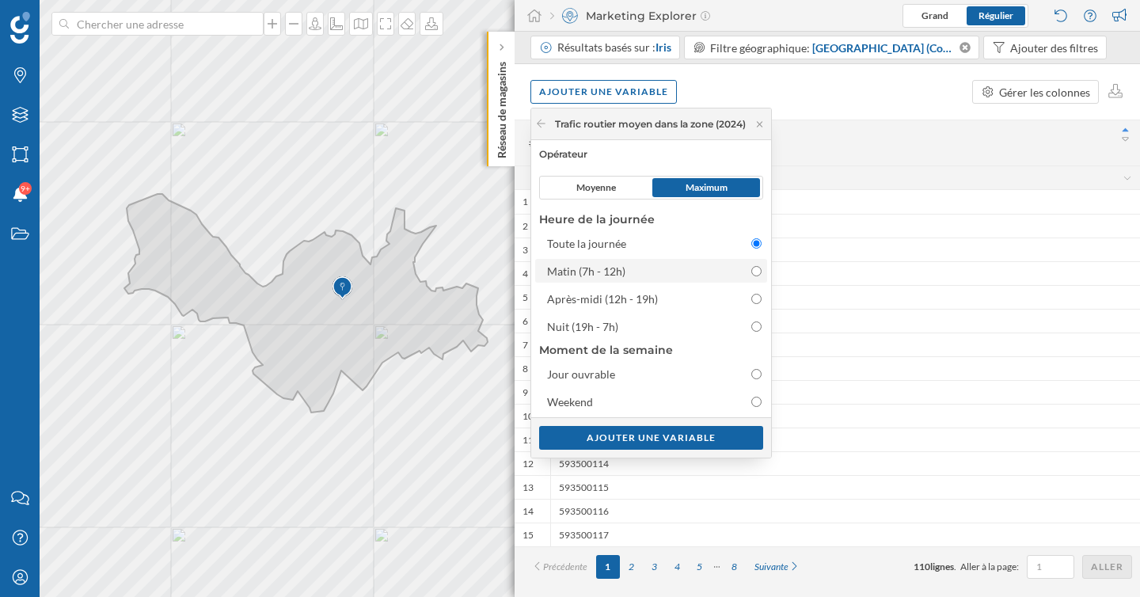
click at [761, 269] on input "Matin (7h - 12h)" at bounding box center [756, 271] width 10 height 10
radio input "true"
click at [707, 433] on div "Ajouter une variable" at bounding box center [651, 437] width 224 height 24
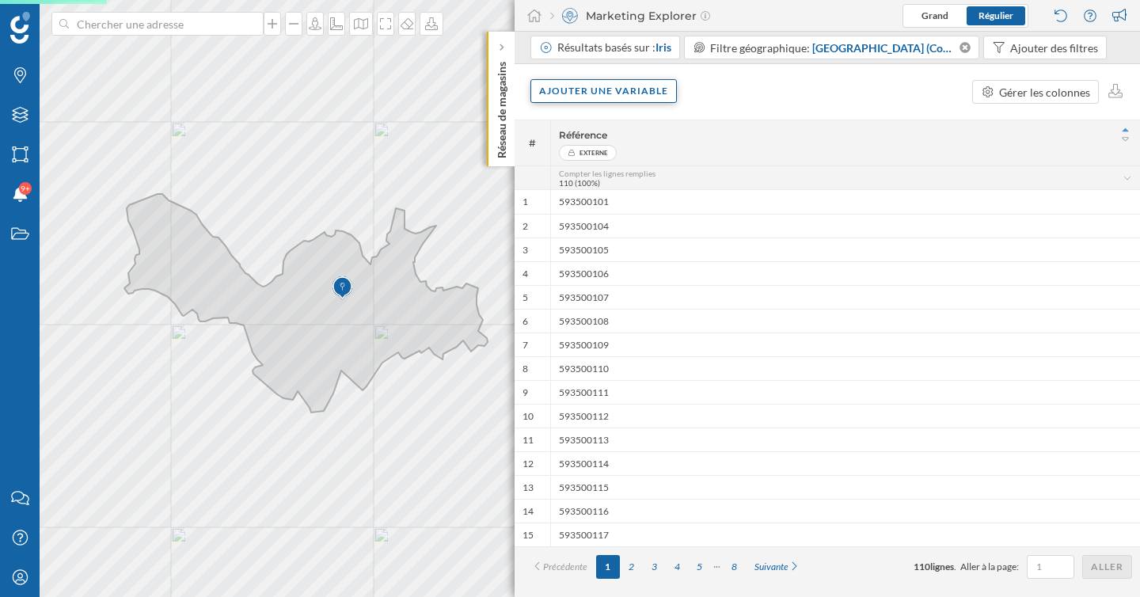
click at [626, 83] on div "Ajouter une variable" at bounding box center [603, 91] width 146 height 24
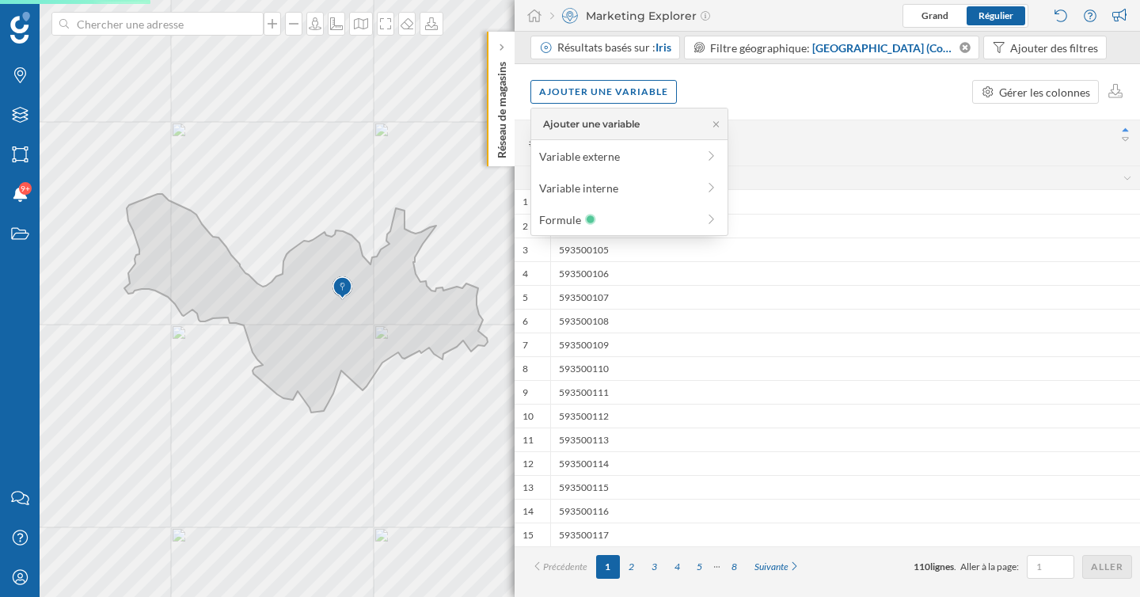
scroll to position [0, 0]
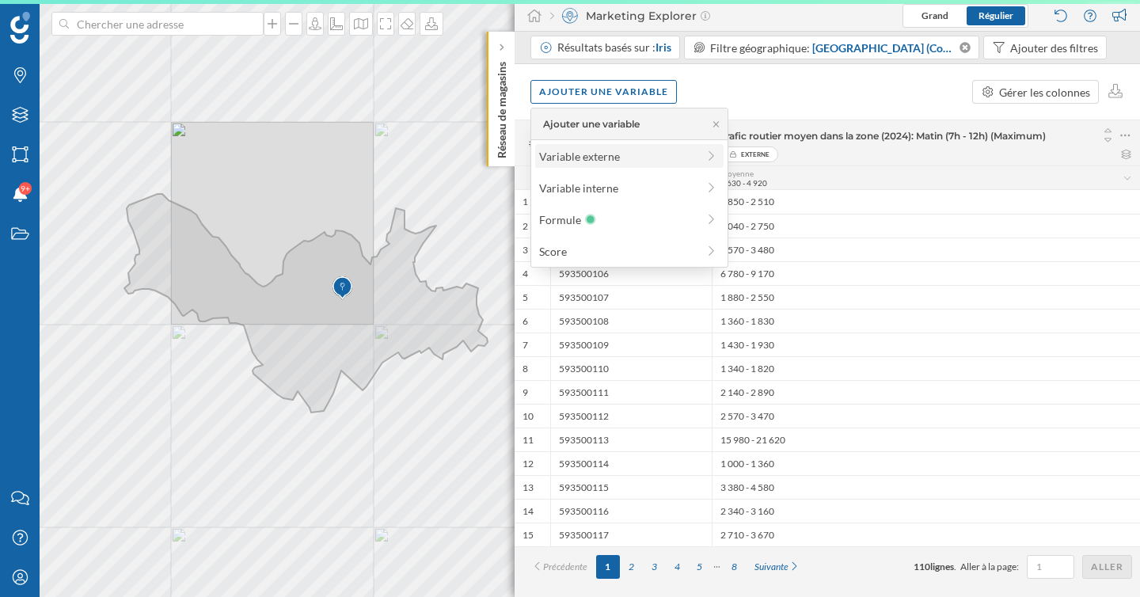
click at [617, 157] on div "Variable externe" at bounding box center [617, 156] width 157 height 17
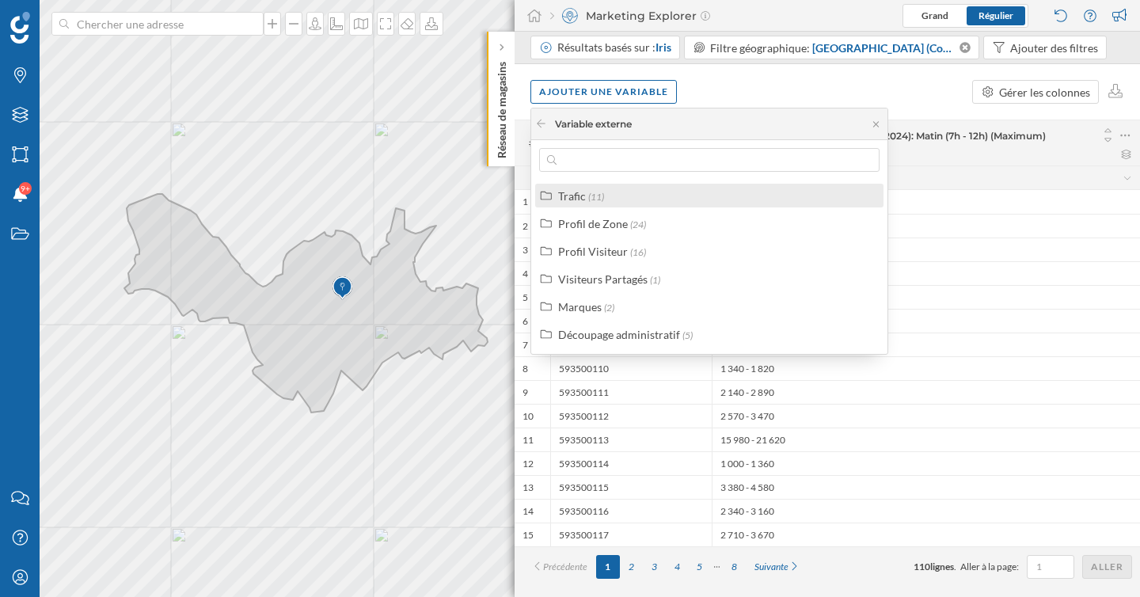
click at [608, 200] on div "Trafic (11)" at bounding box center [716, 196] width 316 height 17
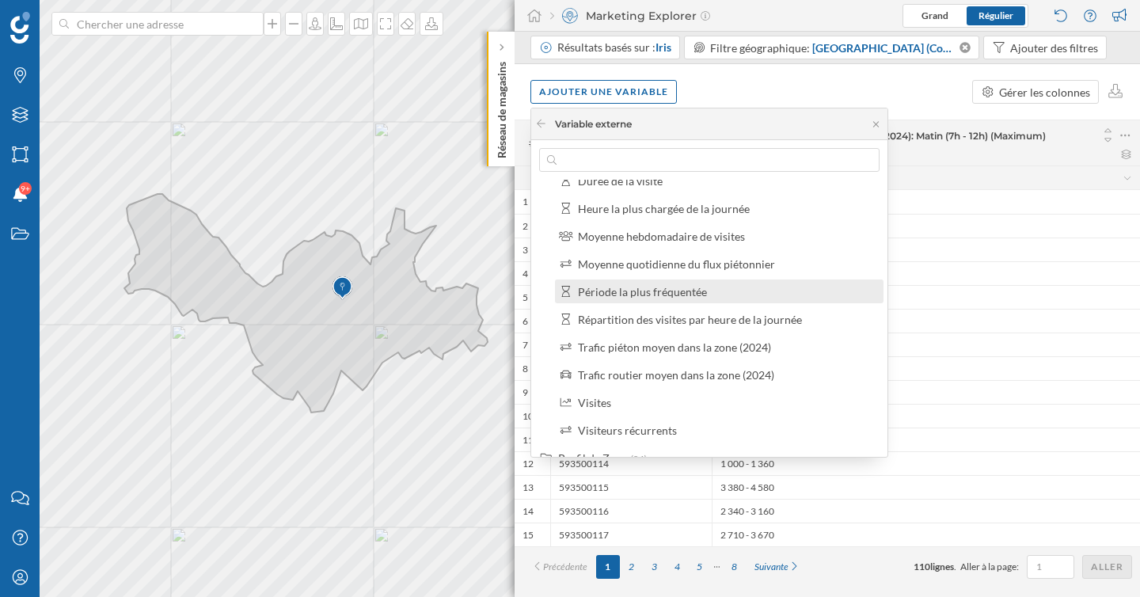
scroll to position [135, 0]
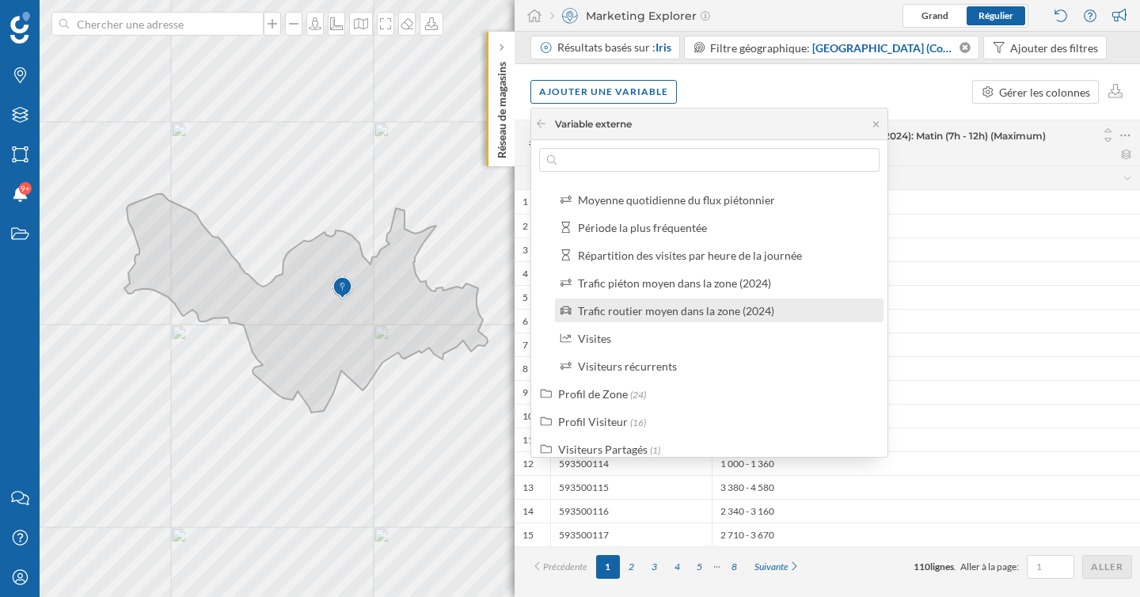
click at [668, 304] on div "Trafic routier moyen dans la zone (2024)" at bounding box center [676, 310] width 196 height 13
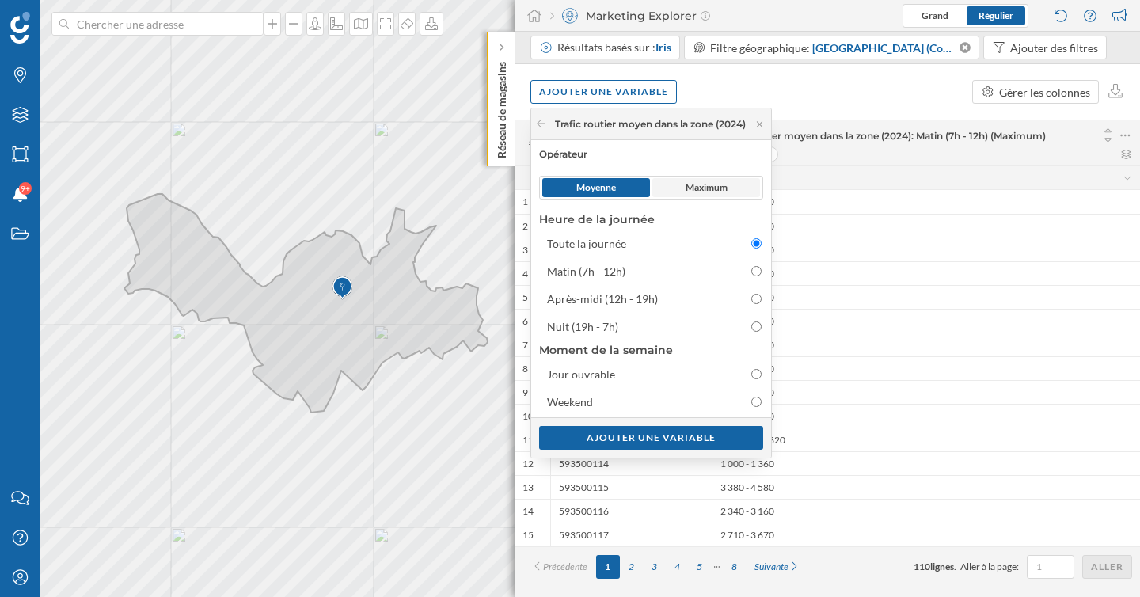
click at [694, 192] on span "Maximum" at bounding box center [706, 187] width 42 height 14
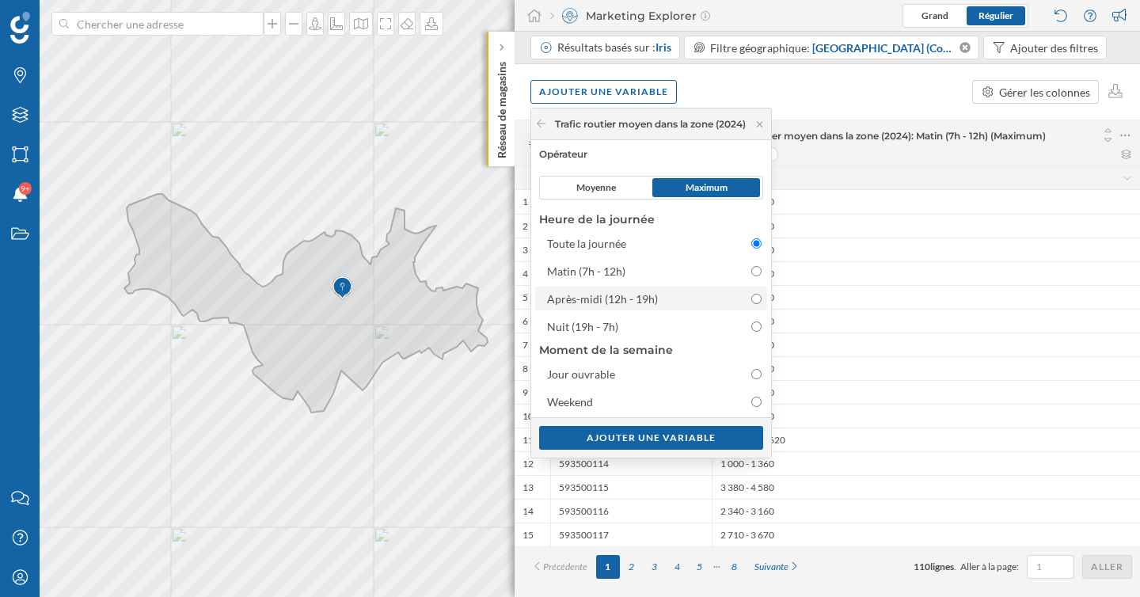
click at [767, 298] on label "Après-midi (12h - 19h)" at bounding box center [651, 298] width 232 height 24
click at [761, 298] on input "Après-midi (12h - 19h)" at bounding box center [756, 299] width 10 height 10
radio input "false"
radio input "true"
click at [722, 435] on div "Ajouter une variable" at bounding box center [651, 437] width 224 height 24
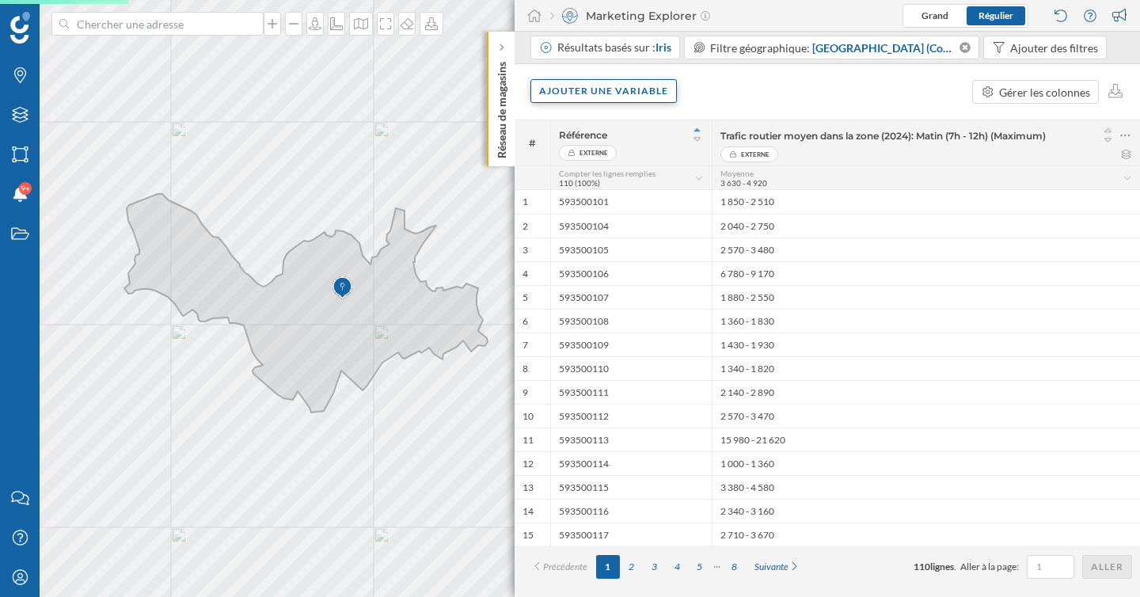
click at [639, 93] on div "Ajouter une variable" at bounding box center [603, 91] width 146 height 24
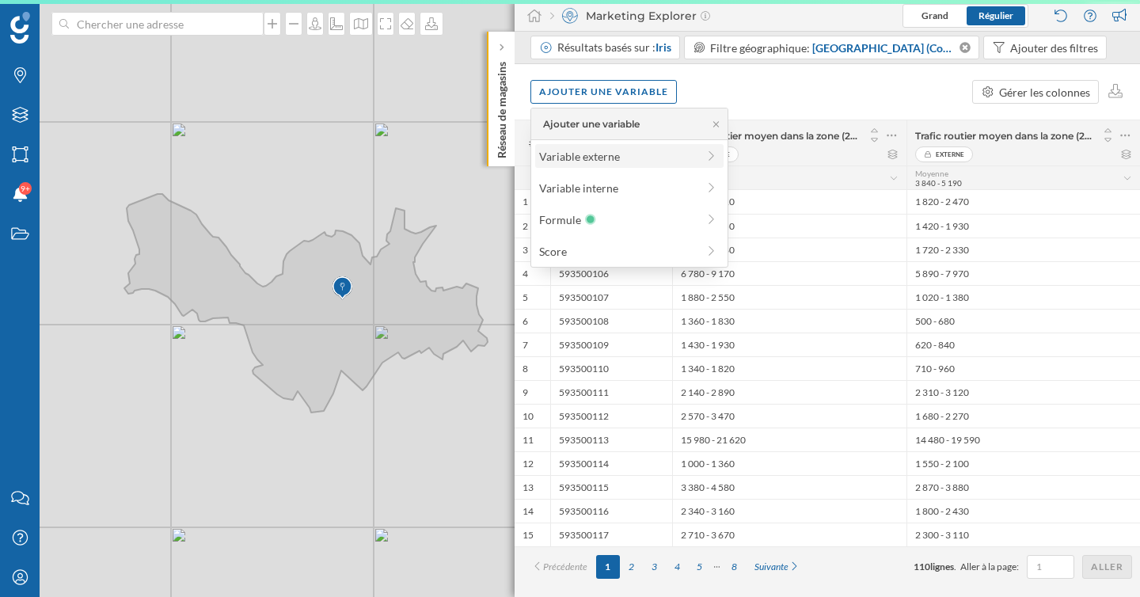
scroll to position [0, 0]
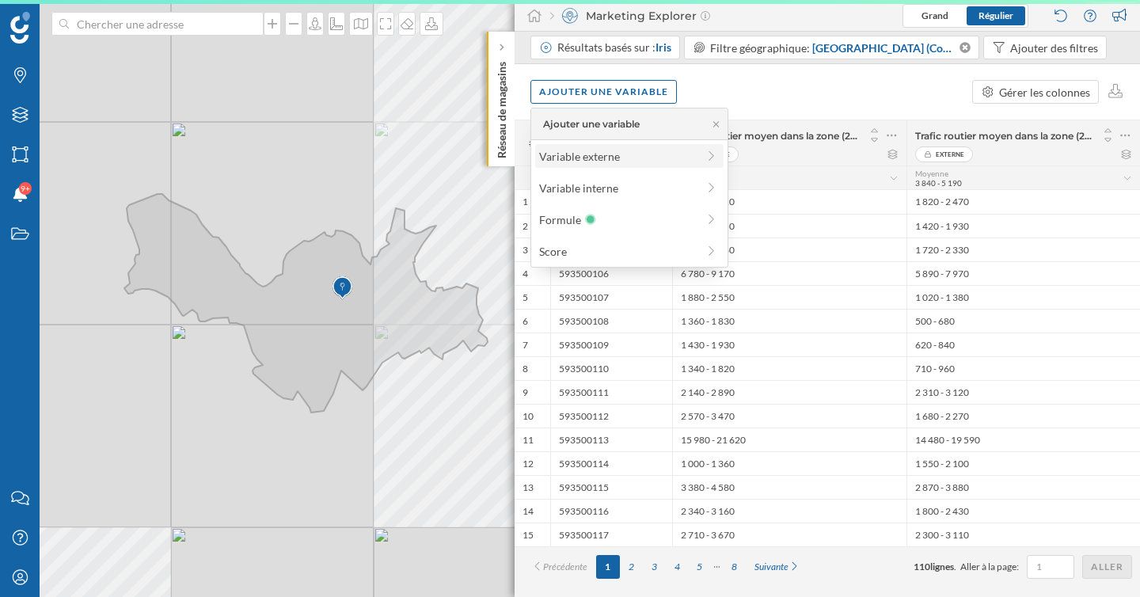
click at [624, 145] on div "Variable externe" at bounding box center [629, 156] width 188 height 24
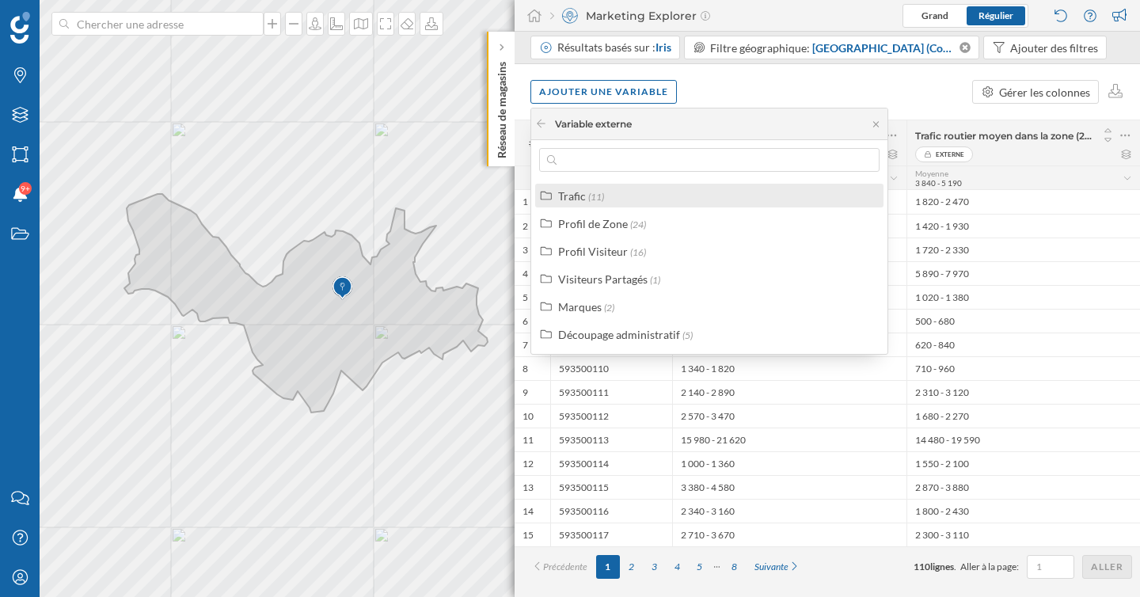
click at [610, 200] on div "Trafic (11)" at bounding box center [716, 196] width 316 height 17
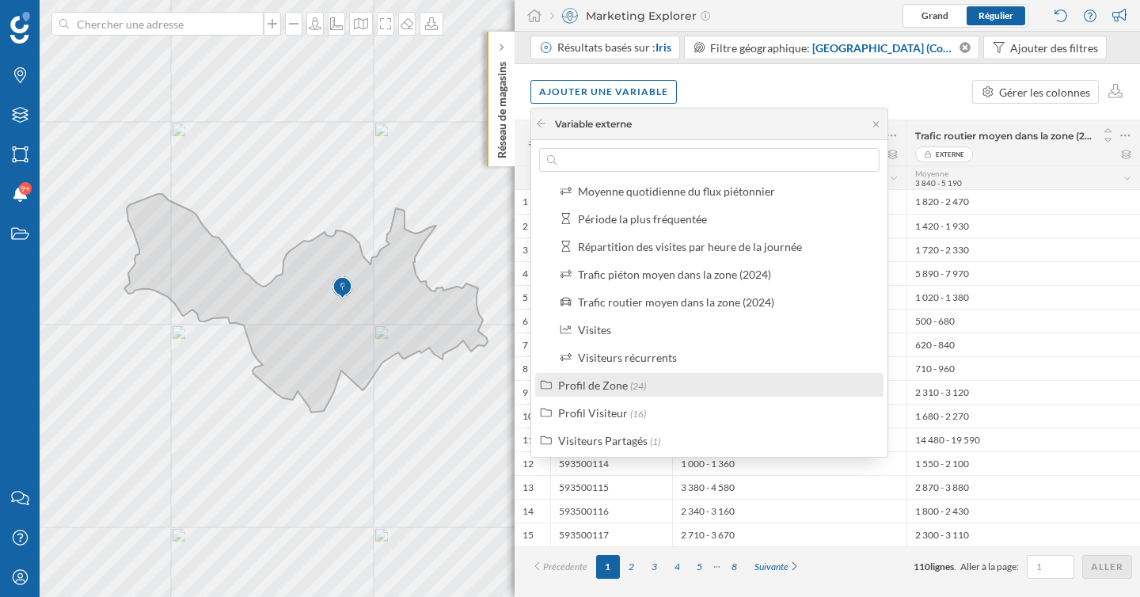
scroll to position [138, 0]
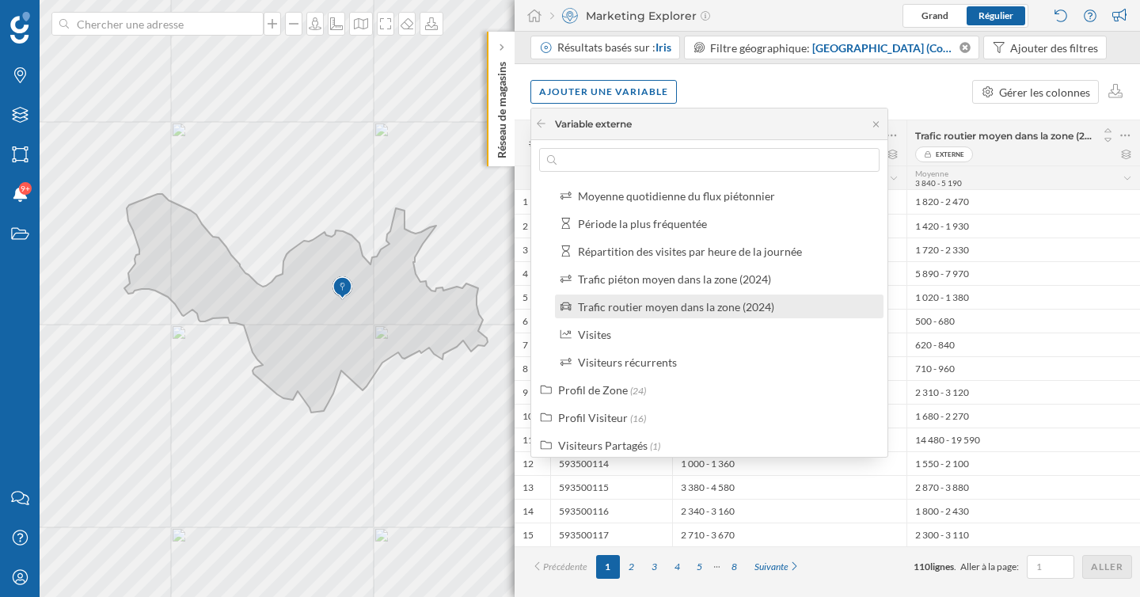
click at [672, 309] on div "Trafic routier moyen dans la zone (2024)" at bounding box center [676, 306] width 196 height 13
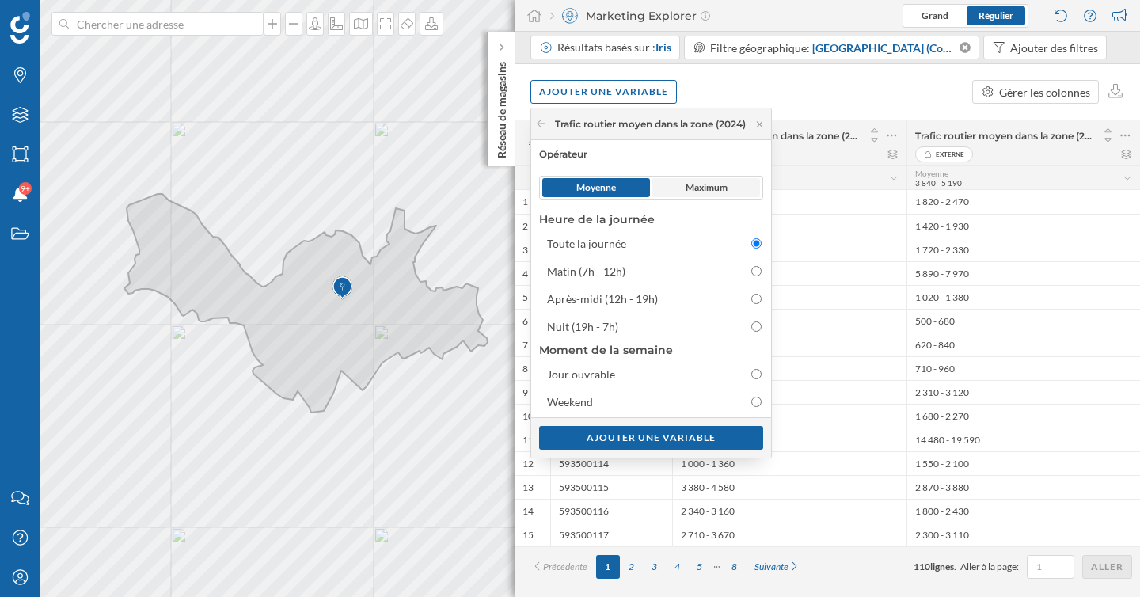
click at [704, 183] on span "Maximum" at bounding box center [706, 187] width 42 height 14
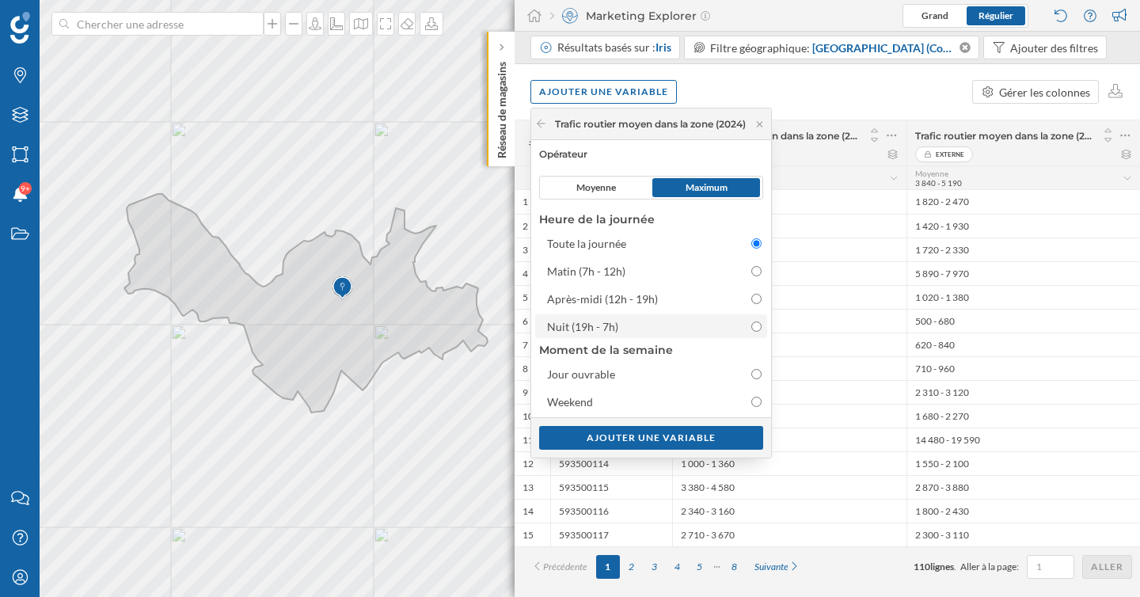
click at [761, 326] on input "Nuit (19h - 7h)" at bounding box center [756, 326] width 10 height 10
radio input "true"
click at [727, 440] on div "Ajouter une variable" at bounding box center [651, 437] width 224 height 24
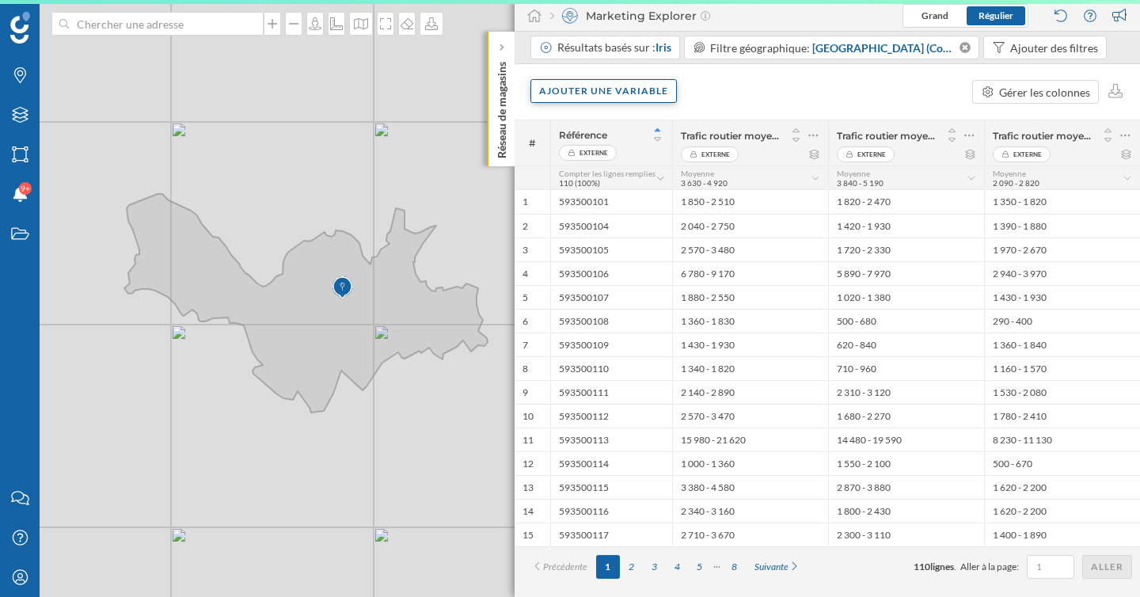
scroll to position [0, 0]
click at [597, 89] on div "Ajouter une variable" at bounding box center [603, 91] width 146 height 24
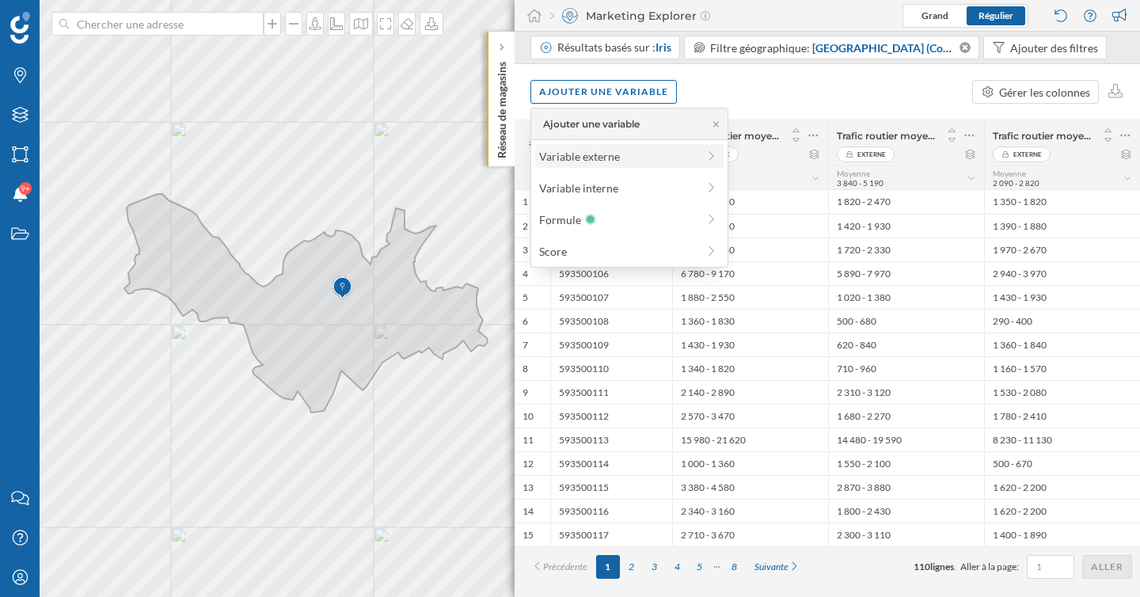
click at [599, 146] on div "Variable externe" at bounding box center [629, 156] width 188 height 24
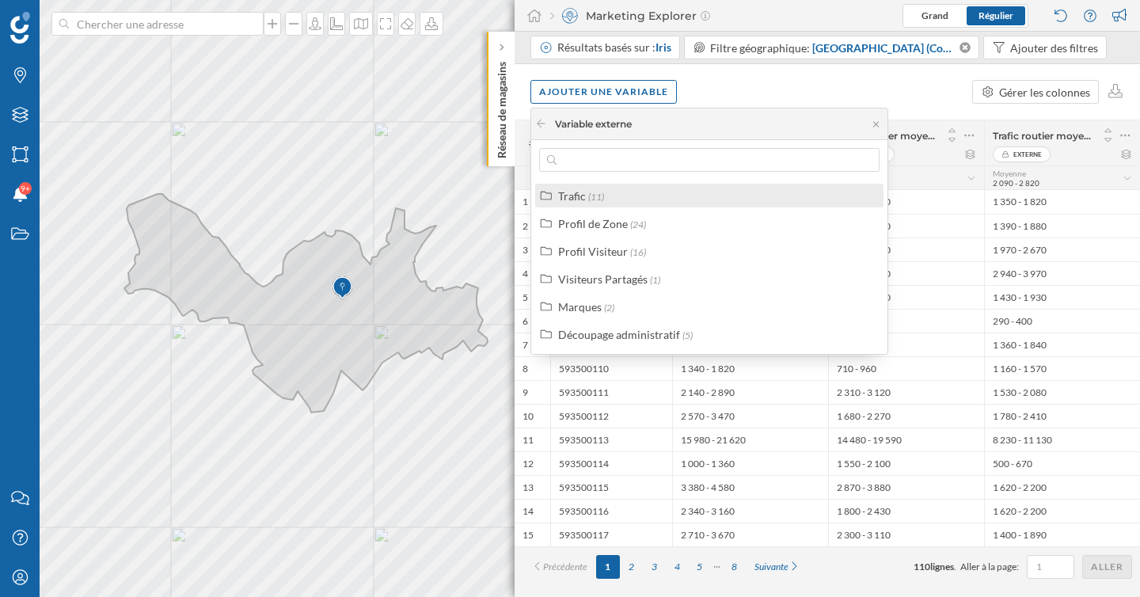
click at [604, 201] on div "Trafic (11)" at bounding box center [716, 196] width 316 height 17
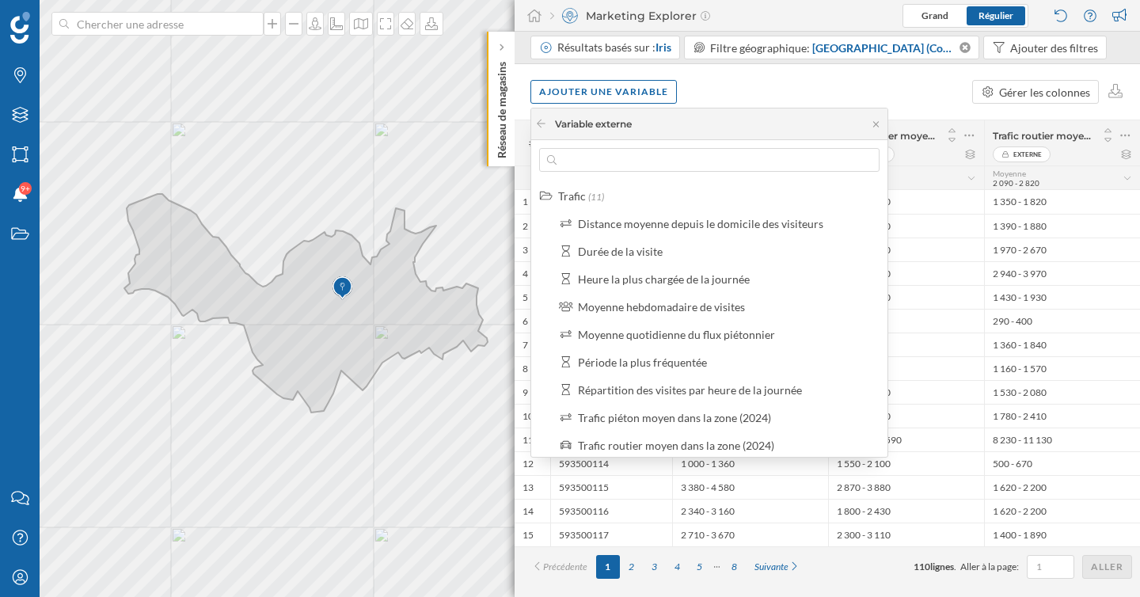
scroll to position [202, 0]
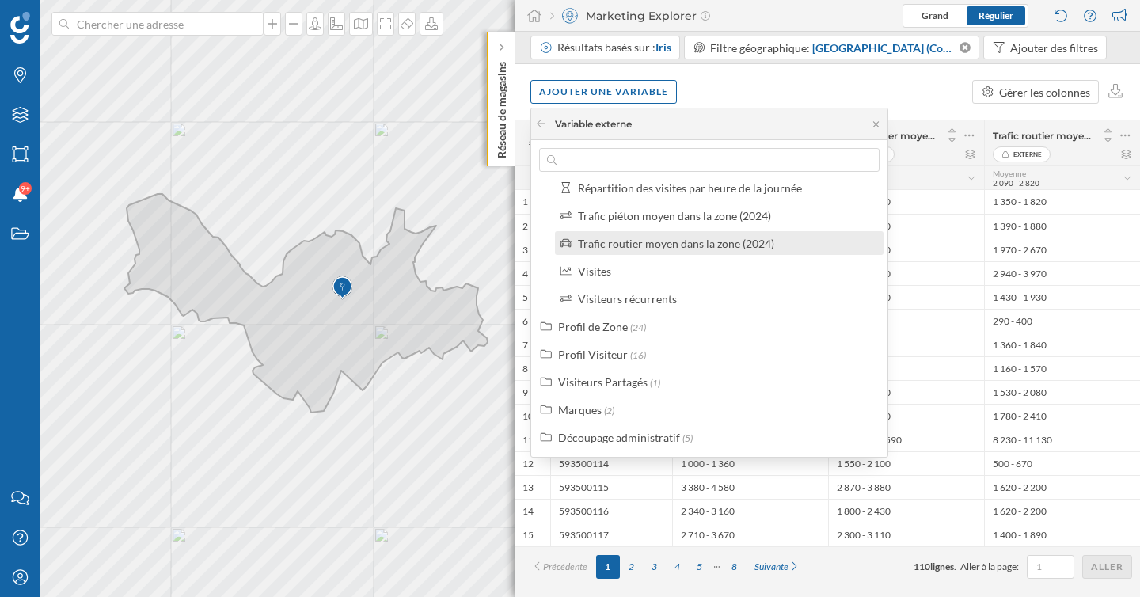
click at [665, 249] on label "Trafic routier moyen dans la zone (2024)" at bounding box center [676, 243] width 196 height 17
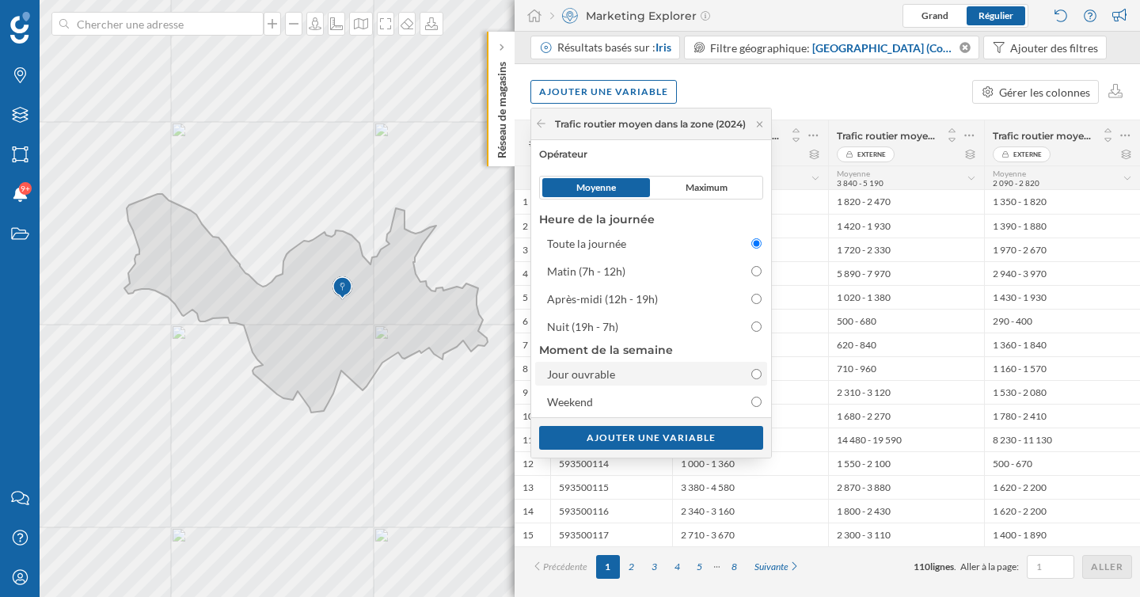
click at [662, 377] on div "Jour ouvrable" at bounding box center [637, 374] width 180 height 17
click at [751, 377] on input "Jour ouvrable" at bounding box center [756, 374] width 10 height 10
radio input "false"
radio input "true"
click at [723, 194] on span "Maximum" at bounding box center [706, 187] width 108 height 19
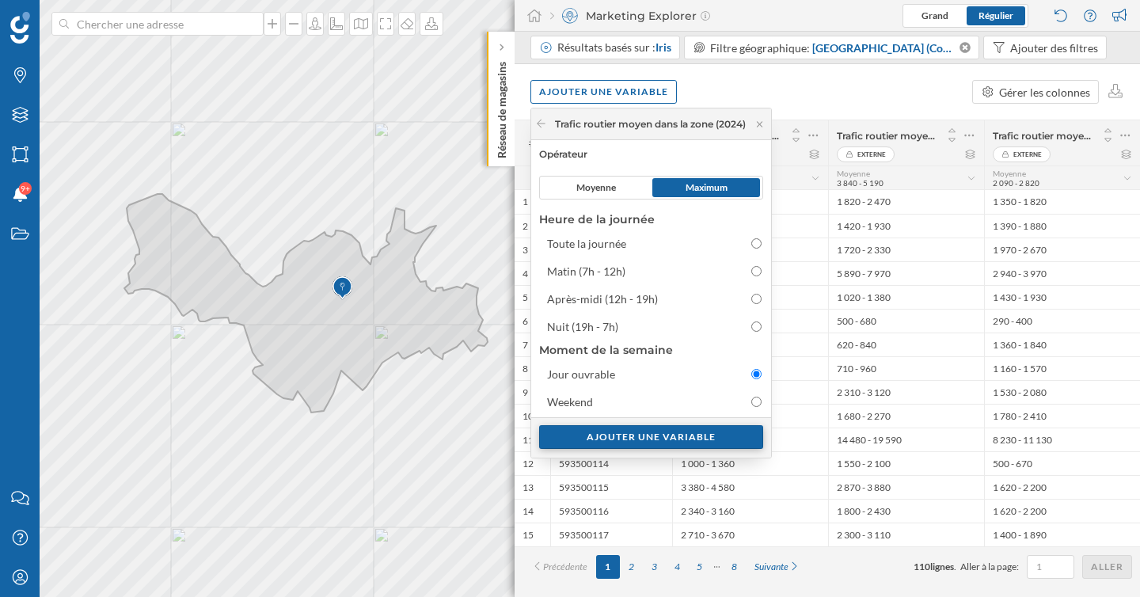
click at [718, 437] on div "Ajouter une variable" at bounding box center [651, 437] width 224 height 24
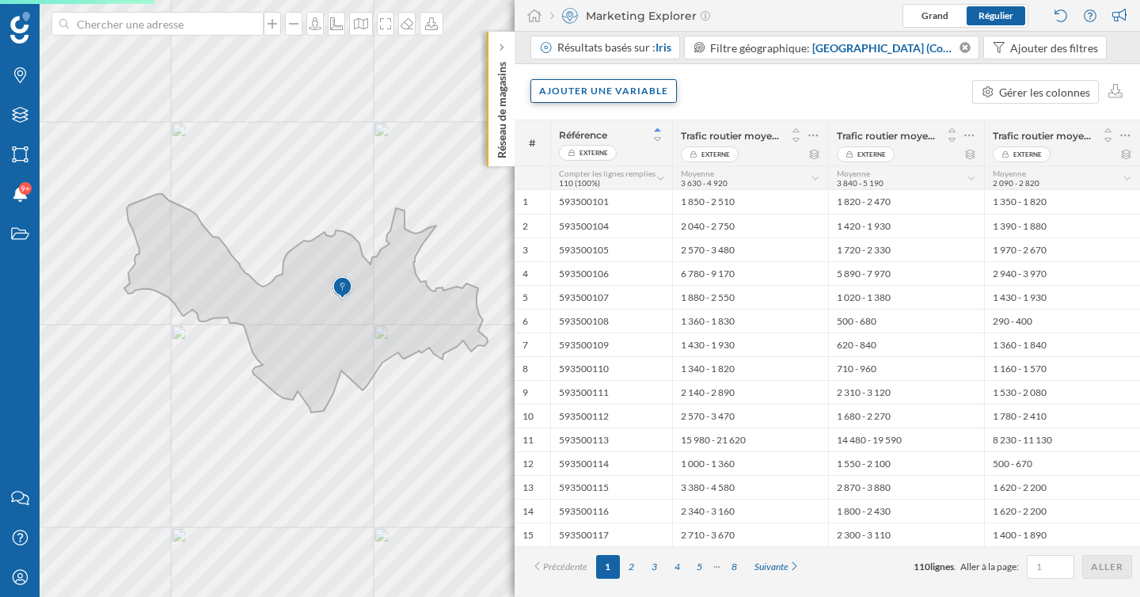
click at [587, 96] on div "Ajouter une variable" at bounding box center [603, 91] width 146 height 24
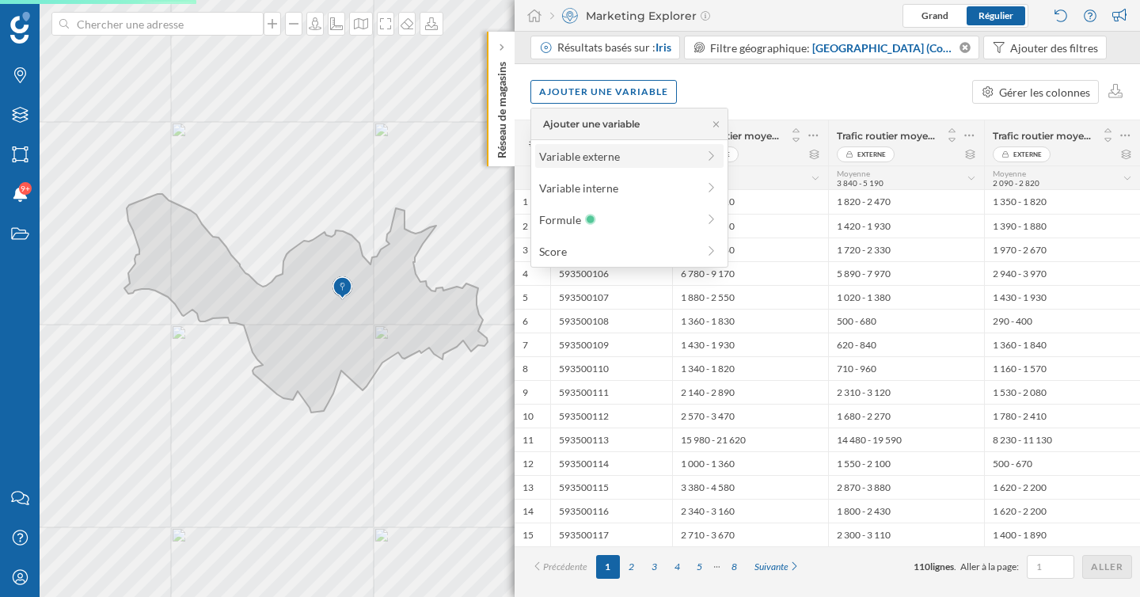
scroll to position [0, 0]
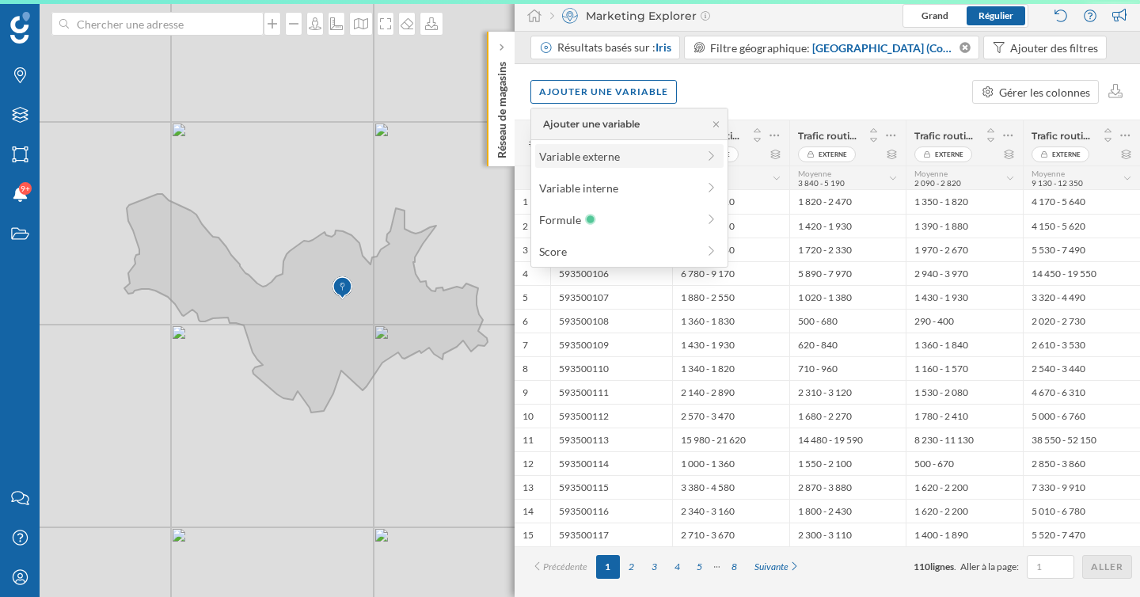
click at [588, 157] on div "Variable externe" at bounding box center [617, 156] width 157 height 17
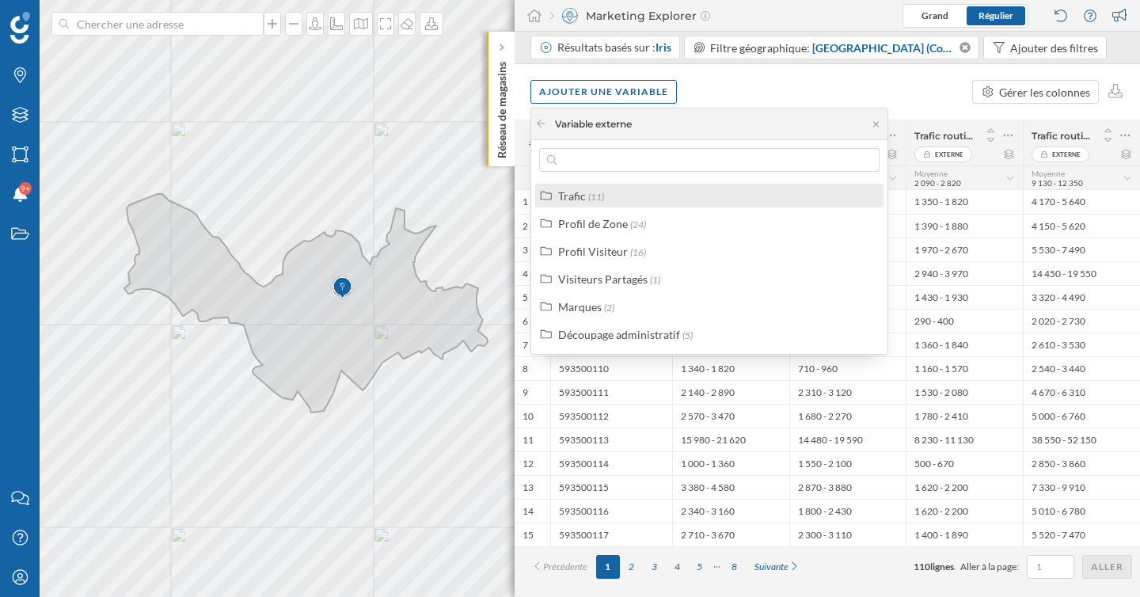
click at [604, 203] on div "Trafic (11)" at bounding box center [716, 196] width 316 height 17
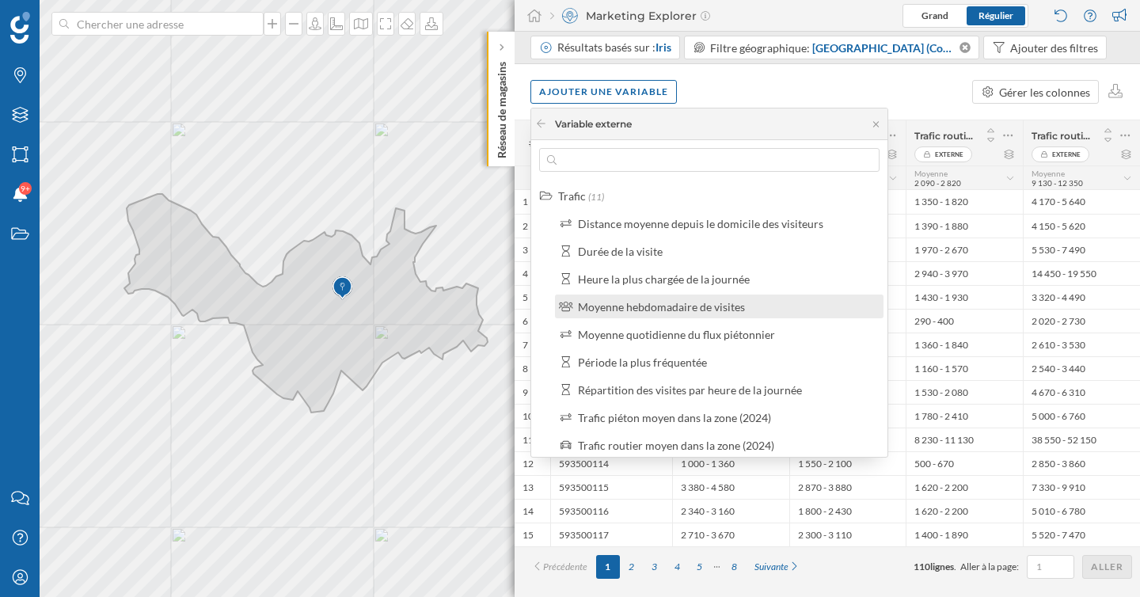
scroll to position [202, 0]
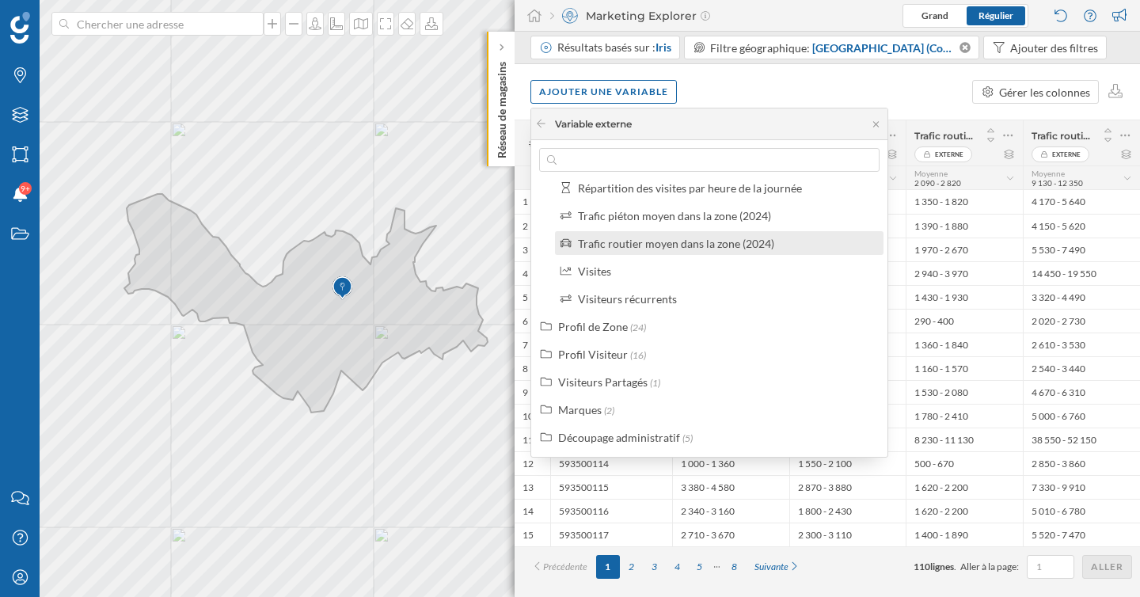
click at [657, 244] on div "Trafic routier moyen dans la zone (2024)" at bounding box center [676, 243] width 196 height 13
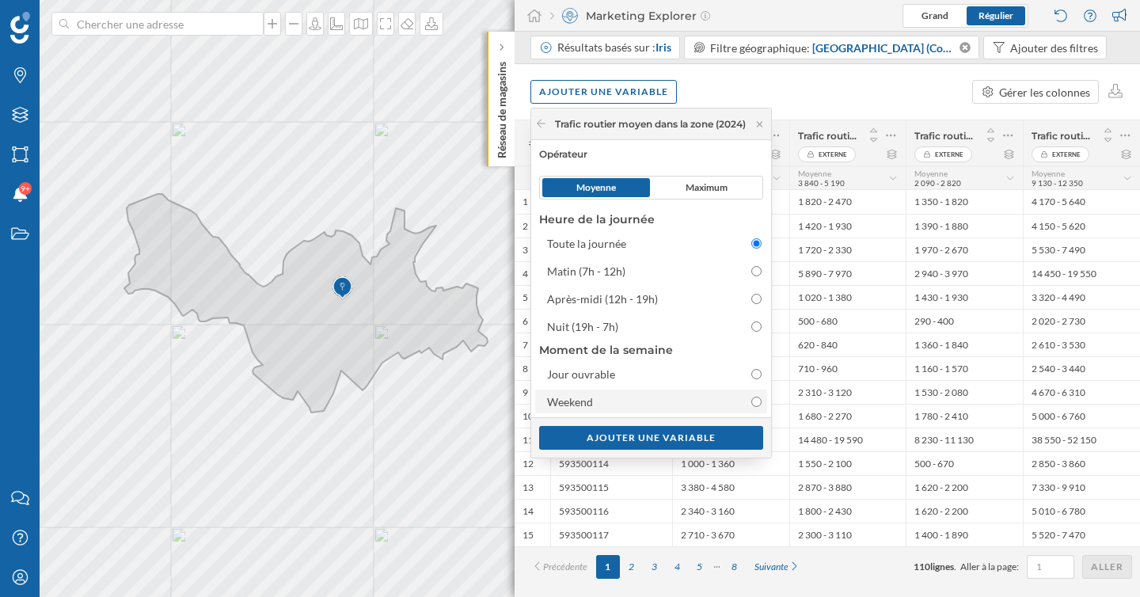
click at [616, 407] on div "Weekend" at bounding box center [637, 401] width 180 height 17
click at [751, 407] on input "Weekend" at bounding box center [756, 401] width 10 height 10
radio input "false"
radio input "true"
click at [705, 188] on span "Maximum" at bounding box center [706, 187] width 42 height 14
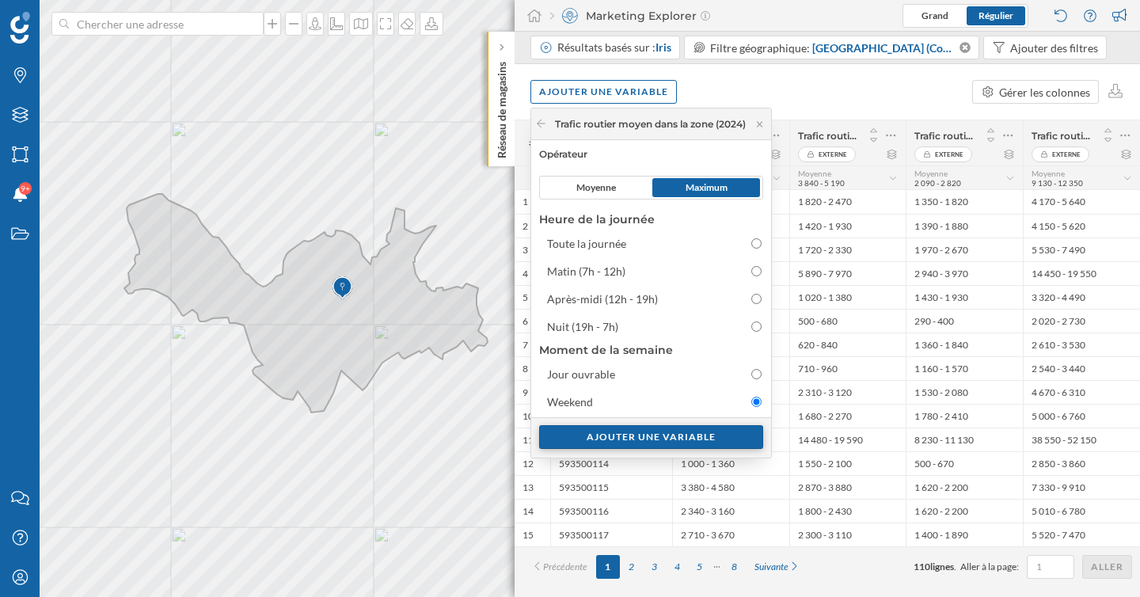
click at [705, 435] on div "Ajouter une variable" at bounding box center [651, 437] width 224 height 24
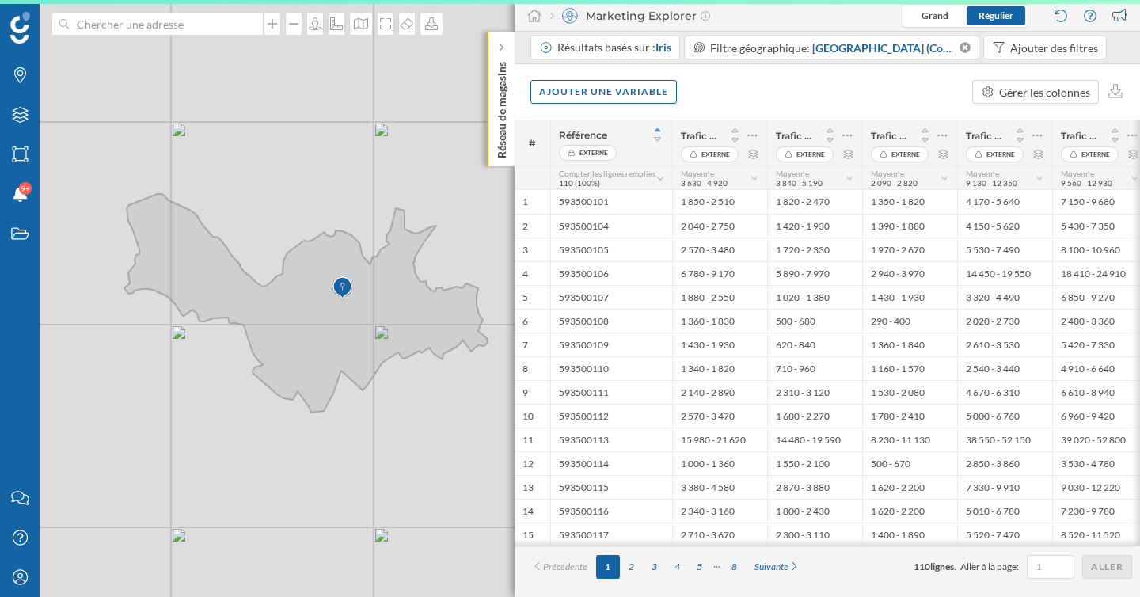
scroll to position [0, 0]
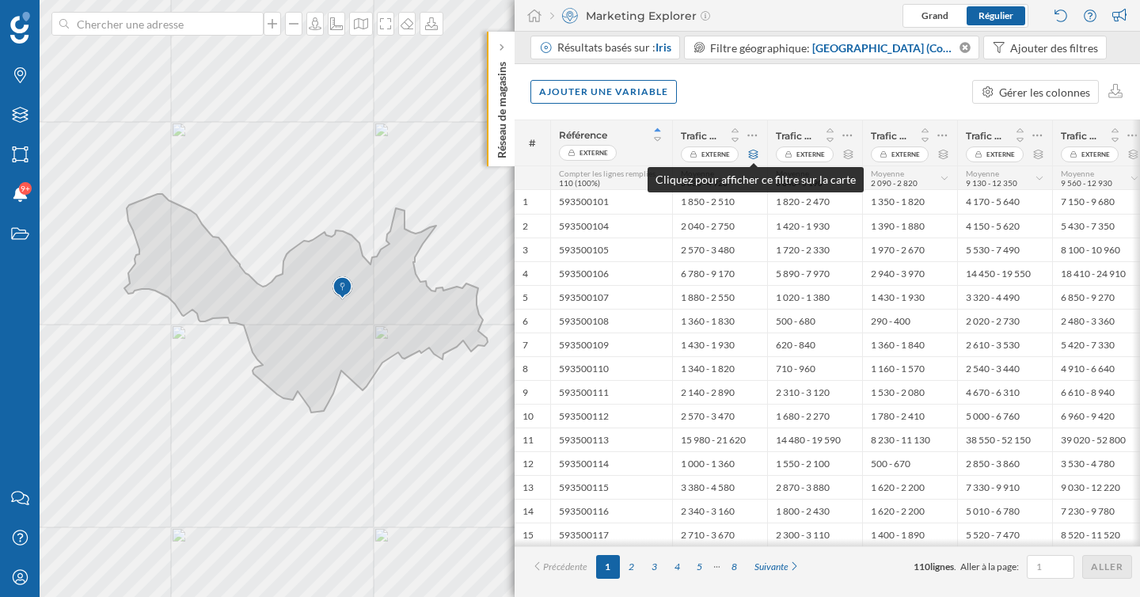
click at [752, 154] on icon at bounding box center [753, 154] width 12 height 9
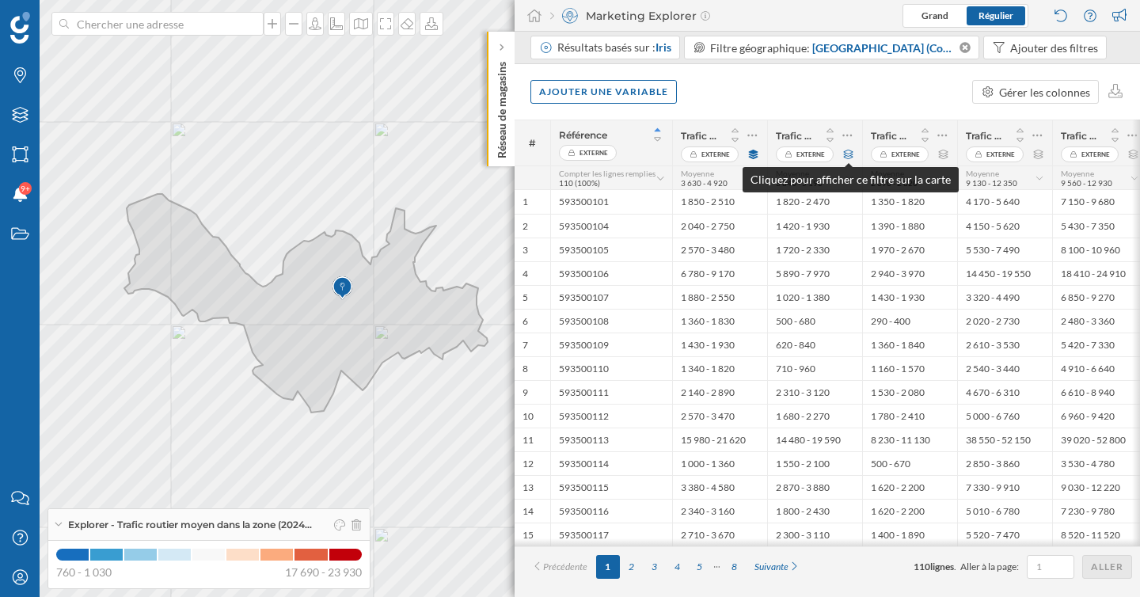
click at [847, 155] on icon at bounding box center [848, 154] width 12 height 9
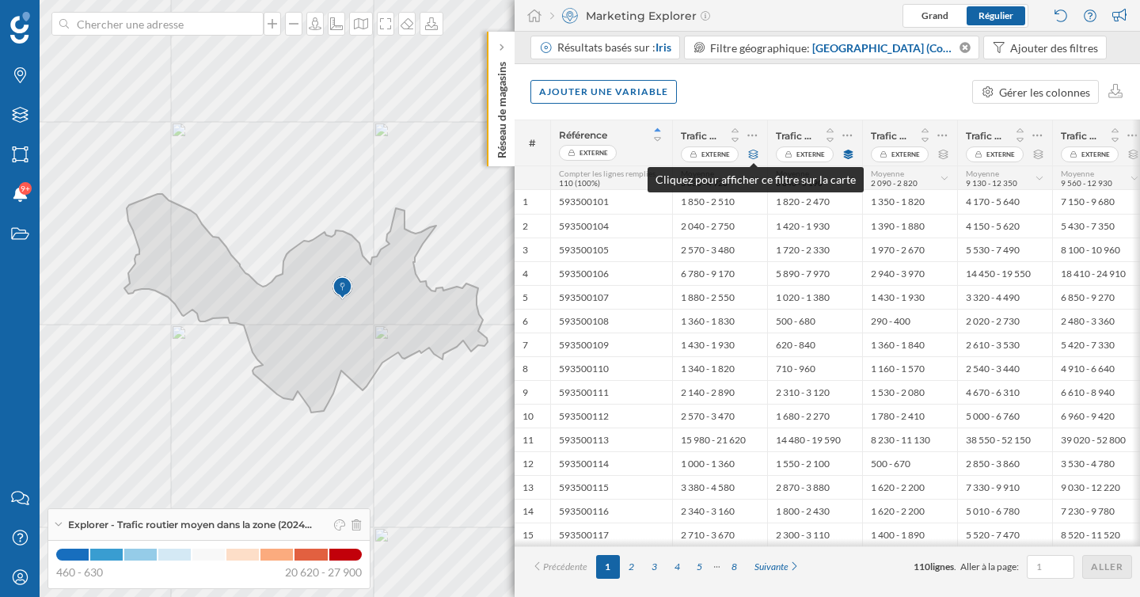
click at [753, 157] on icon at bounding box center [753, 154] width 12 height 9
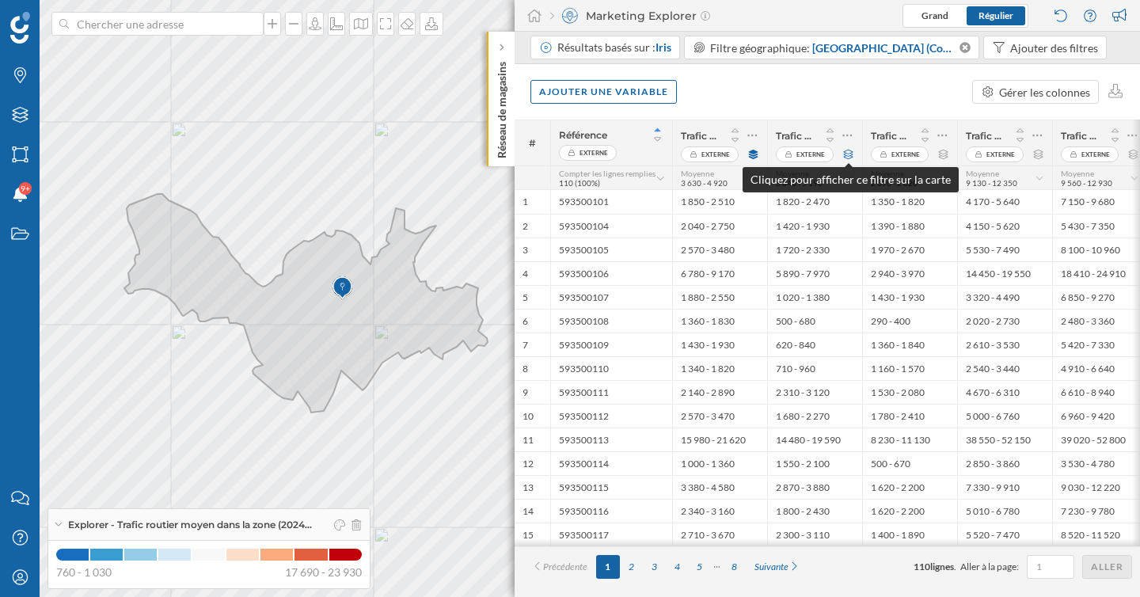
click at [847, 157] on icon at bounding box center [848, 154] width 12 height 9
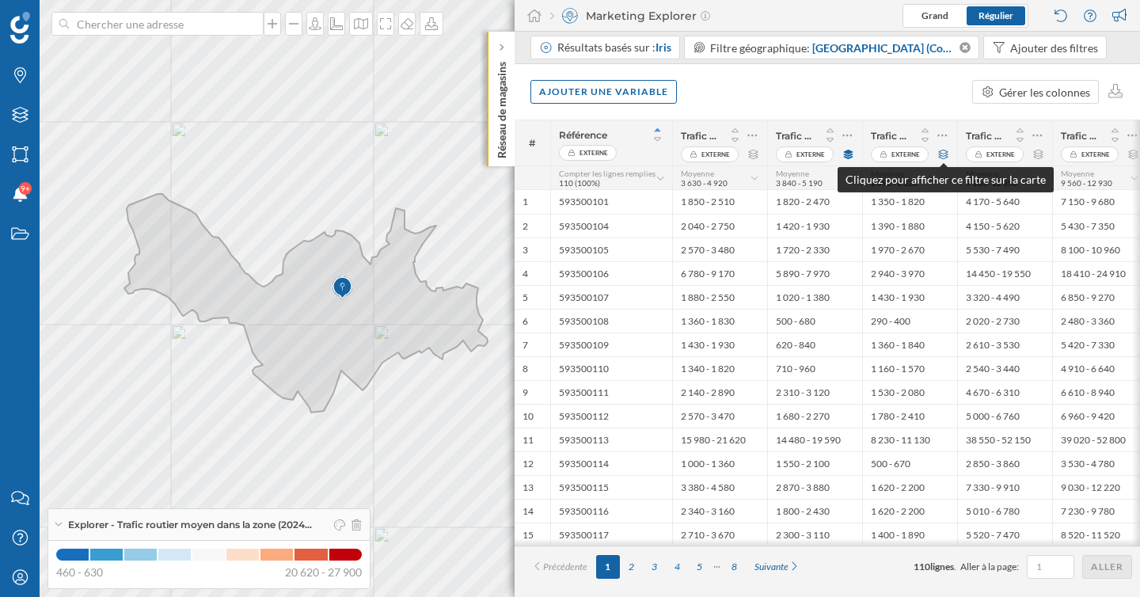
click at [941, 154] on icon at bounding box center [943, 154] width 12 height 9
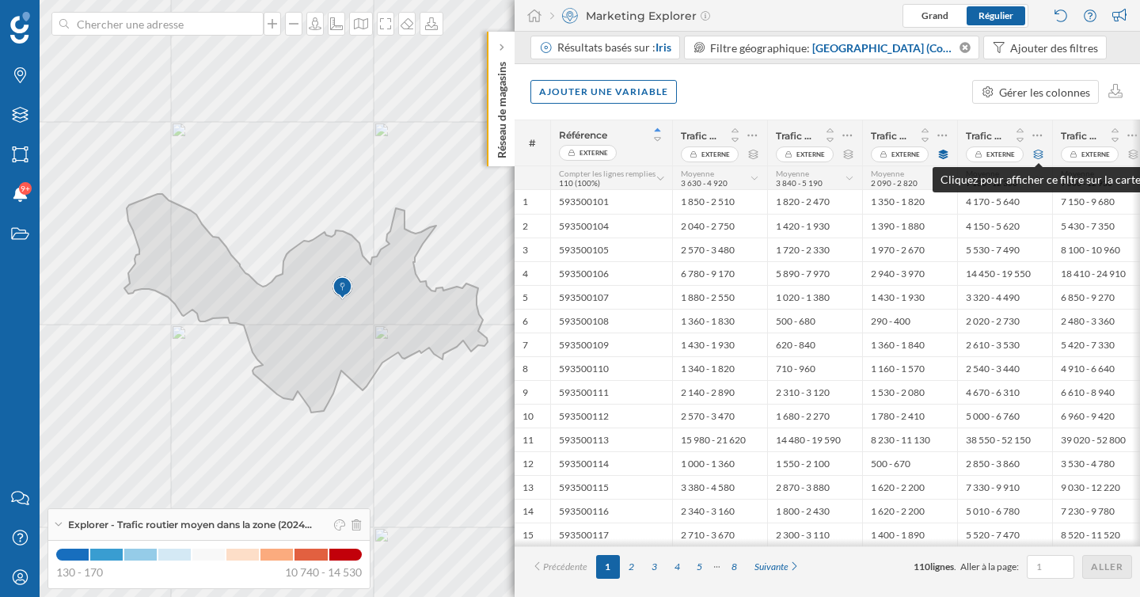
click at [1043, 153] on icon at bounding box center [1038, 154] width 12 height 9
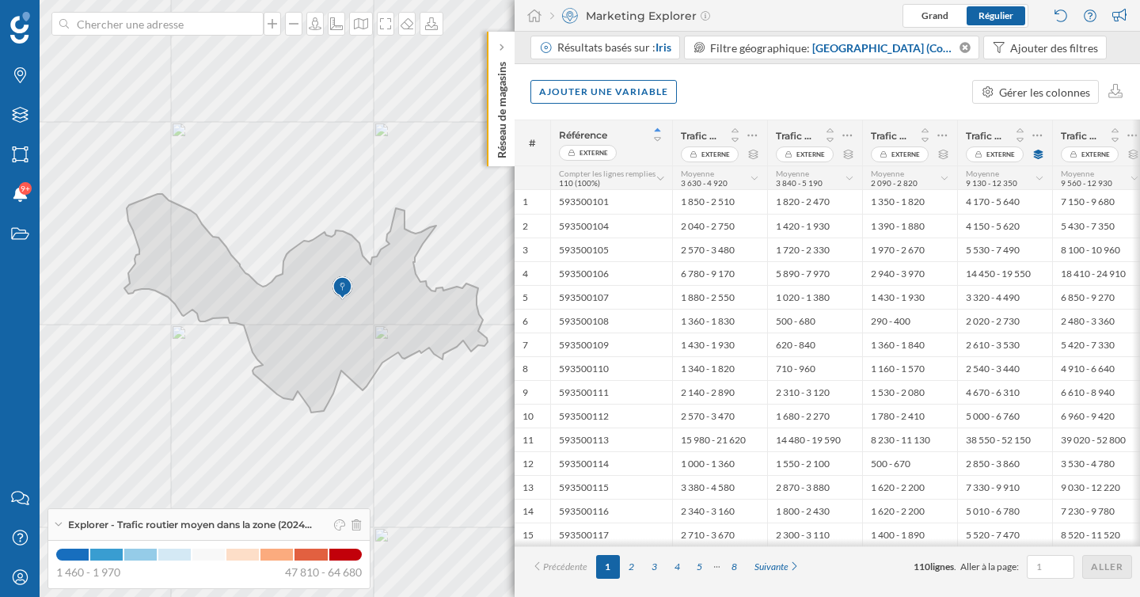
click at [1132, 155] on div at bounding box center [1136, 332] width 8 height 427
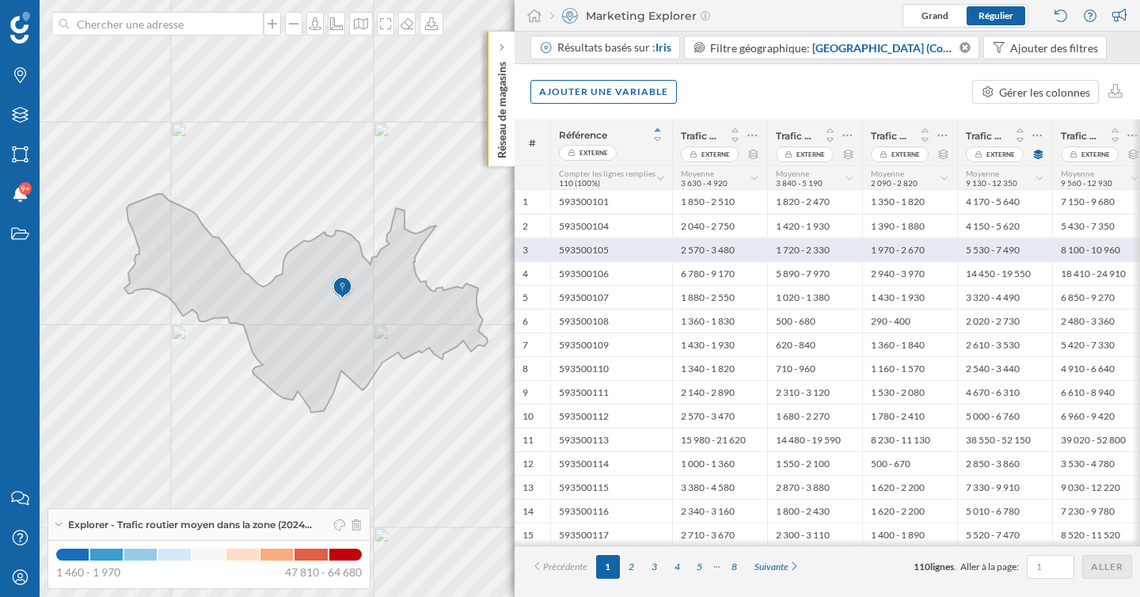
scroll to position [0, 7]
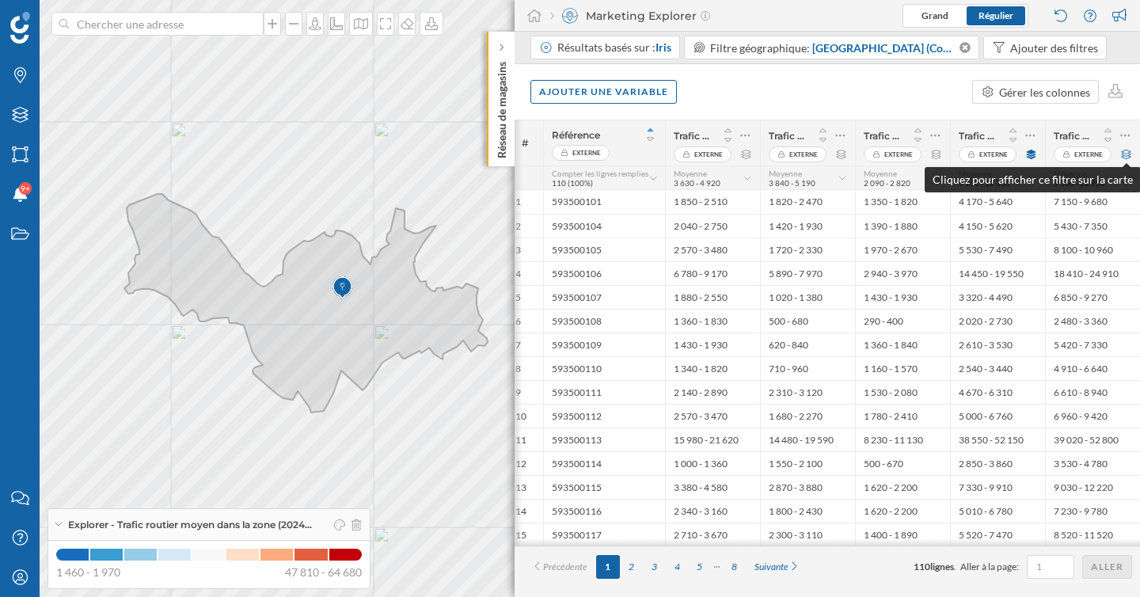
click at [1126, 156] on icon at bounding box center [1126, 154] width 12 height 9
click at [1029, 157] on icon at bounding box center [1031, 154] width 12 height 9
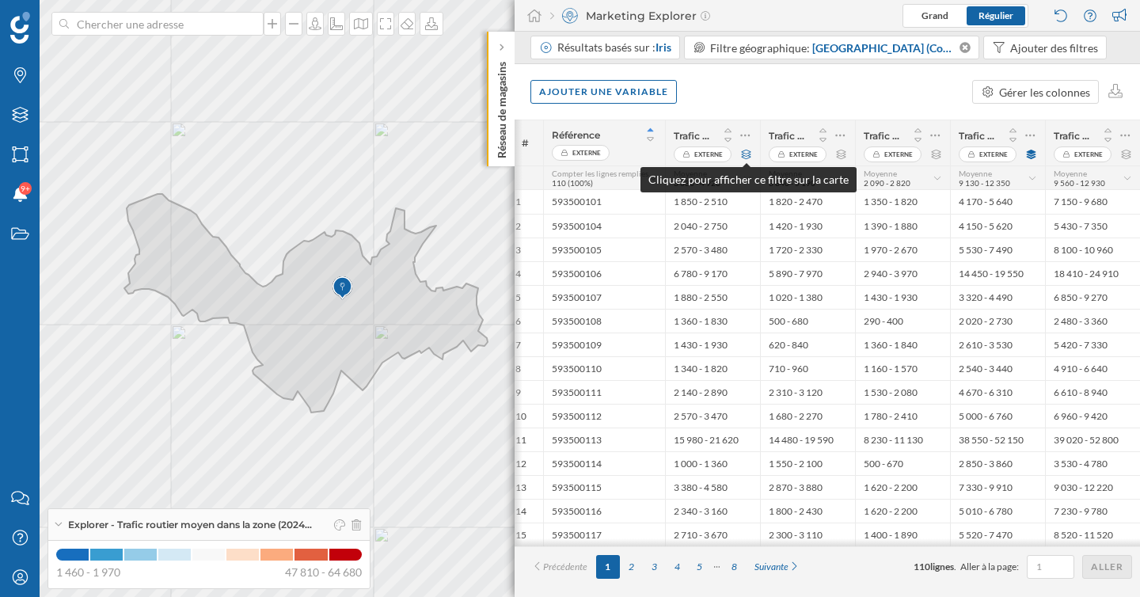
click at [749, 157] on icon at bounding box center [746, 154] width 9 height 9
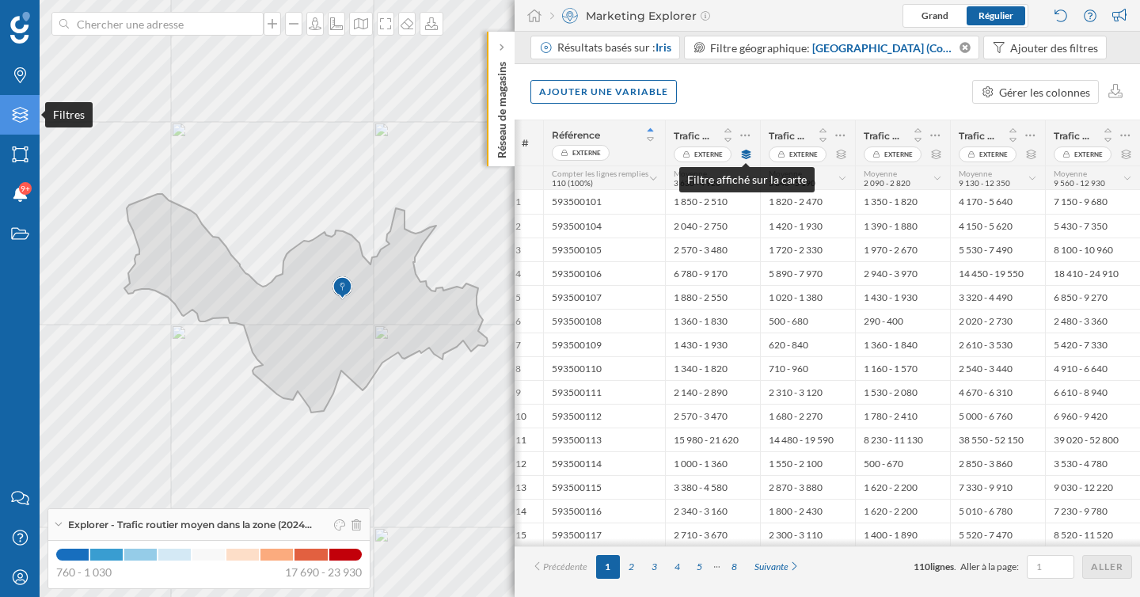
click at [25, 122] on icon "Filtres" at bounding box center [20, 115] width 20 height 16
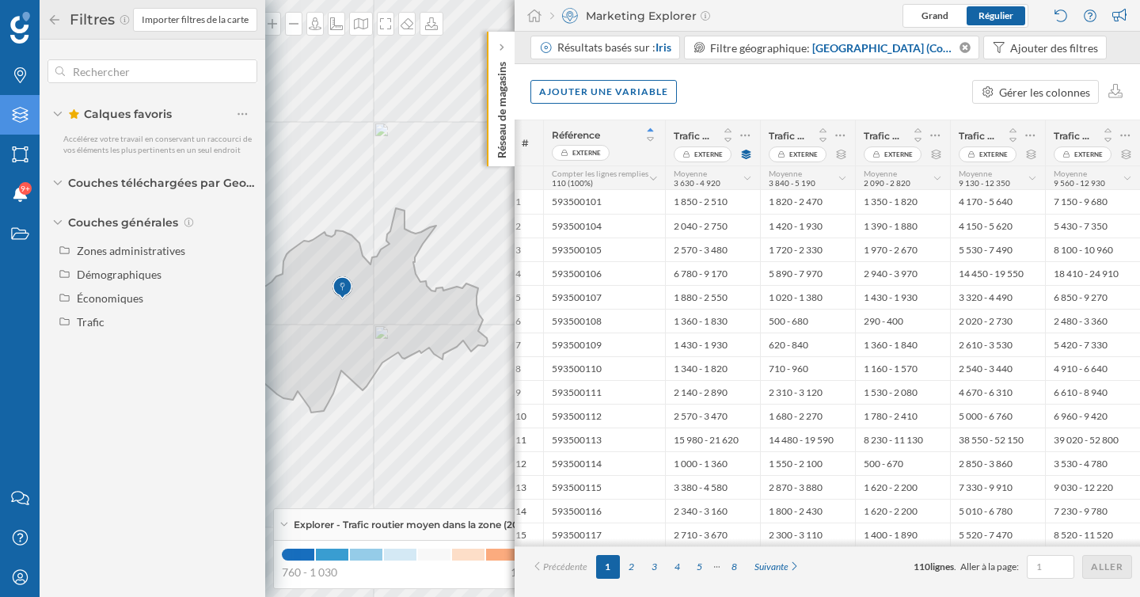
click at [25, 122] on icon "Filtres" at bounding box center [20, 115] width 20 height 16
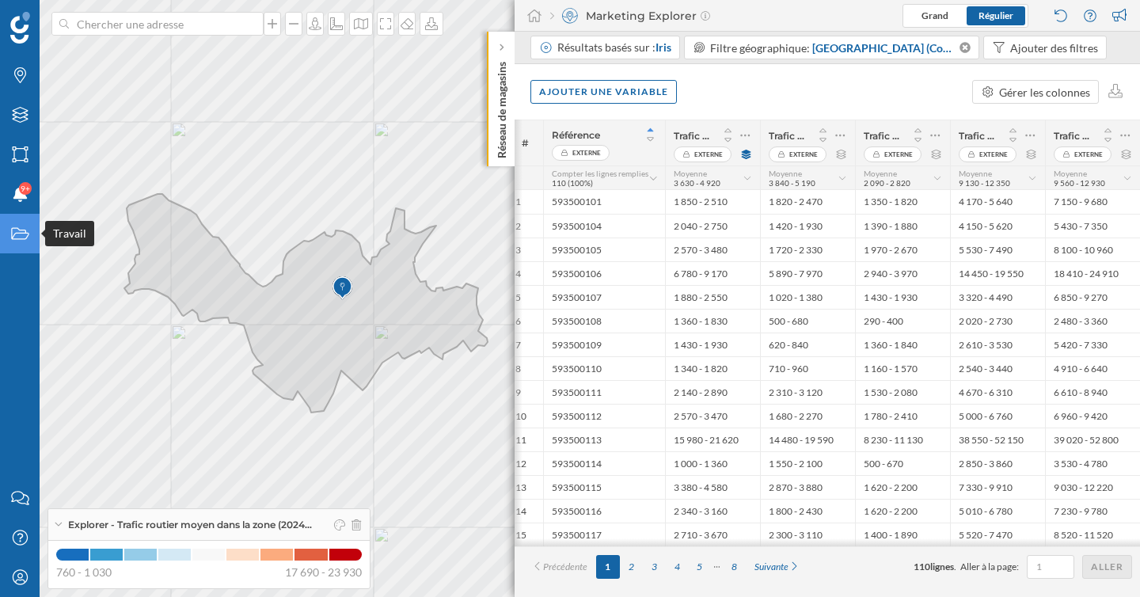
click at [27, 235] on icon at bounding box center [19, 234] width 17 height 12
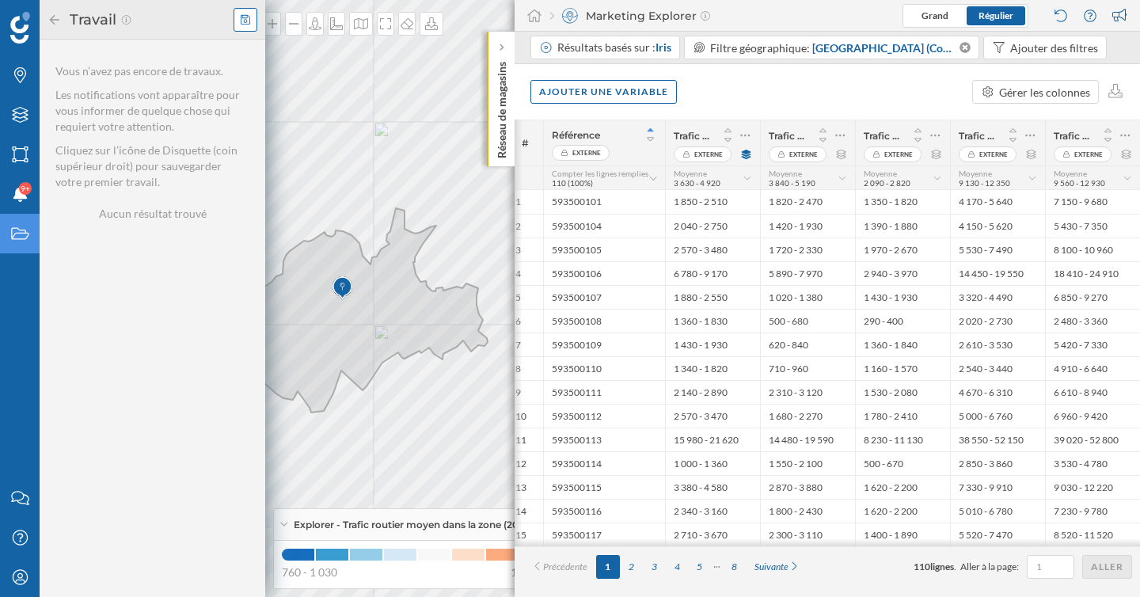
click at [244, 21] on icon at bounding box center [245, 19] width 9 height 11
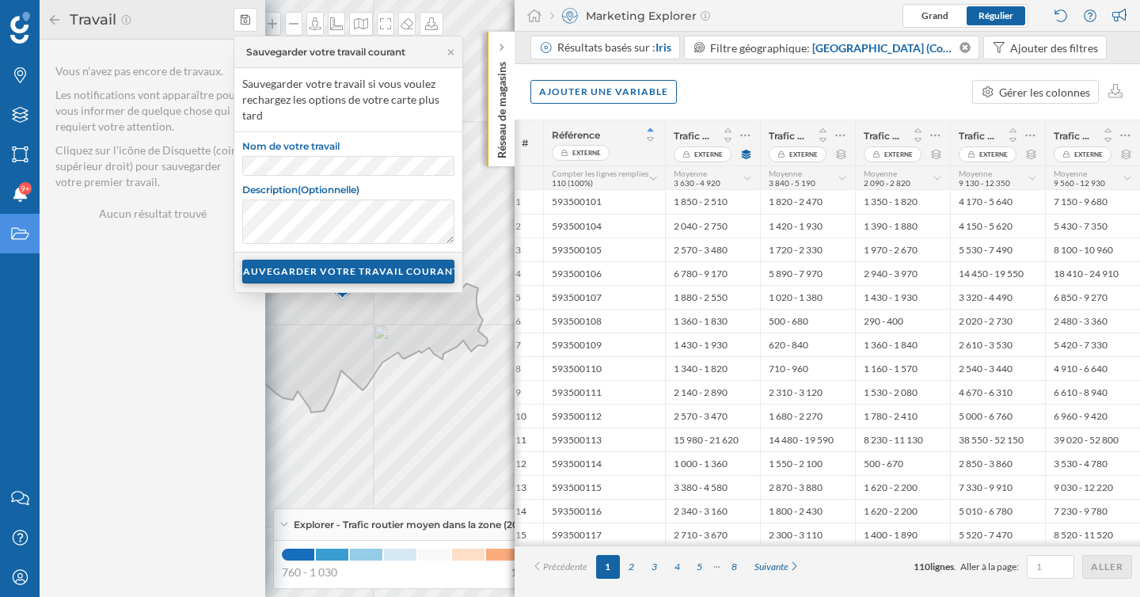
click at [322, 276] on div "SAUVEGARDER VOTRE TRAVAIL COURANT" at bounding box center [348, 272] width 212 height 24
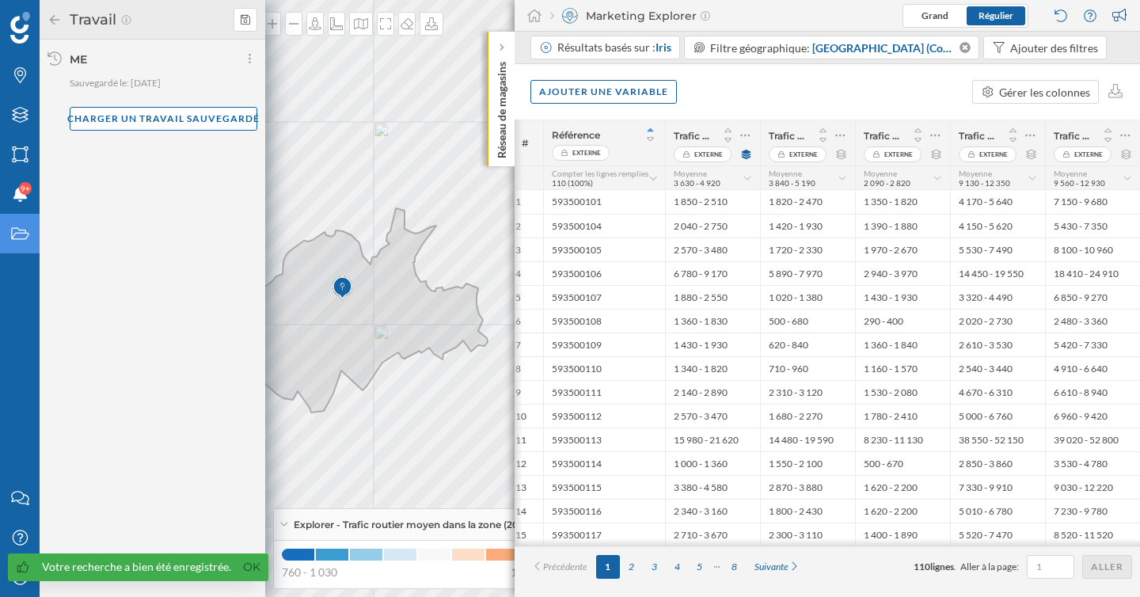
click at [52, 17] on icon at bounding box center [54, 18] width 9 height 9
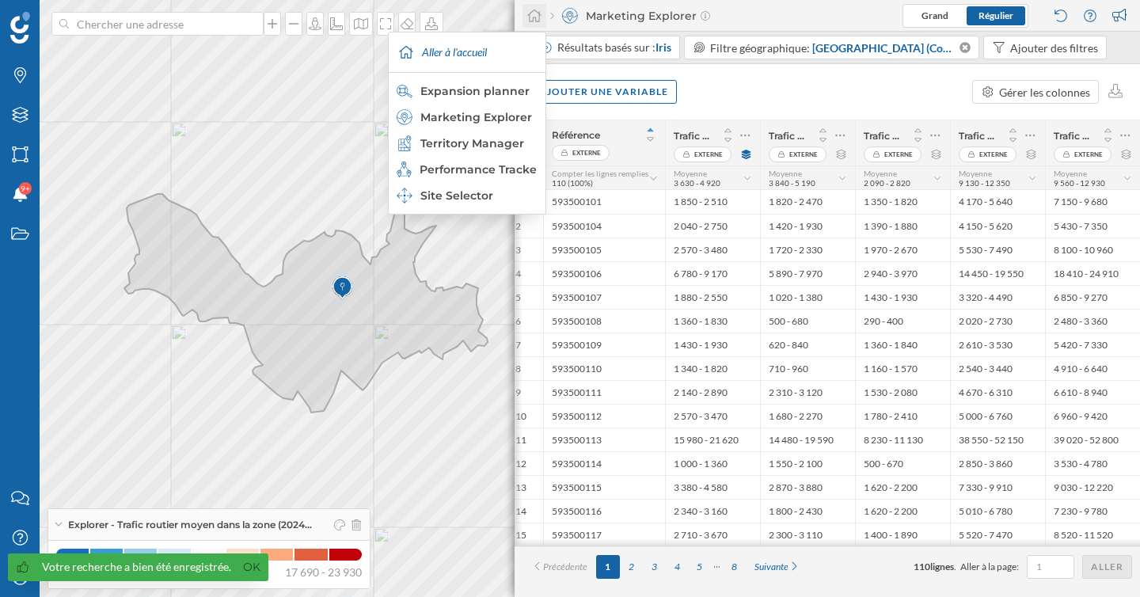
click at [537, 19] on icon at bounding box center [534, 16] width 16 height 14
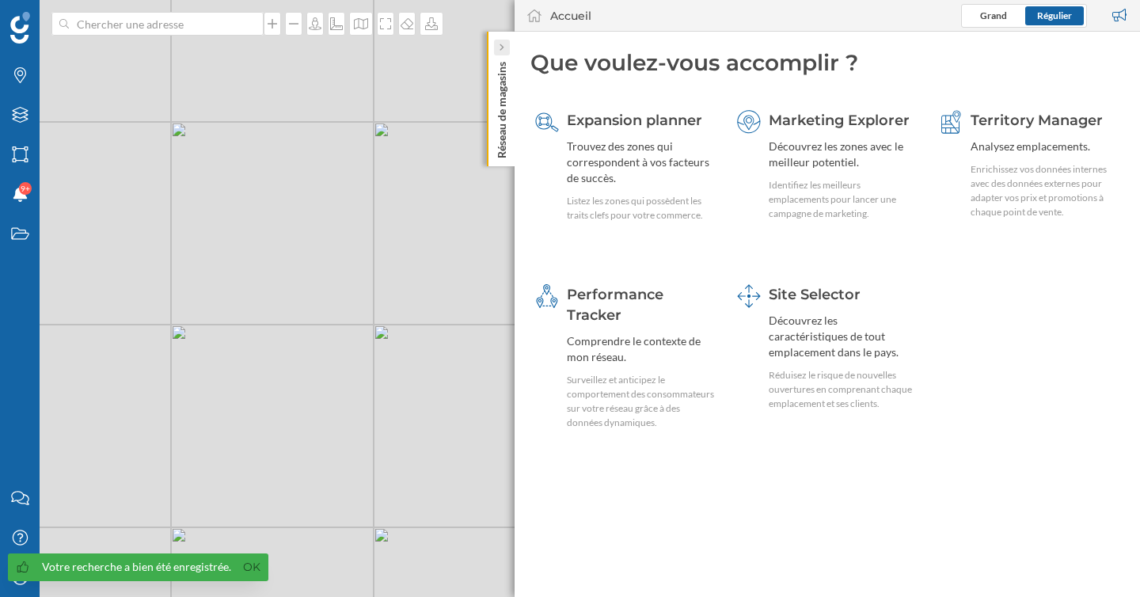
click at [499, 49] on icon at bounding box center [501, 48] width 5 height 8
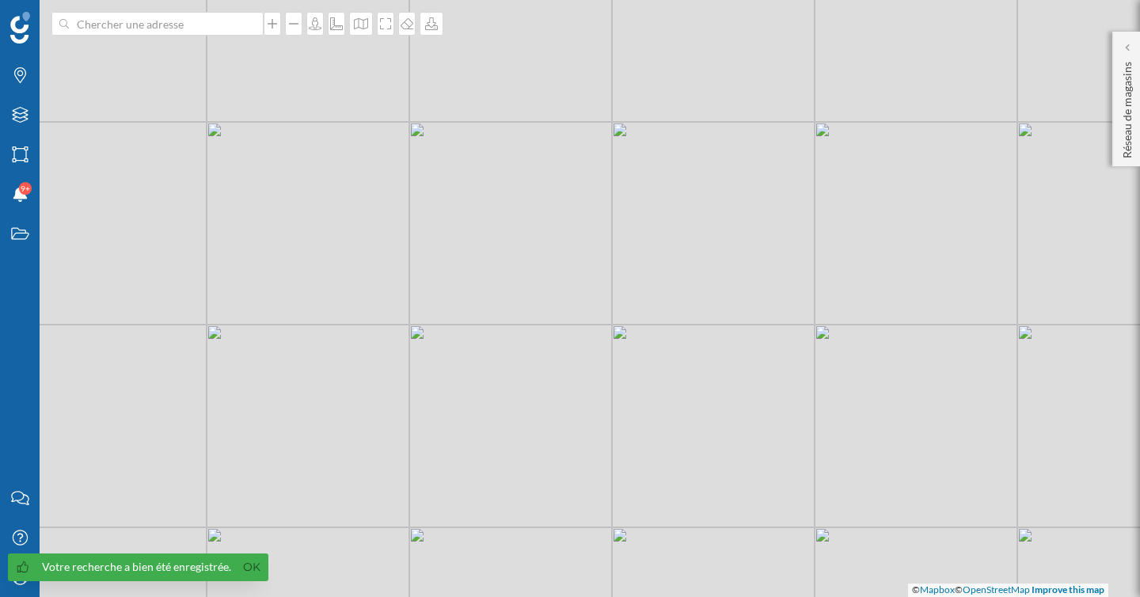
drag, startPoint x: 431, startPoint y: 299, endPoint x: 544, endPoint y: 299, distance: 112.4
click at [540, 299] on div "© Mapbox © OpenStreetMap Improve this map" at bounding box center [570, 298] width 1140 height 597
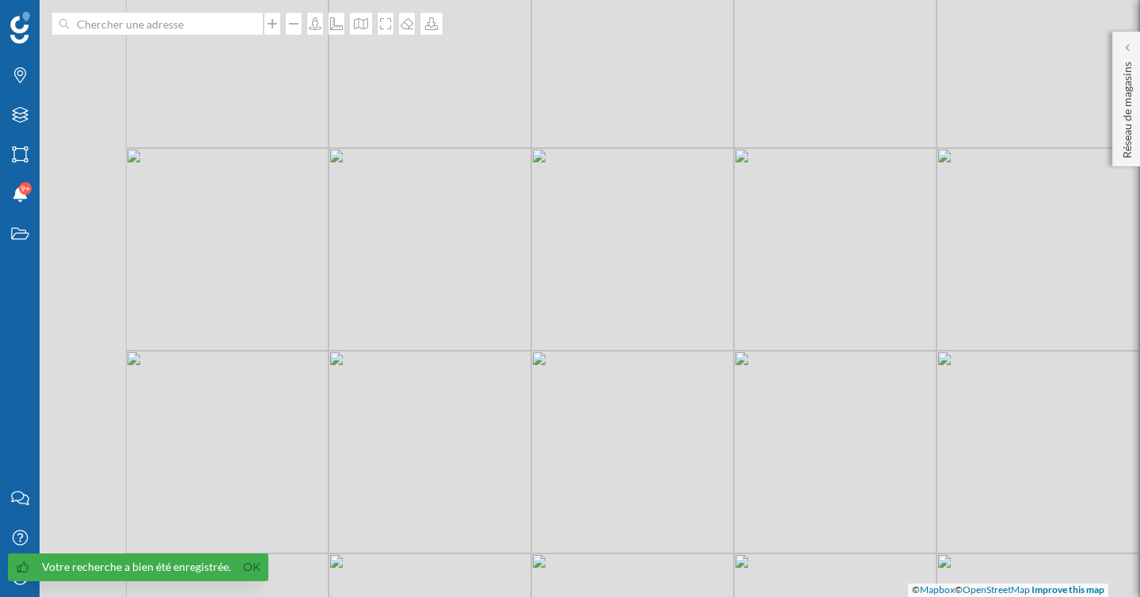
drag, startPoint x: 484, startPoint y: 334, endPoint x: 680, endPoint y: 316, distance: 197.1
click at [678, 316] on div "© Mapbox © OpenStreetMap Improve this map" at bounding box center [570, 298] width 1140 height 597
drag, startPoint x: 603, startPoint y: 331, endPoint x: 647, endPoint y: 358, distance: 51.6
click at [647, 358] on div "© Mapbox © OpenStreetMap Improve this map" at bounding box center [570, 298] width 1140 height 597
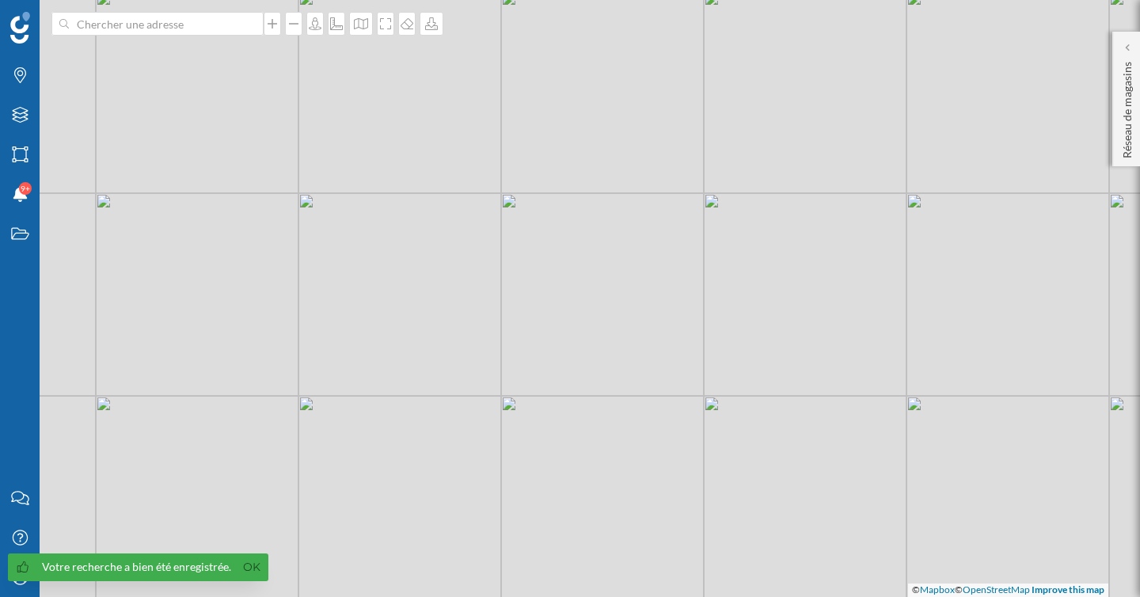
drag, startPoint x: 642, startPoint y: 375, endPoint x: 631, endPoint y: 428, distance: 54.2
click at [632, 431] on div "© Mapbox © OpenStreetMap Improve this map" at bounding box center [570, 298] width 1140 height 597
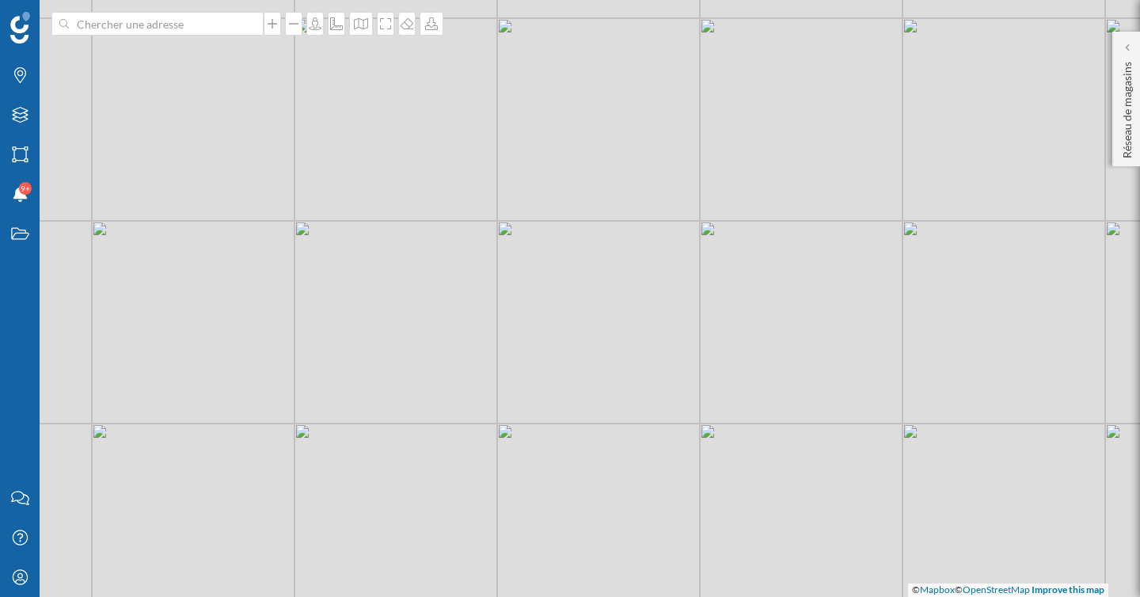
drag, startPoint x: 631, startPoint y: 428, endPoint x: 624, endPoint y: 446, distance: 18.8
click at [624, 446] on div "© Mapbox © OpenStreetMap Improve this map" at bounding box center [570, 298] width 1140 height 597
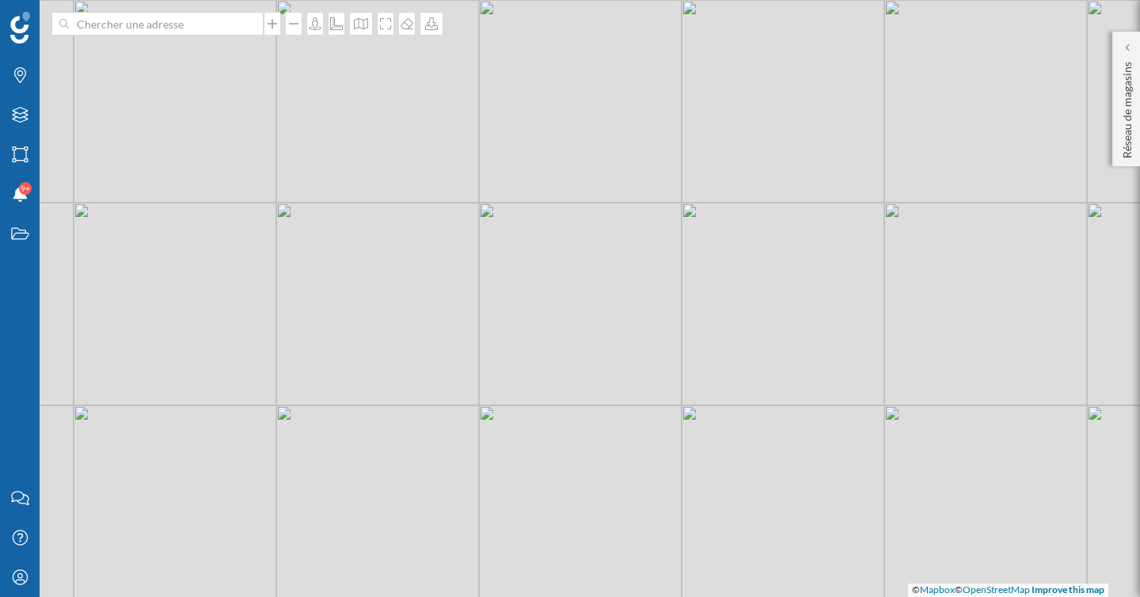
drag, startPoint x: 534, startPoint y: 429, endPoint x: 529, endPoint y: 402, distance: 27.3
click at [529, 402] on div "© Mapbox © OpenStreetMap Improve this map" at bounding box center [570, 298] width 1140 height 597
click at [21, 246] on div "Travail" at bounding box center [20, 234] width 40 height 40
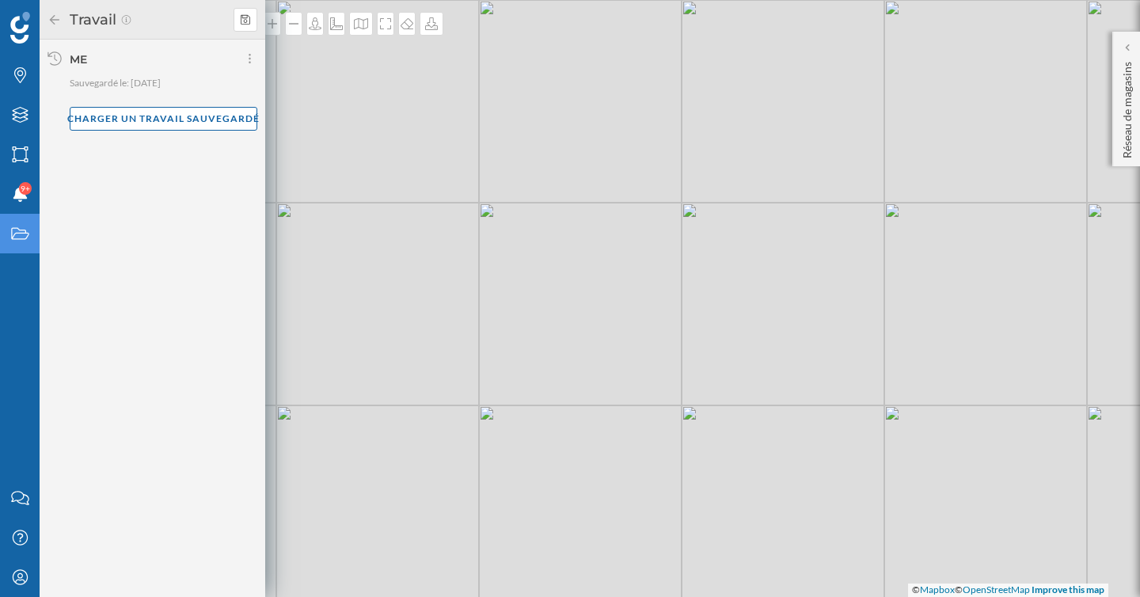
click at [21, 231] on icon "Travail" at bounding box center [20, 234] width 20 height 16
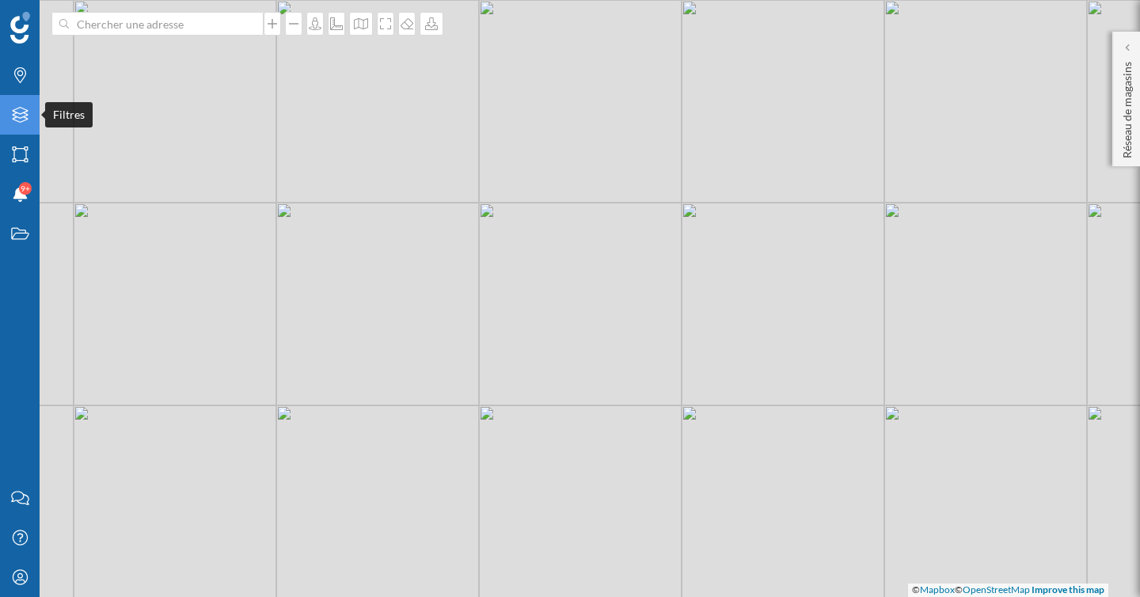
click at [19, 111] on icon "Filtres" at bounding box center [20, 115] width 20 height 16
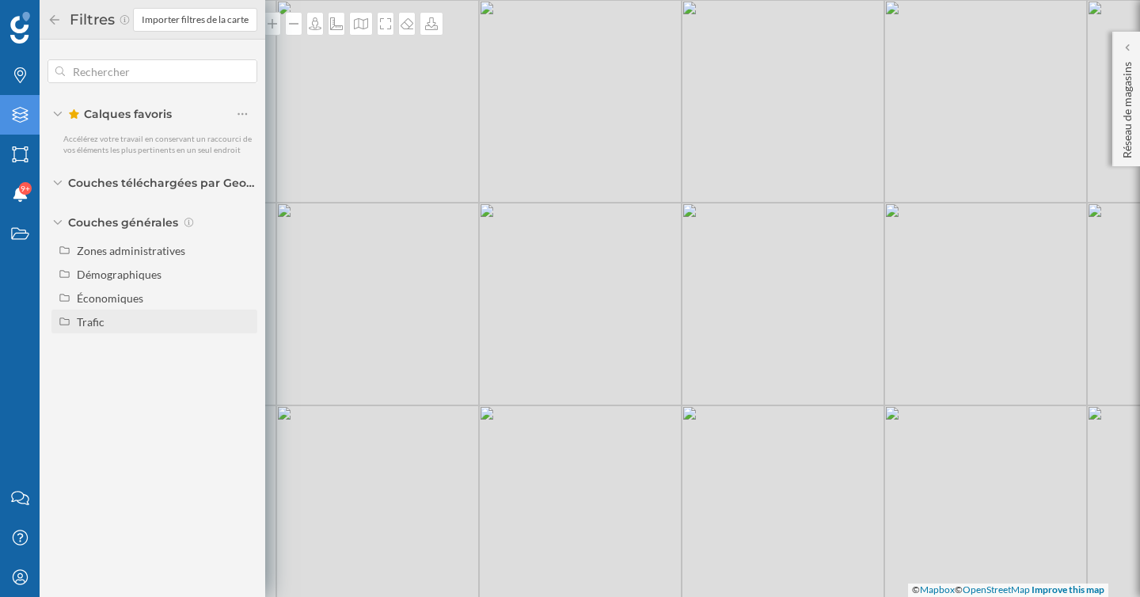
click at [101, 320] on div "Trafic" at bounding box center [91, 321] width 28 height 13
click at [120, 347] on div "Trafic routier" at bounding box center [114, 345] width 65 height 13
click at [241, 347] on input "Trafic routier" at bounding box center [246, 345] width 10 height 10
radio input "true"
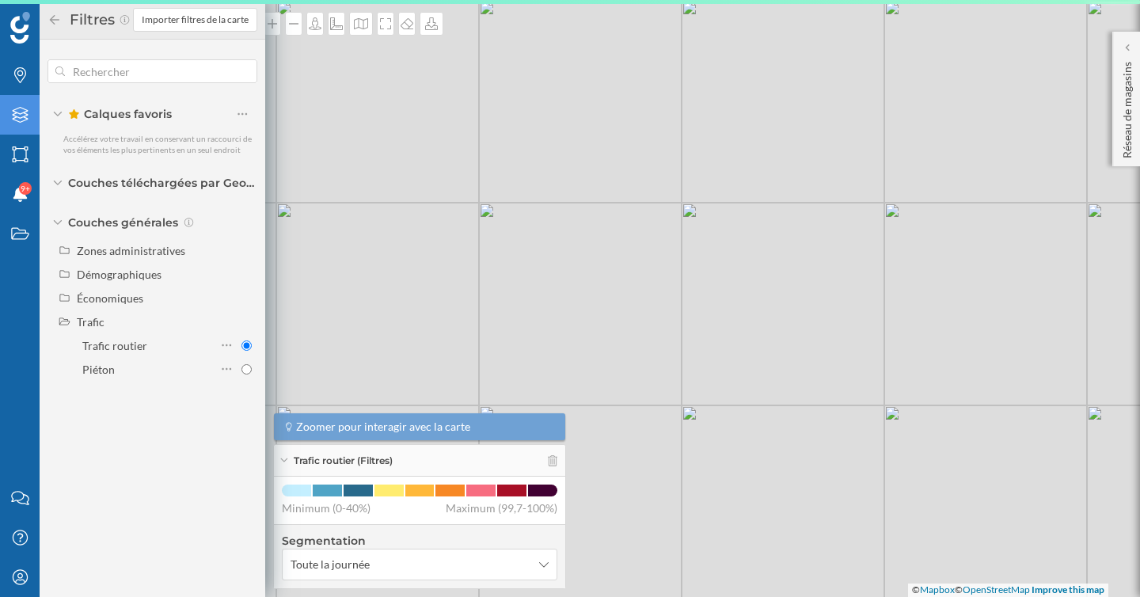
click at [544, 474] on div "Trafic routier (Filtres)" at bounding box center [419, 461] width 291 height 32
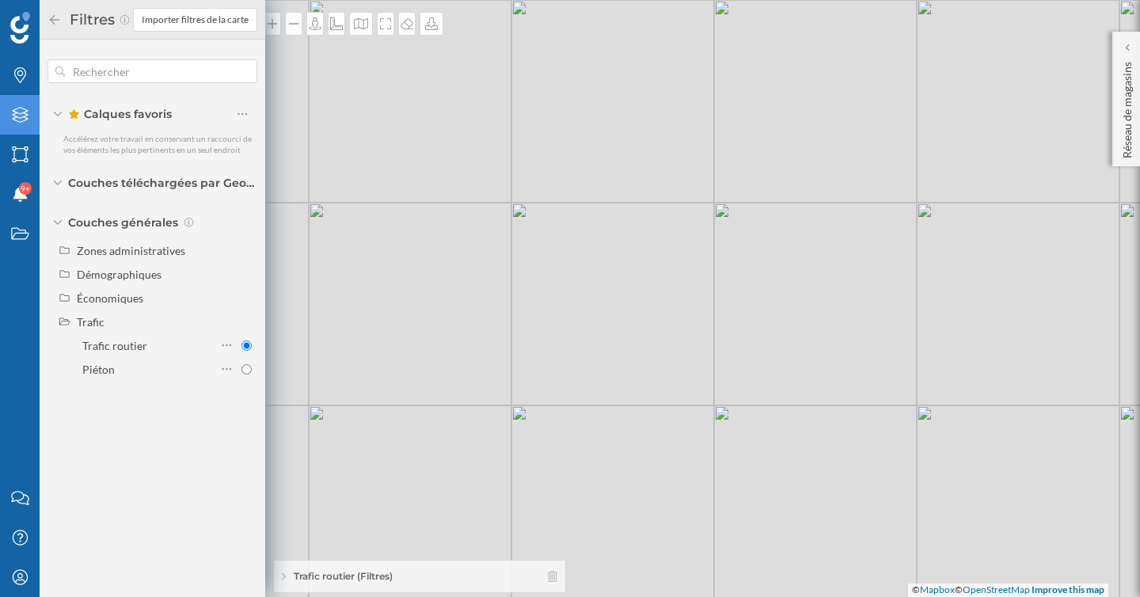
drag, startPoint x: 636, startPoint y: 453, endPoint x: 676, endPoint y: 453, distance: 39.6
click at [675, 453] on div "© Mapbox © OpenStreetMap Improve this map" at bounding box center [570, 298] width 1140 height 597
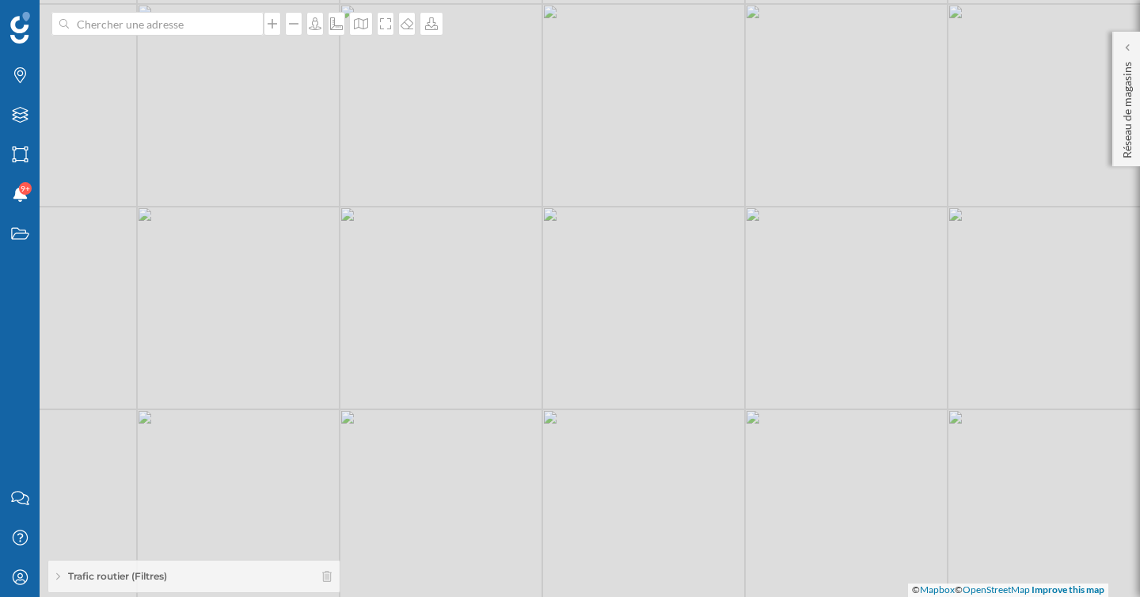
drag, startPoint x: 544, startPoint y: 334, endPoint x: 685, endPoint y: 306, distance: 143.6
click at [685, 307] on div "© Mapbox © OpenStreetMap Improve this map" at bounding box center [570, 298] width 1140 height 597
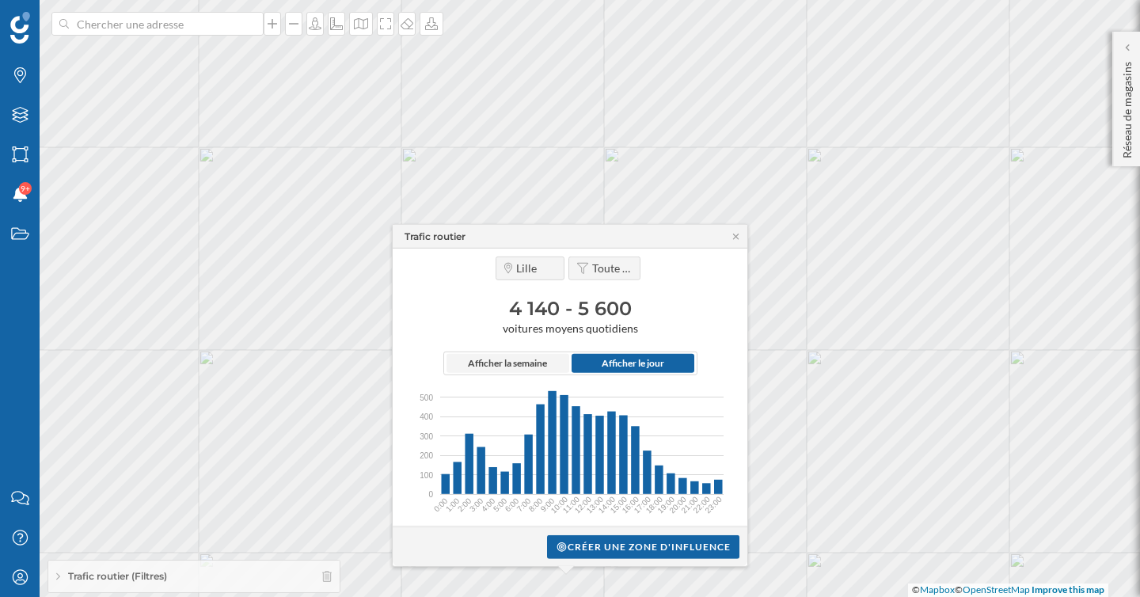
click at [522, 363] on span "Afficher la semaine" at bounding box center [507, 363] width 79 height 14
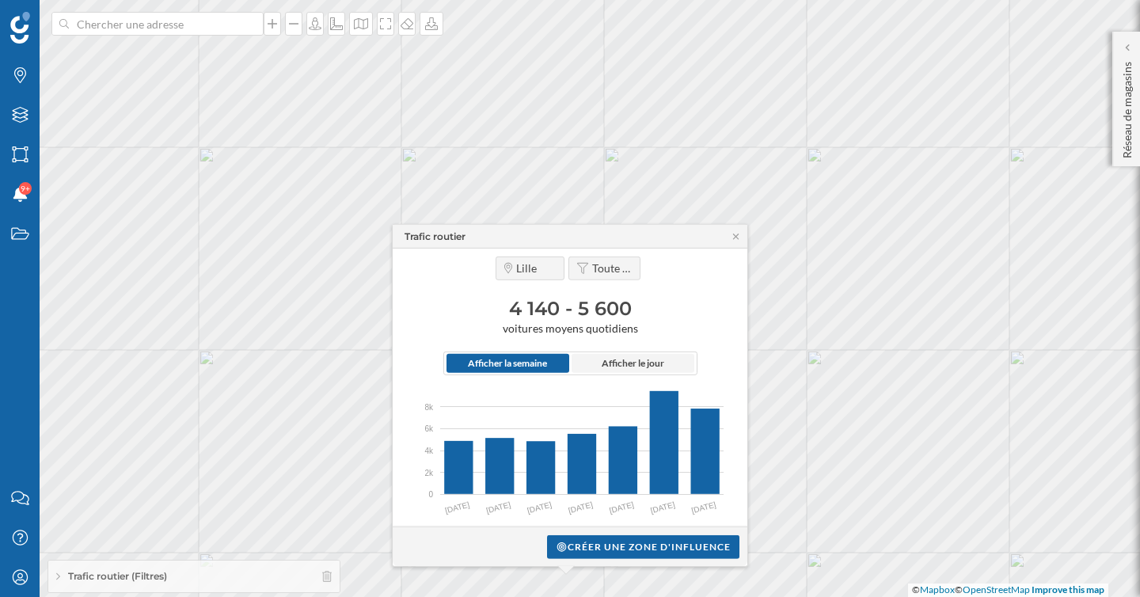
click at [624, 363] on span "Afficher le jour" at bounding box center [632, 363] width 63 height 14
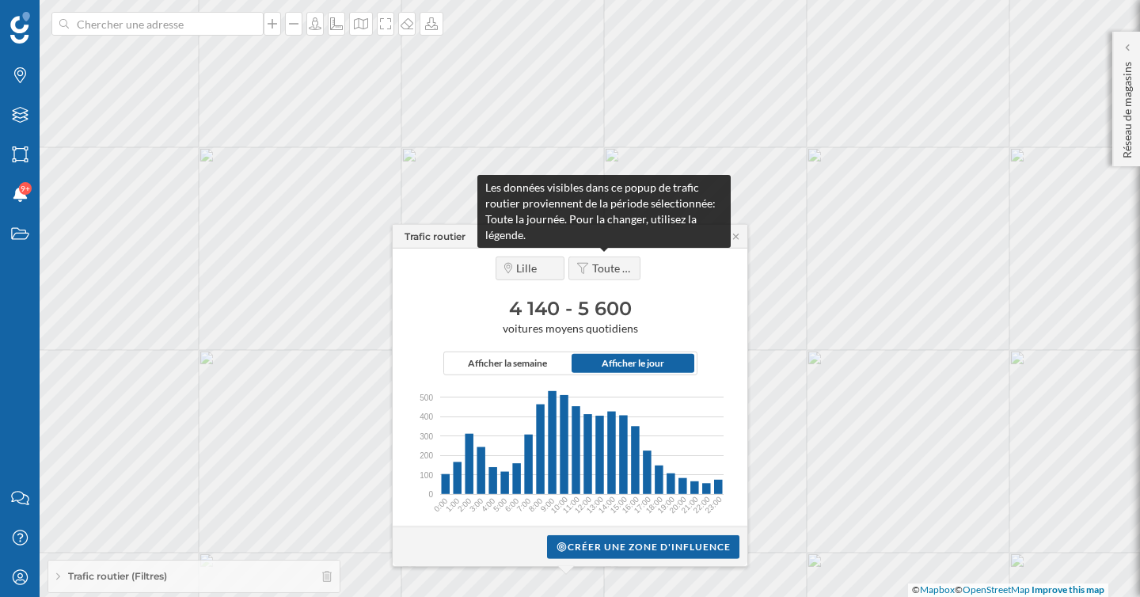
click at [611, 272] on span "Toute la journée" at bounding box center [612, 268] width 40 height 14
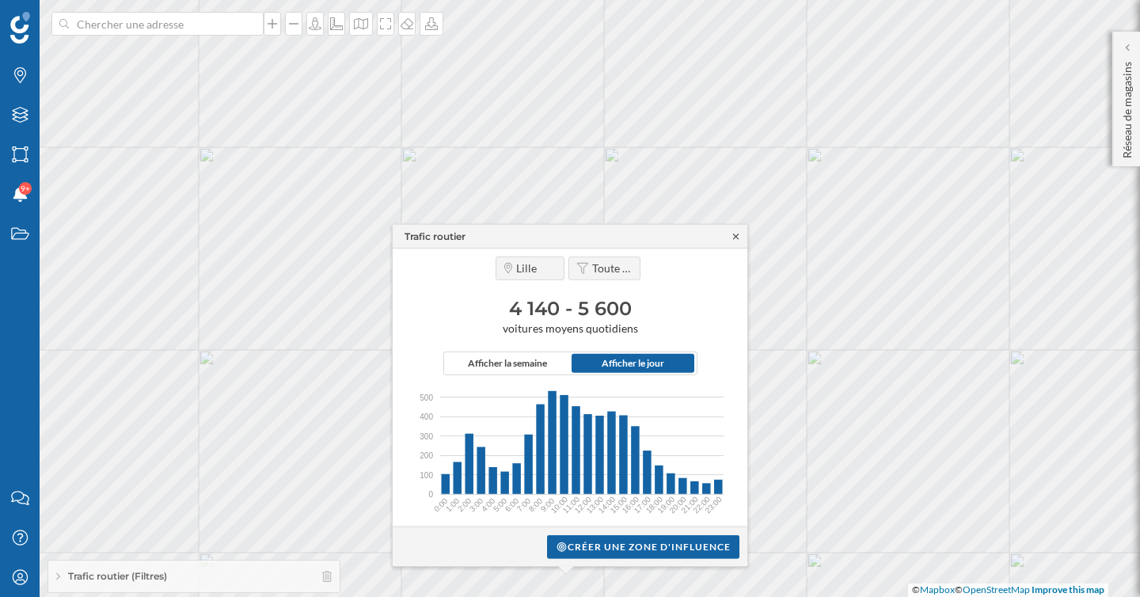
click at [734, 236] on icon at bounding box center [736, 235] width 12 height 9
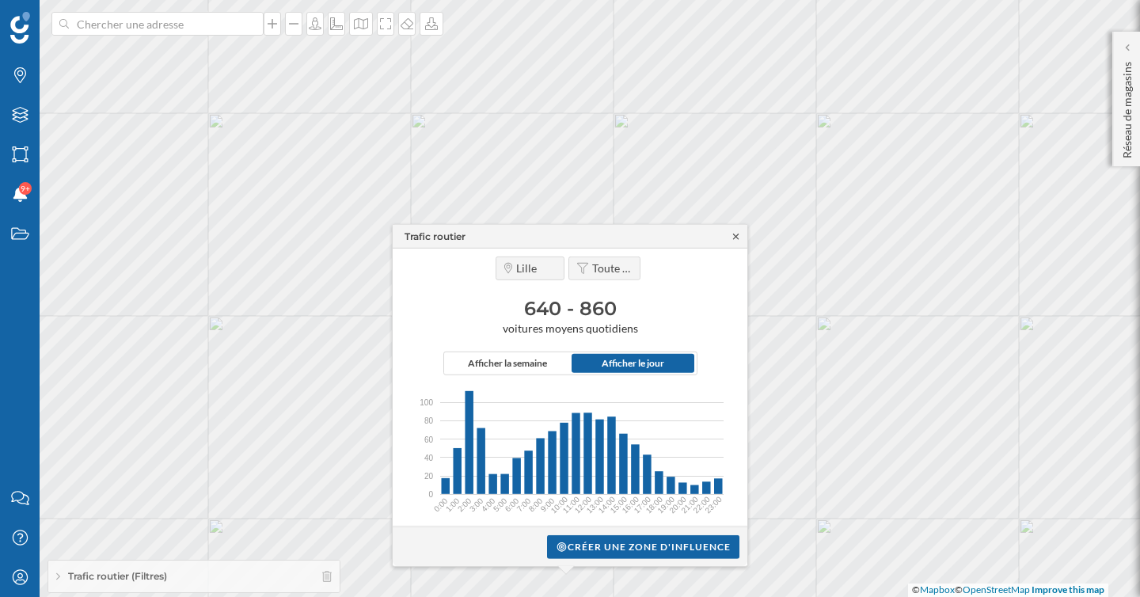
click at [734, 233] on icon at bounding box center [736, 235] width 12 height 9
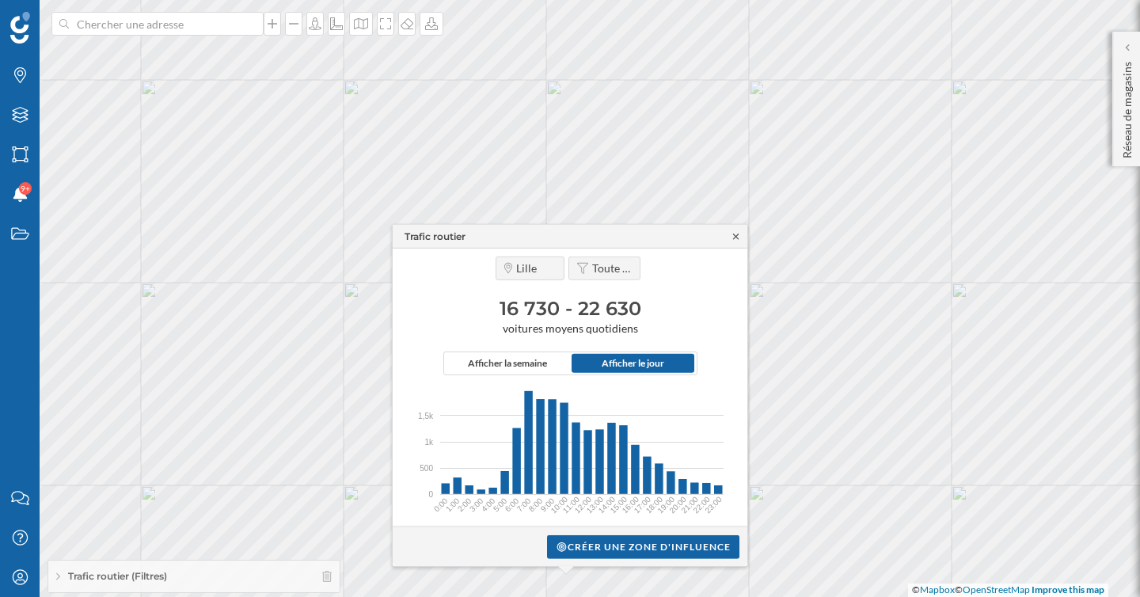
click at [738, 235] on icon at bounding box center [736, 235] width 12 height 9
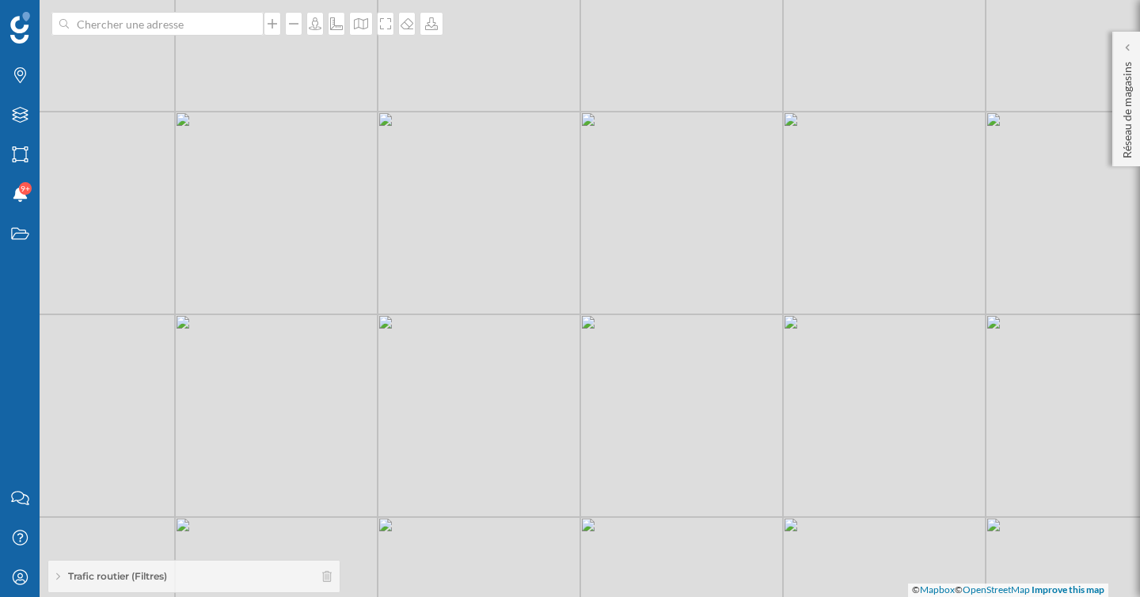
drag, startPoint x: 628, startPoint y: 418, endPoint x: 700, endPoint y: 203, distance: 226.0
click at [693, 217] on div "© Mapbox © OpenStreetMap Improve this map" at bounding box center [570, 298] width 1140 height 597
